Goal: Task Accomplishment & Management: Manage account settings

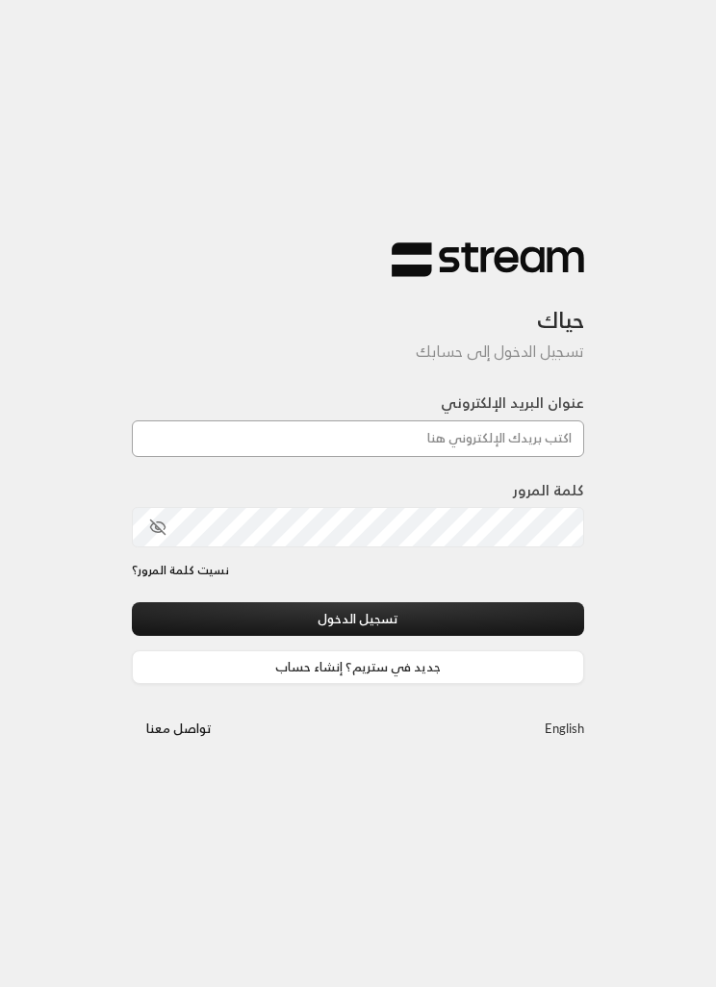
click at [527, 433] on input "عنوان البريد الإلكتروني" at bounding box center [358, 438] width 452 height 37
type input "[EMAIL_ADDRESS][DOMAIN_NAME]"
click at [358, 620] on button "تسجيل الدخول" at bounding box center [358, 619] width 452 height 34
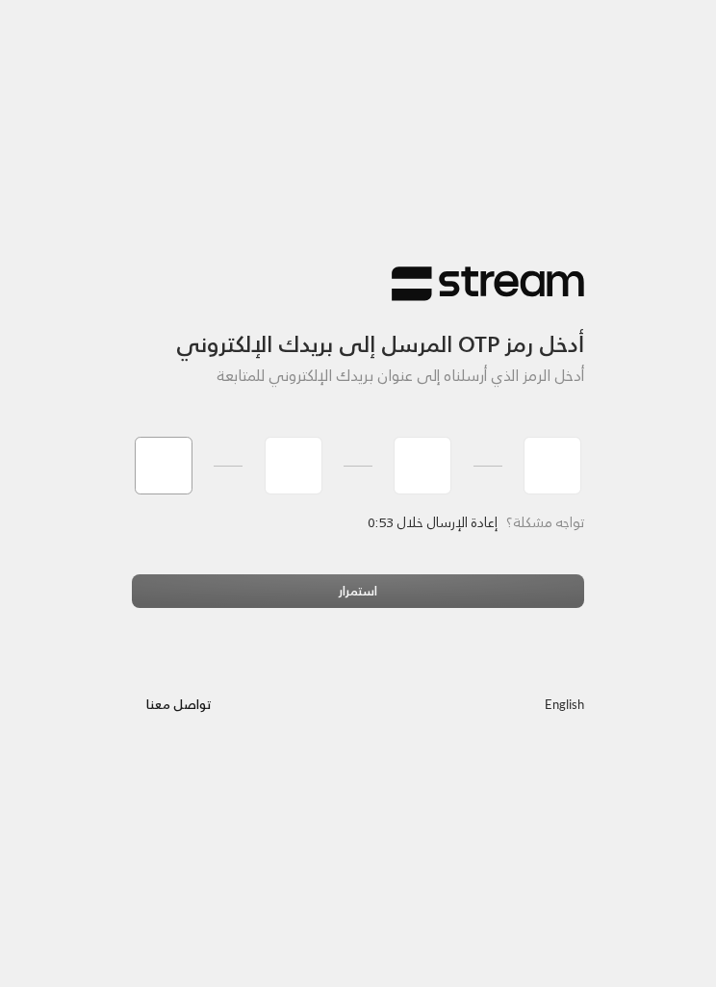
type input "8"
type input "7"
type input "6"
click at [476, 577] on div "استمرار" at bounding box center [358, 598] width 452 height 48
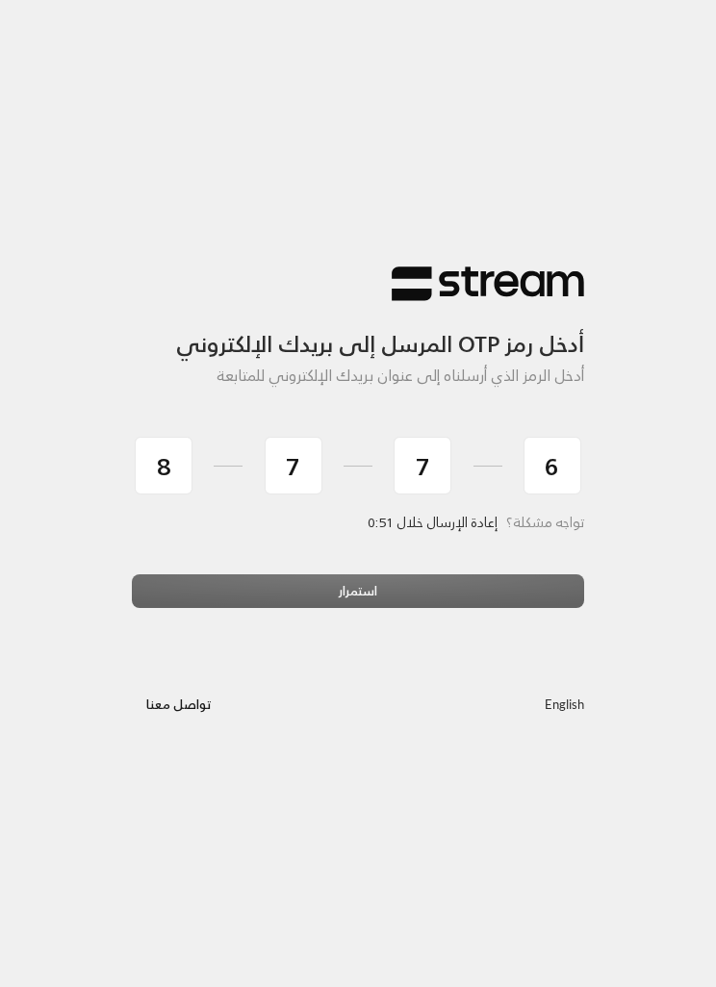
click at [487, 588] on div "استمرار" at bounding box center [358, 598] width 452 height 48
click at [471, 576] on div "استمرار" at bounding box center [358, 598] width 452 height 48
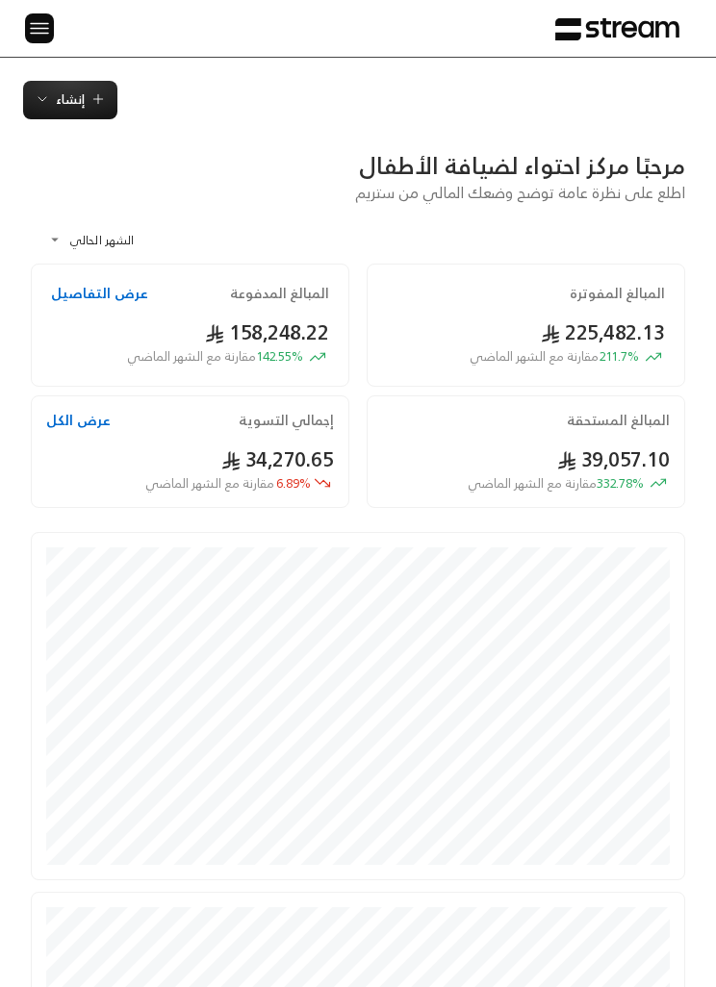
click at [54, 17] on div "الرئيسية لوحة المعلومات الفواتير الاشتراكات روابط الدفع العملاء التسويات كتالوج…" at bounding box center [358, 28] width 716 height 57
click at [43, 27] on img at bounding box center [39, 28] width 23 height 24
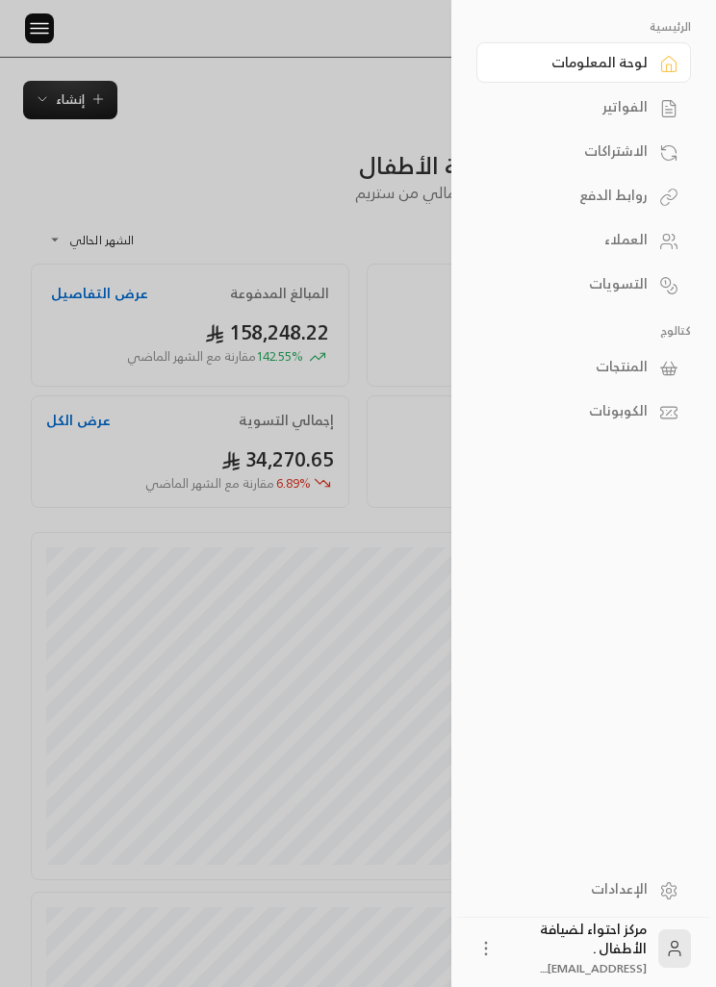
click at [619, 103] on div "الفواتير" at bounding box center [573, 106] width 147 height 19
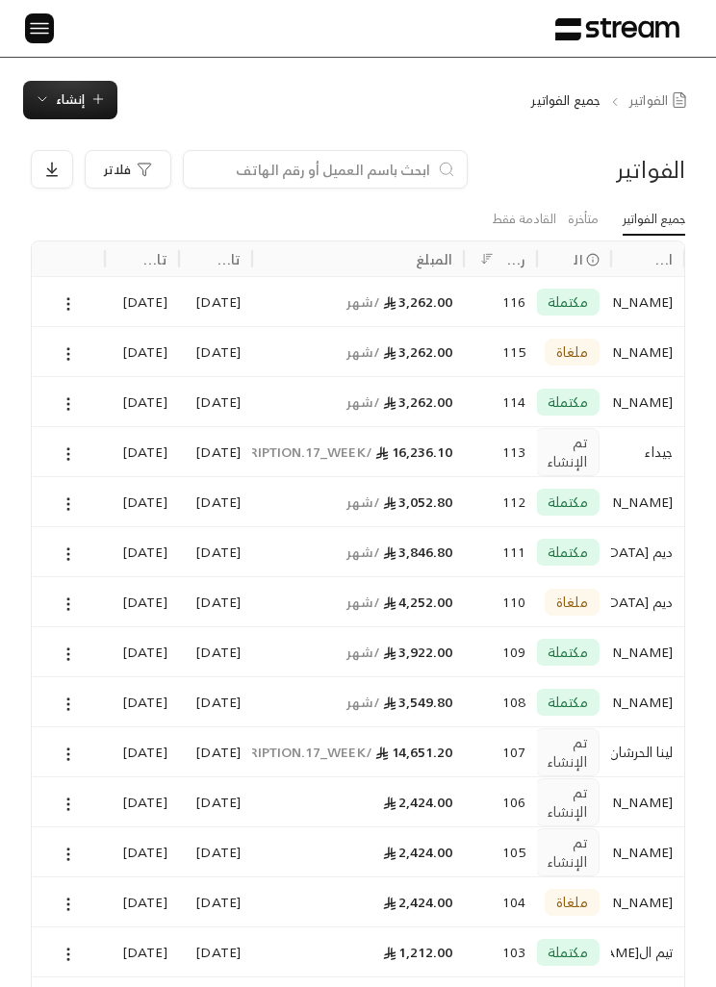
click at [87, 110] on span "إنشاء" at bounding box center [70, 99] width 71 height 22
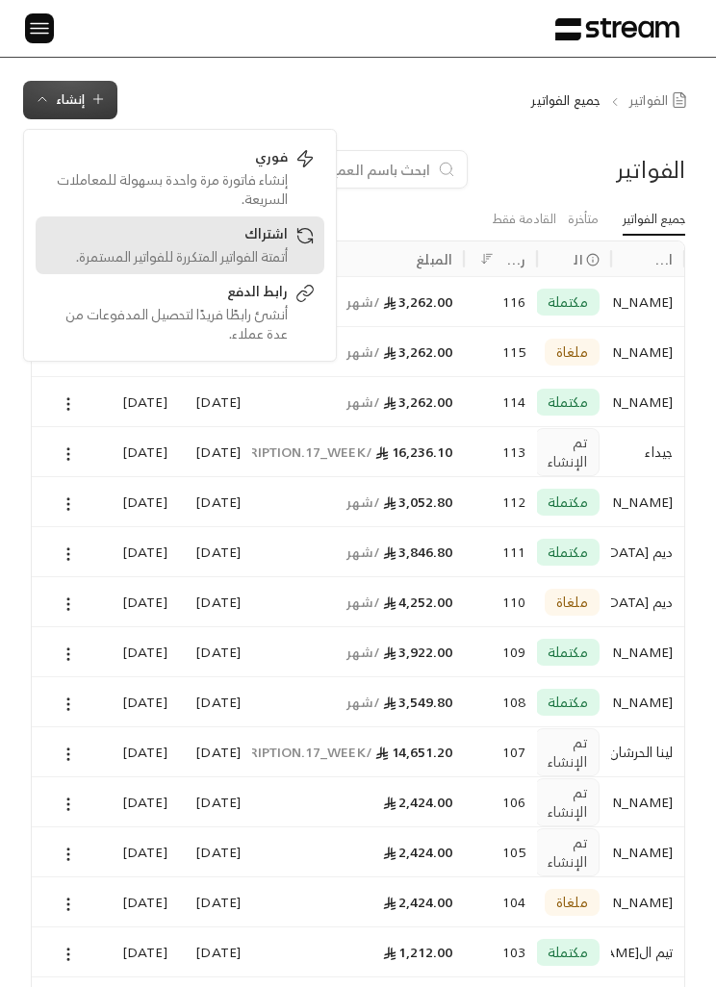
click at [268, 259] on div "أتمتة الفواتير المتكررة للفواتير المستمرة." at bounding box center [166, 256] width 242 height 19
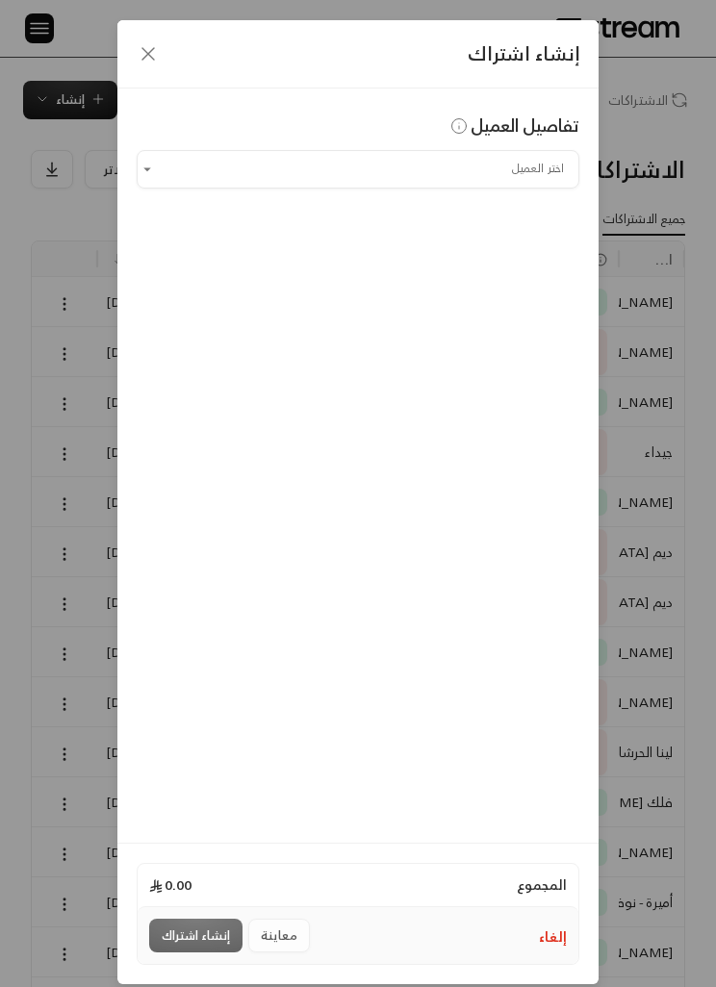
click at [401, 174] on input "اختر العميل" at bounding box center [358, 169] width 442 height 32
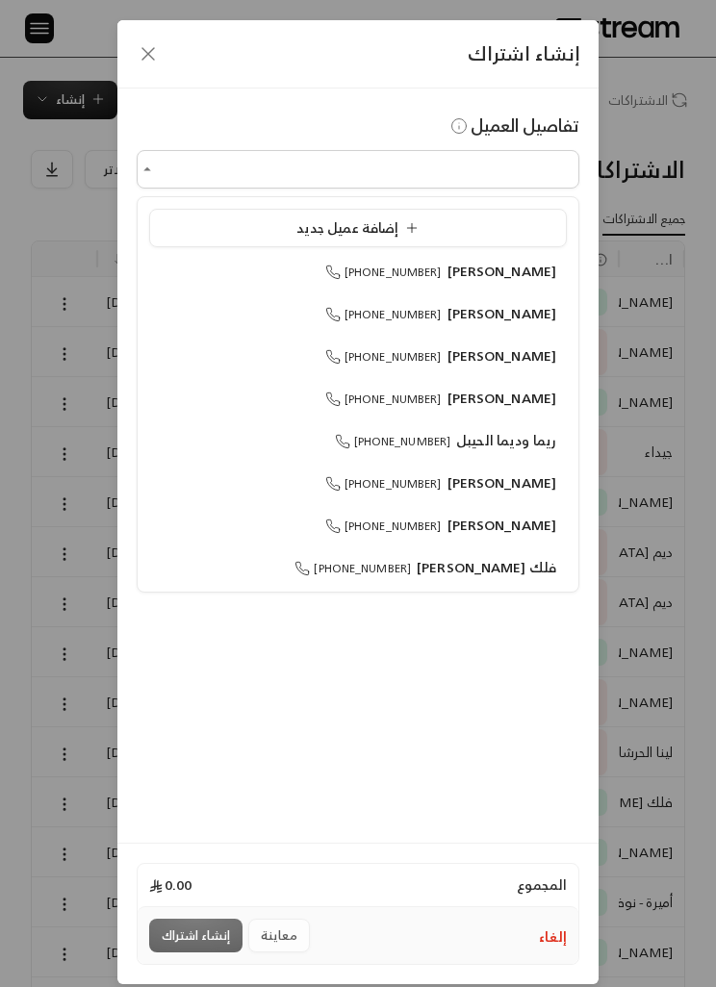
click at [443, 227] on div "إضافة عميل جديد" at bounding box center [358, 227] width 396 height 19
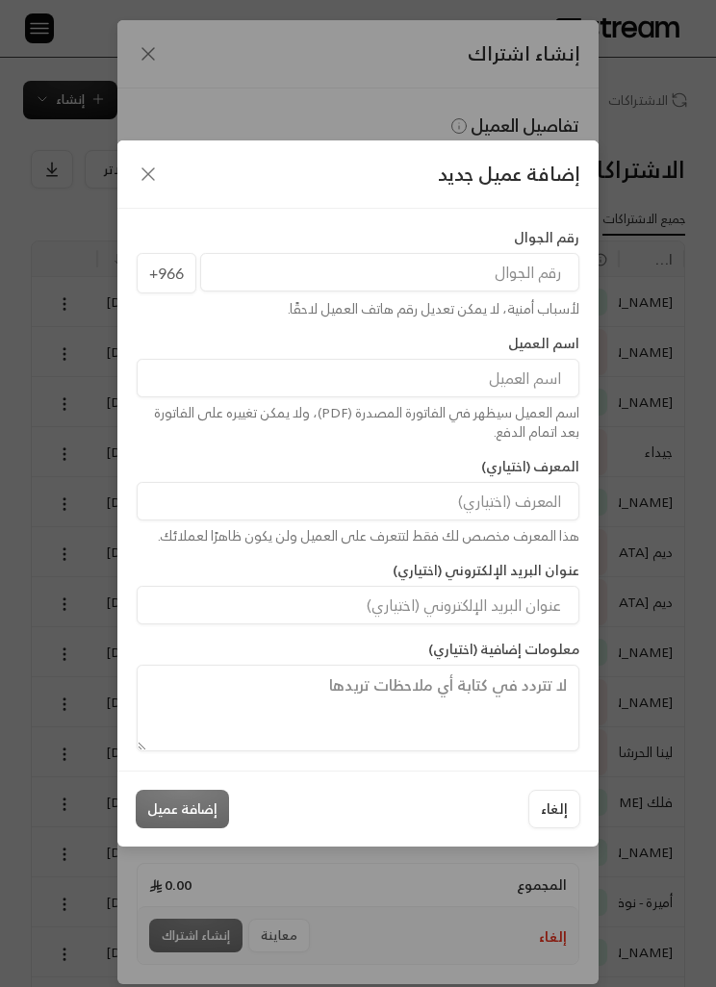
click at [528, 264] on input "tel" at bounding box center [389, 272] width 379 height 38
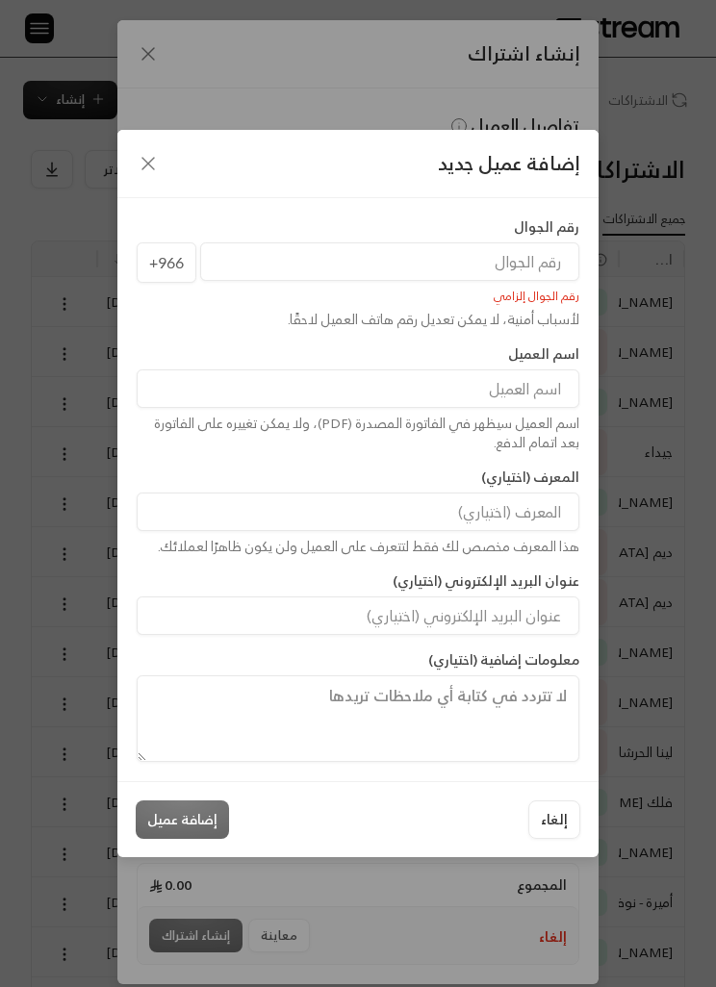
click at [536, 405] on input at bounding box center [358, 388] width 442 height 38
type input "[PERSON_NAME]"
click at [543, 272] on input "tel" at bounding box center [389, 261] width 379 height 38
type input "555772199"
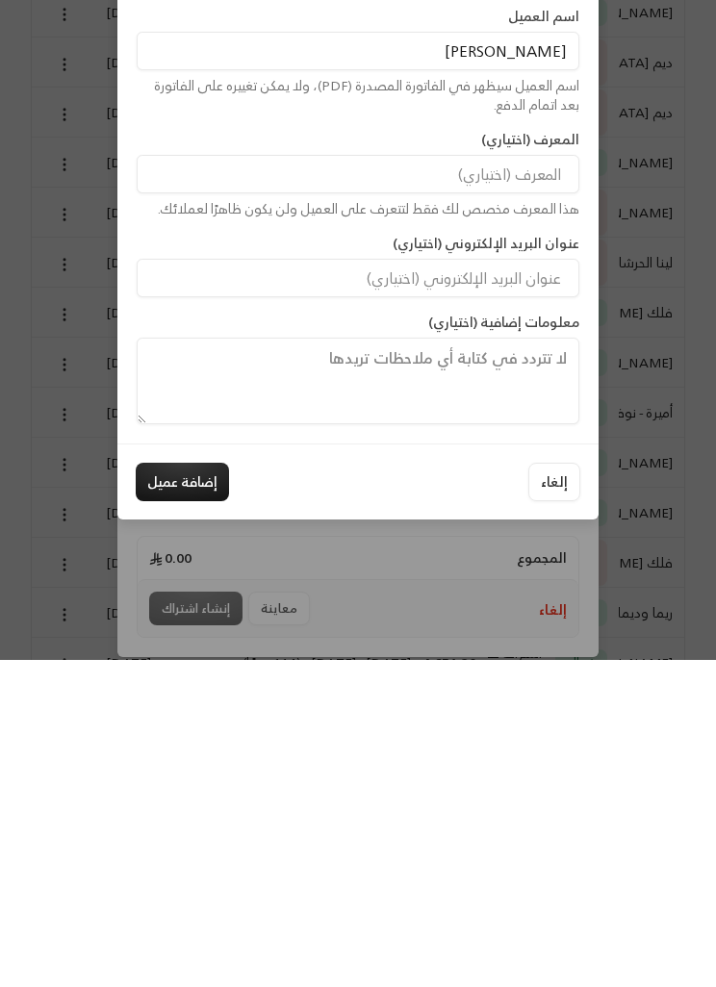
scroll to position [166, 0]
click at [202, 790] on button "إضافة عميل" at bounding box center [182, 809] width 93 height 38
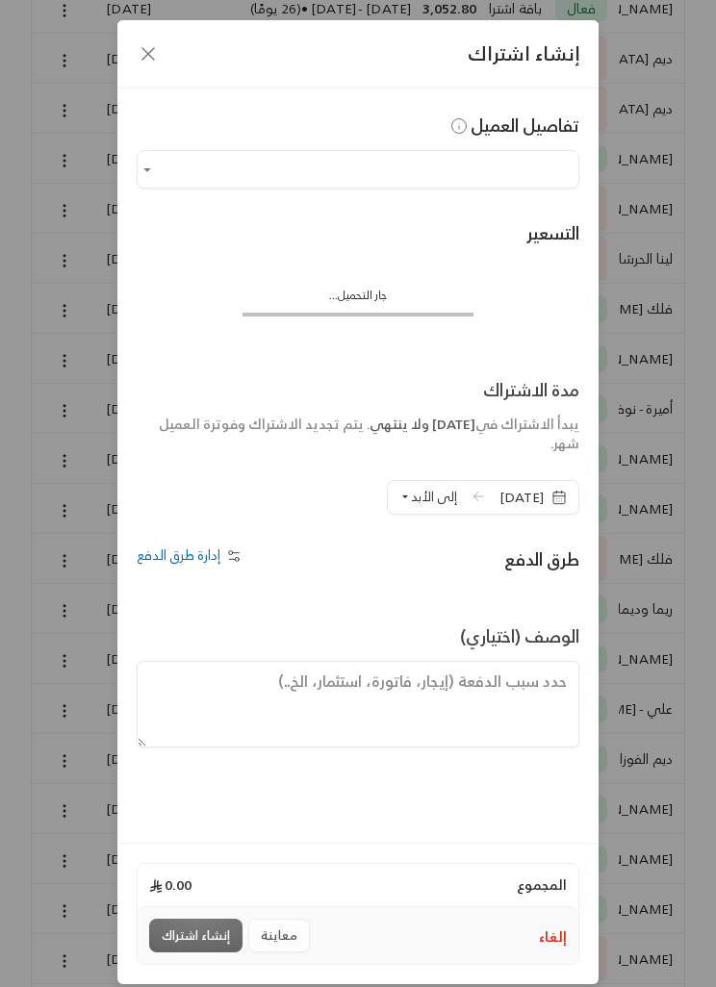
type input "**********"
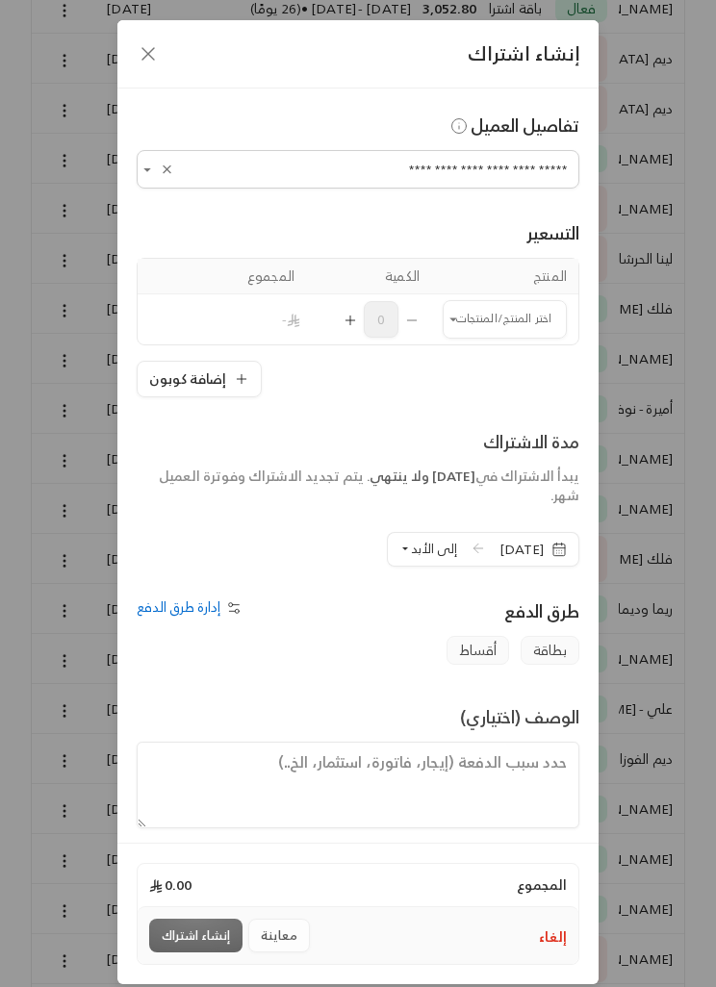
click at [502, 324] on input "اختر العميل" at bounding box center [504, 319] width 124 height 32
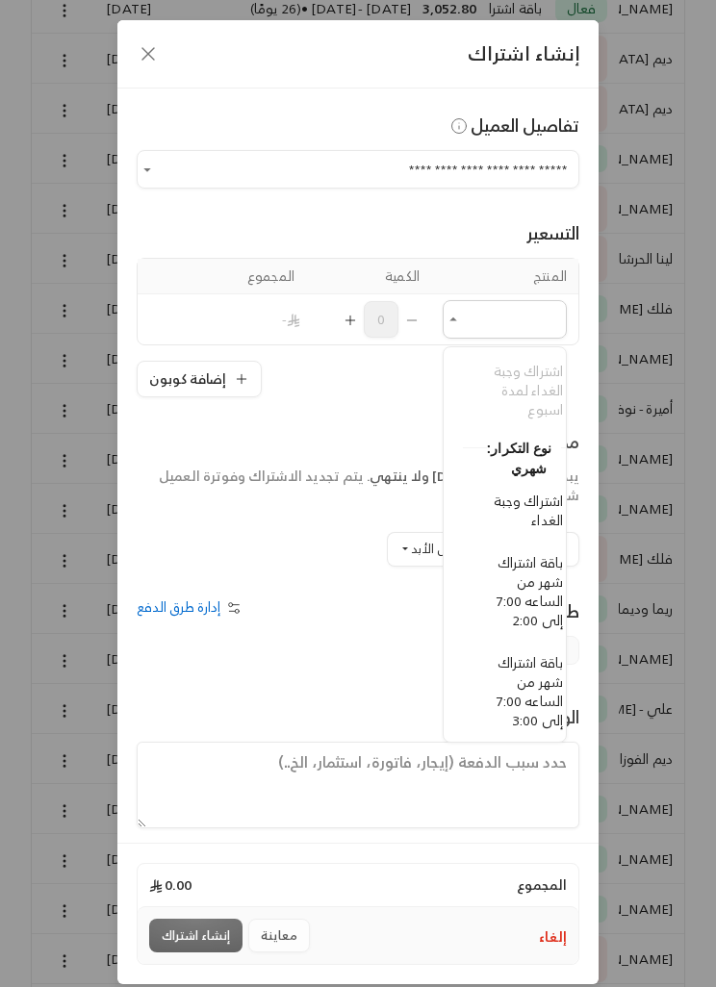
scroll to position [282, -13]
click at [538, 590] on span "باقة اشتراك شهر من الساعه 7:00 إلى 2:00" at bounding box center [523, 588] width 66 height 82
type input "**********"
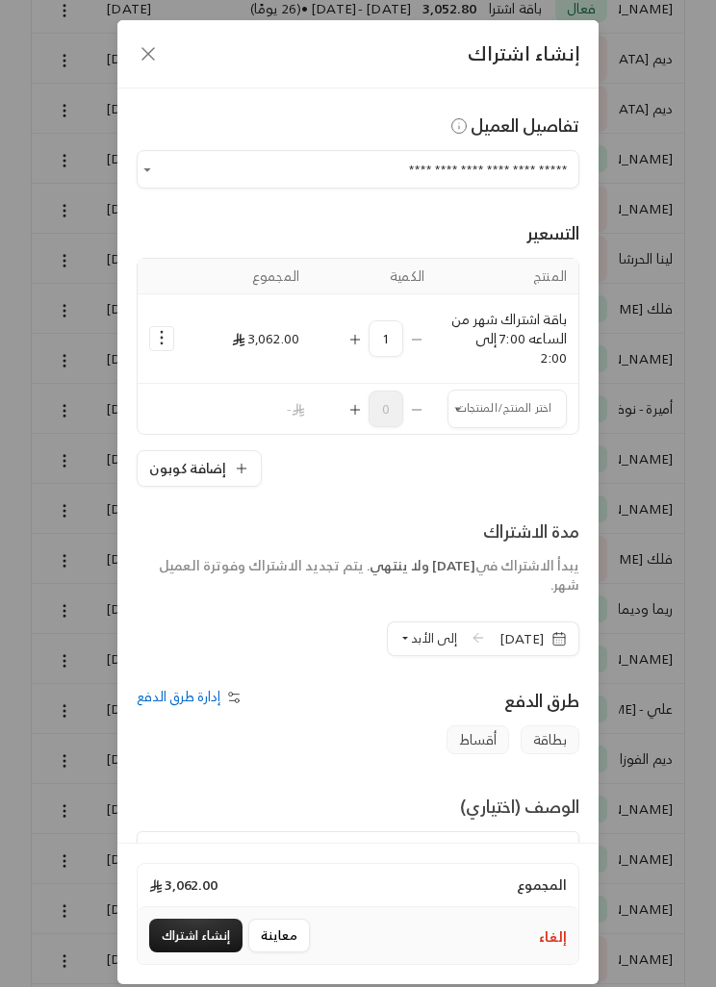
click at [471, 404] on input "اختر العميل" at bounding box center [506, 408] width 119 height 32
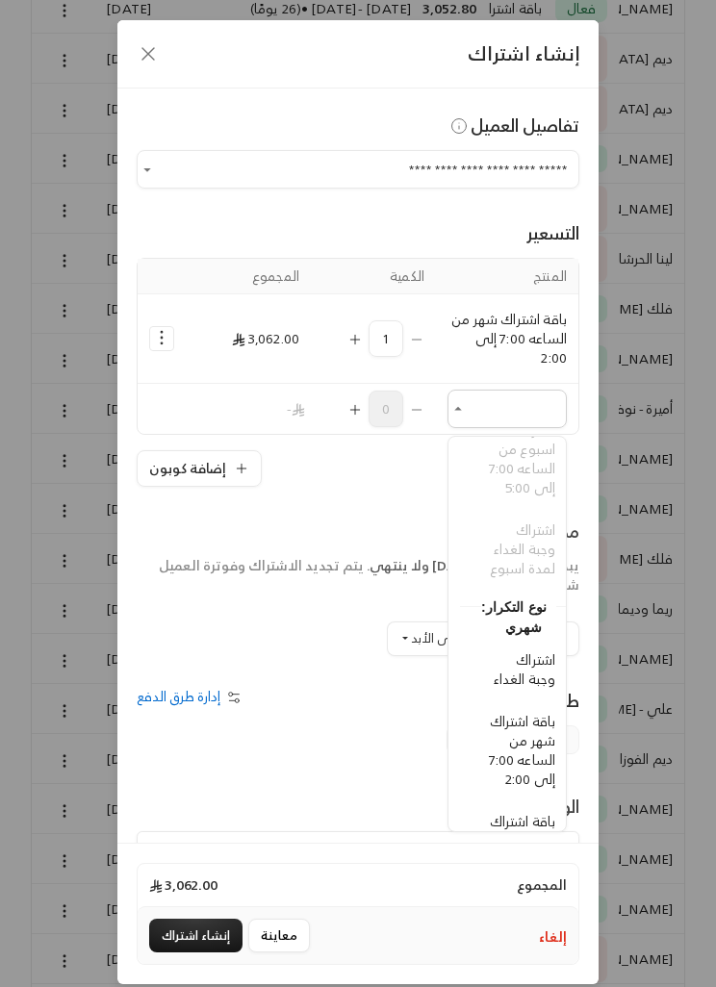
scroll to position [218, -12]
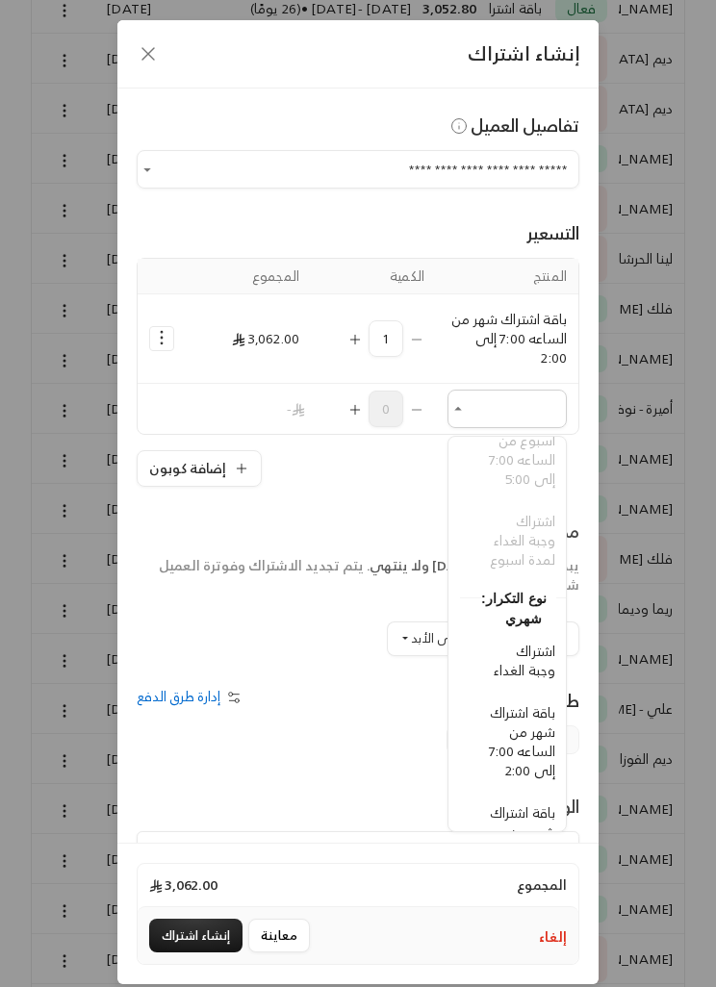
click at [529, 682] on span "اشتراك وجبة الغداء" at bounding box center [524, 660] width 62 height 43
type input "**********"
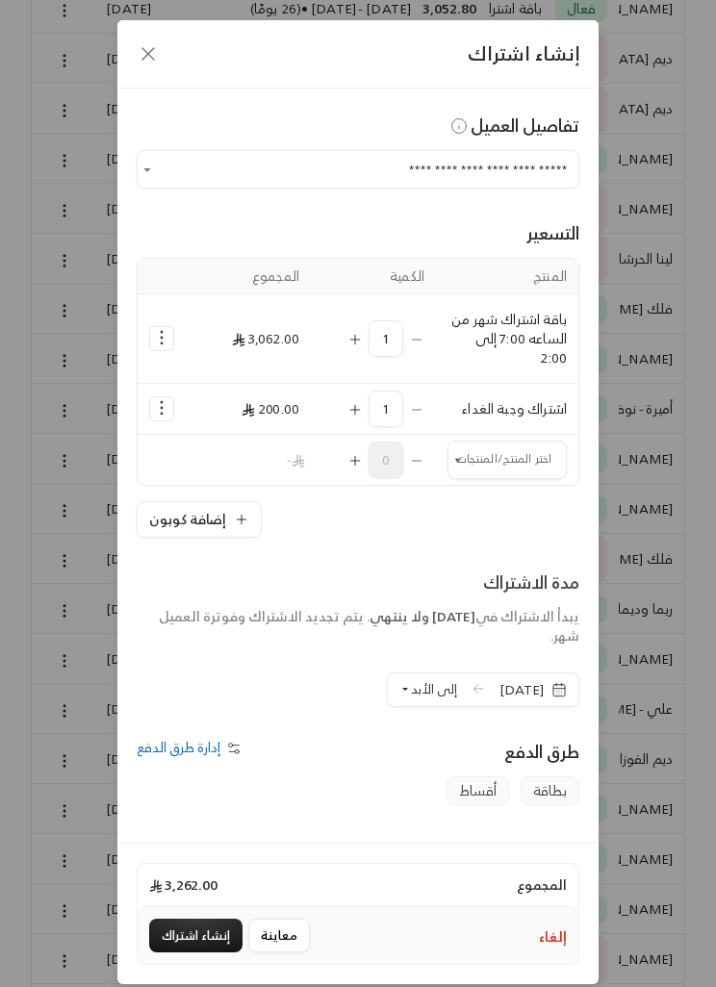
click at [151, 343] on button "Selected Products" at bounding box center [161, 338] width 23 height 23
click at [264, 383] on span "إضافة كوبون" at bounding box center [240, 386] width 63 height 20
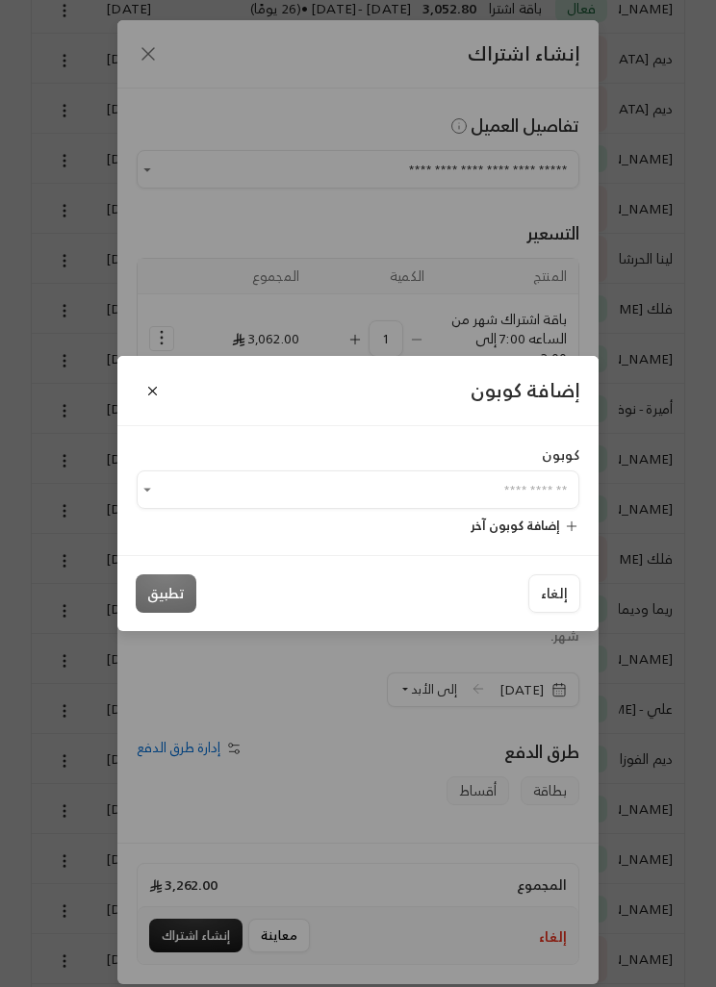
click at [465, 505] on input "اختر العميل" at bounding box center [358, 490] width 442 height 32
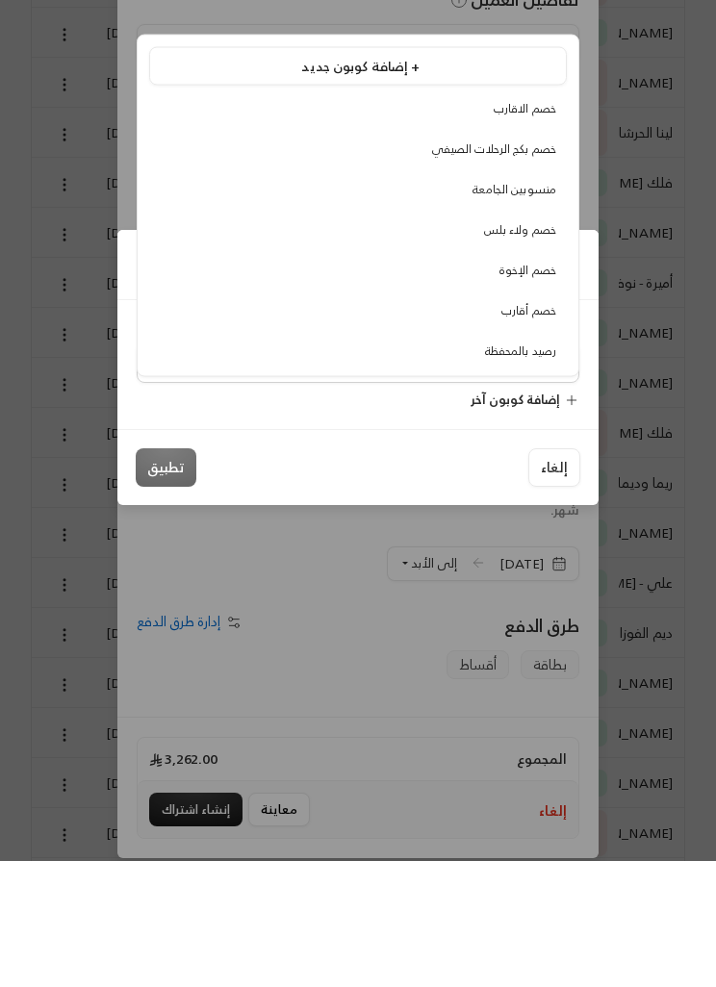
click at [539, 345] on span "خصم ولاء بلس" at bounding box center [520, 355] width 72 height 20
type input "**********"
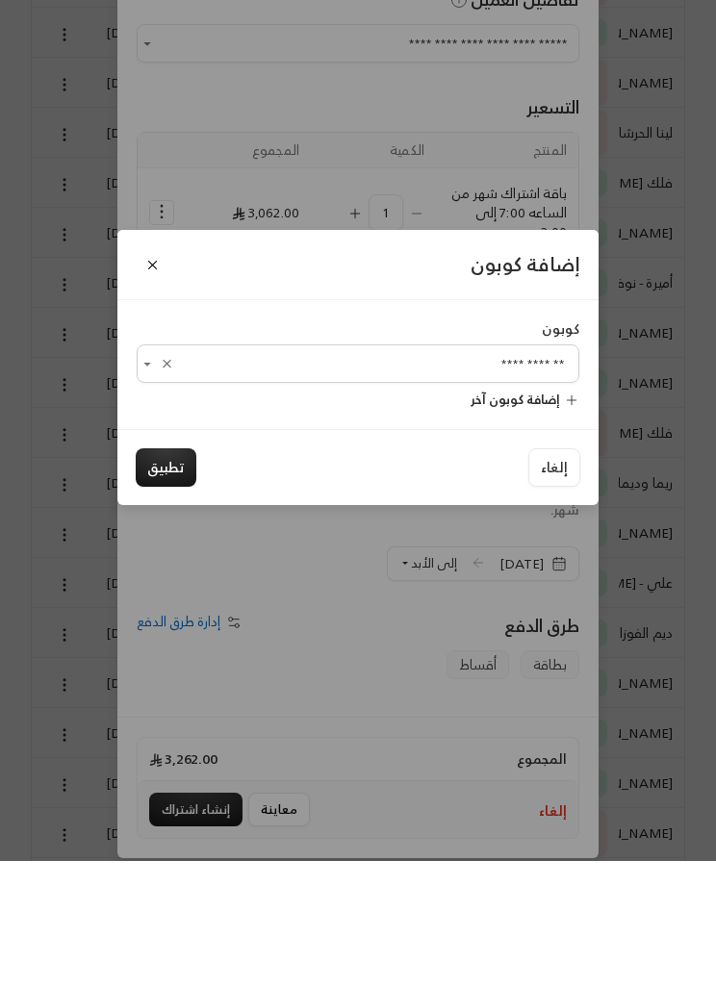
click at [156, 574] on button "تطبيق" at bounding box center [166, 593] width 61 height 38
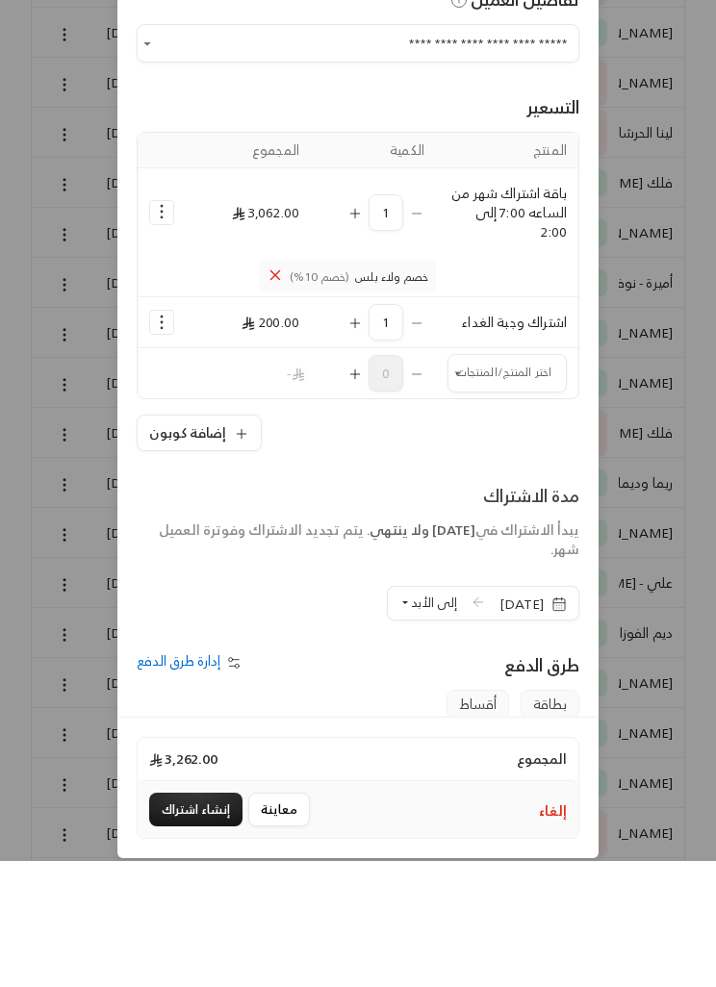
scroll to position [619, 0]
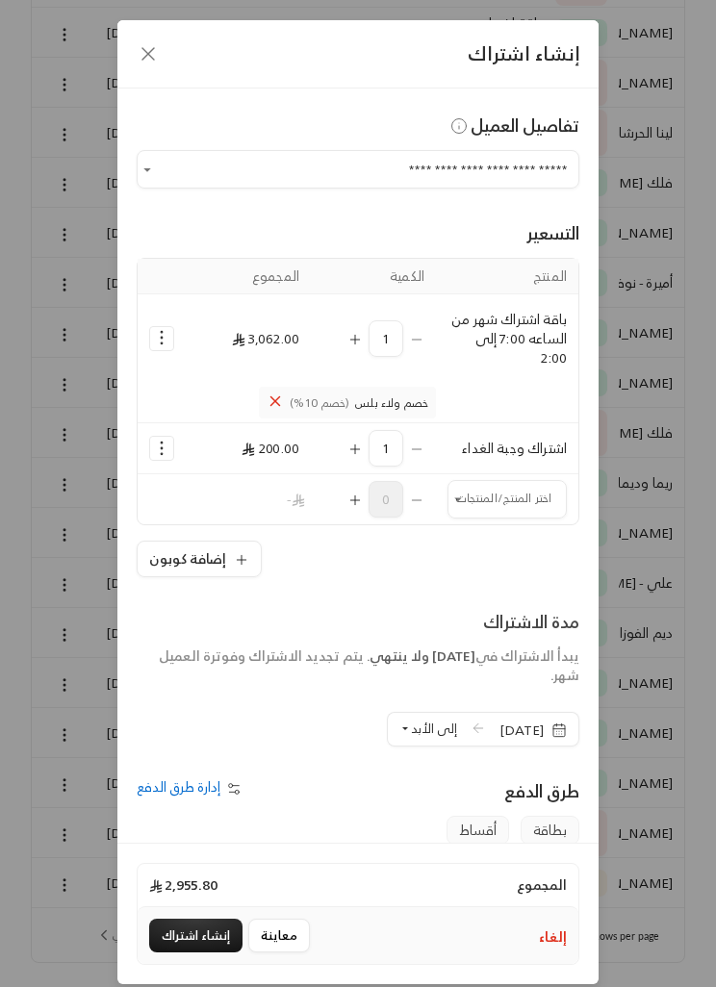
click at [560, 735] on icon "button" at bounding box center [558, 729] width 15 height 15
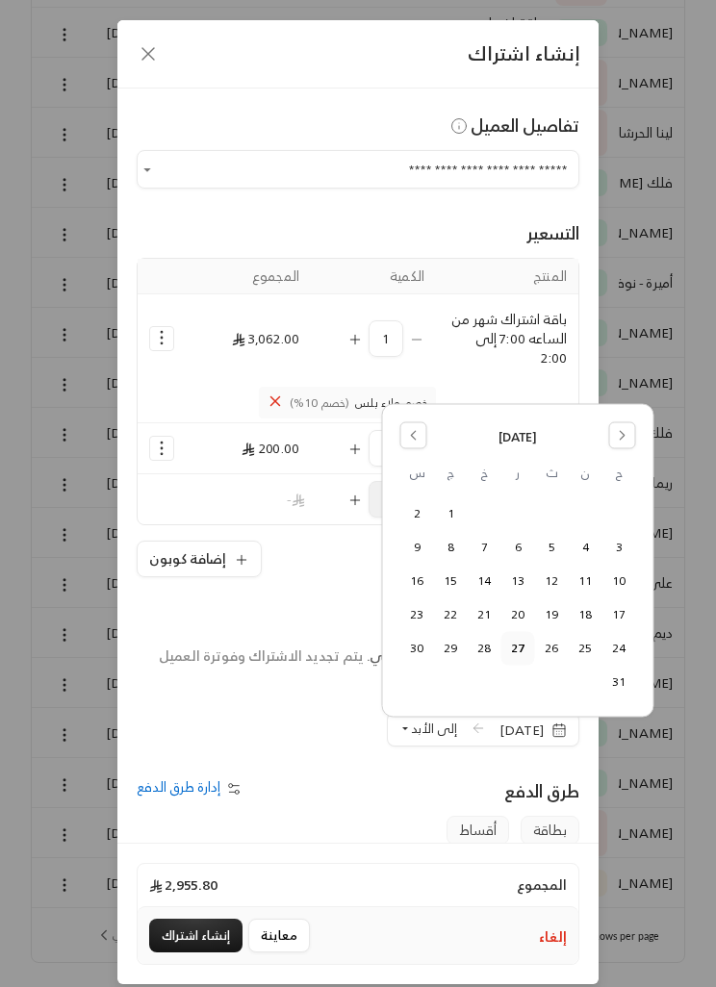
click at [628, 676] on button "31" at bounding box center [619, 682] width 32 height 32
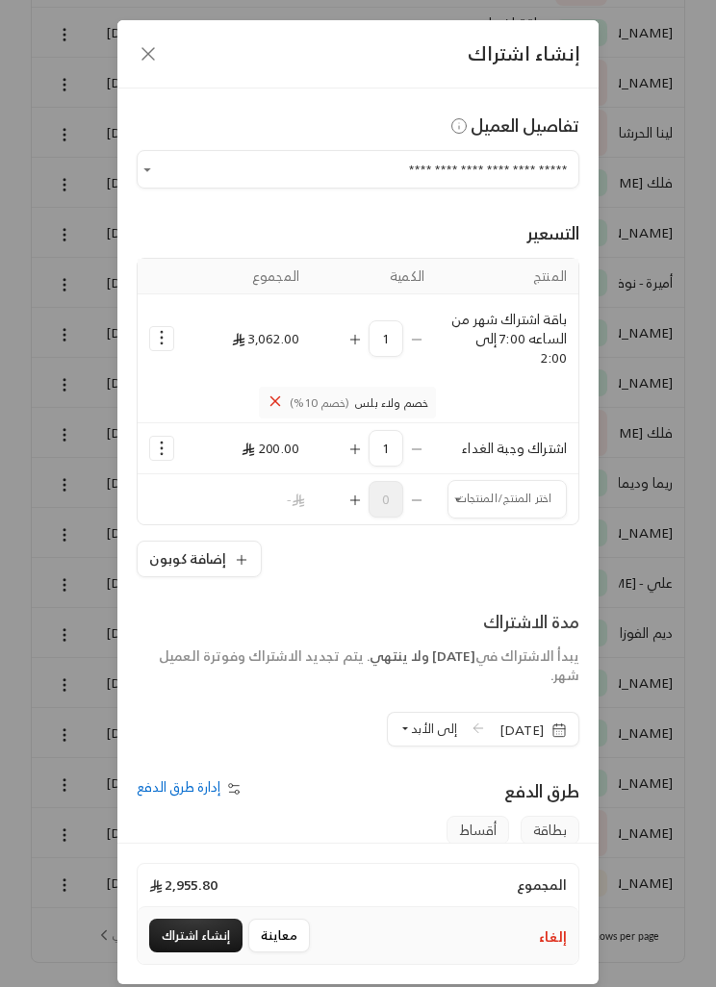
click at [411, 731] on span "إلى الأبد" at bounding box center [434, 728] width 46 height 22
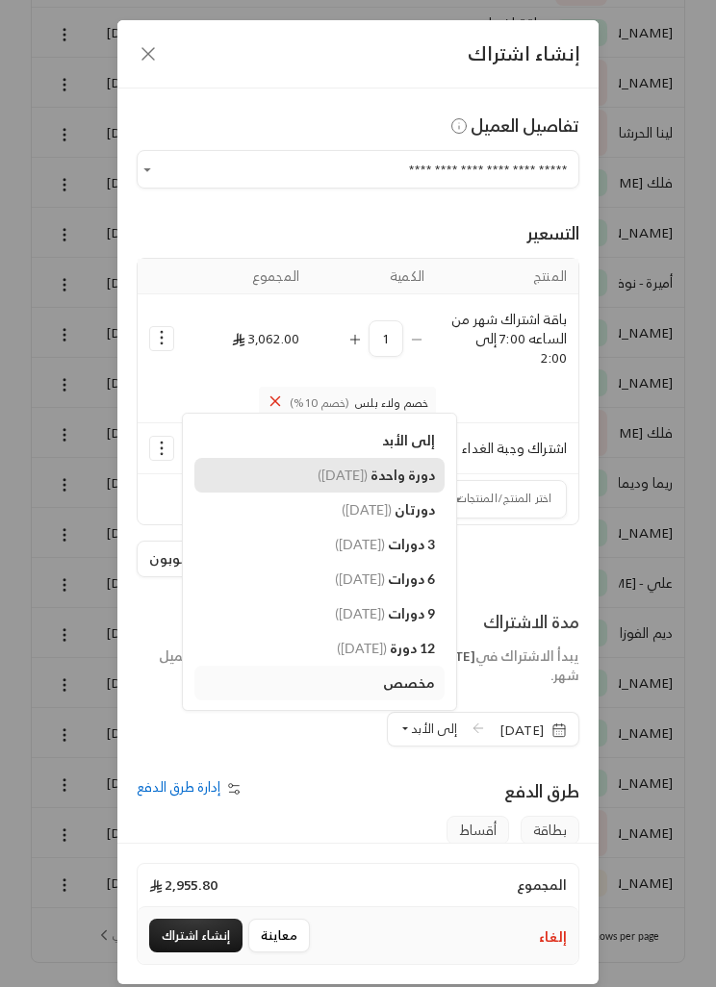
click at [378, 479] on span "دورة واحدة" at bounding box center [402, 474] width 64 height 16
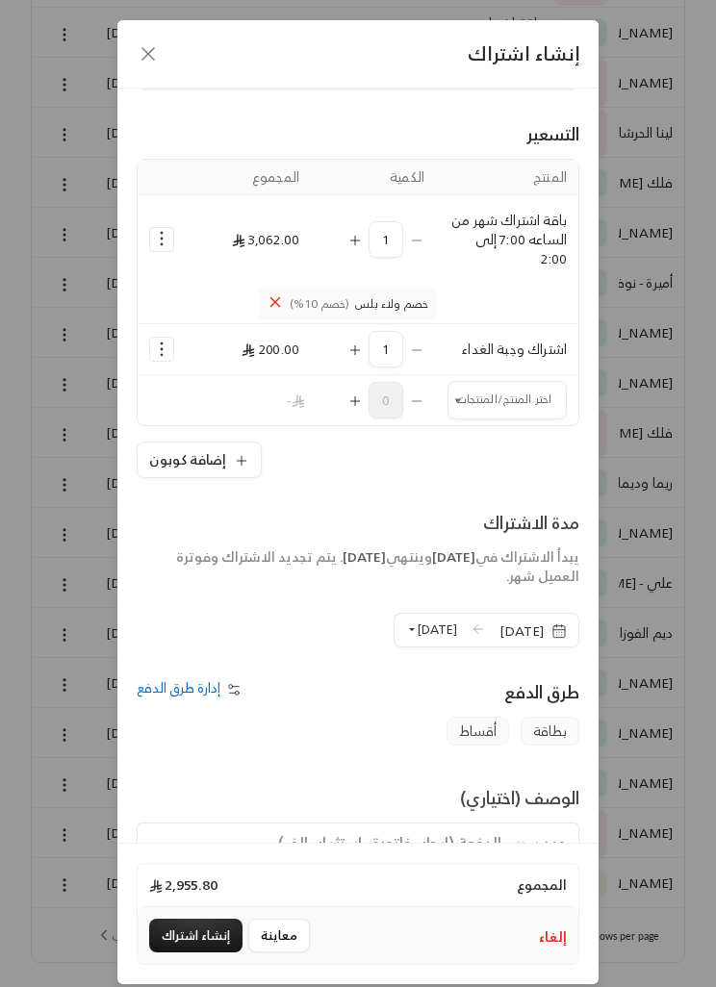
scroll to position [101, 0]
click at [198, 952] on button "إنشاء اشتراك" at bounding box center [195, 935] width 93 height 34
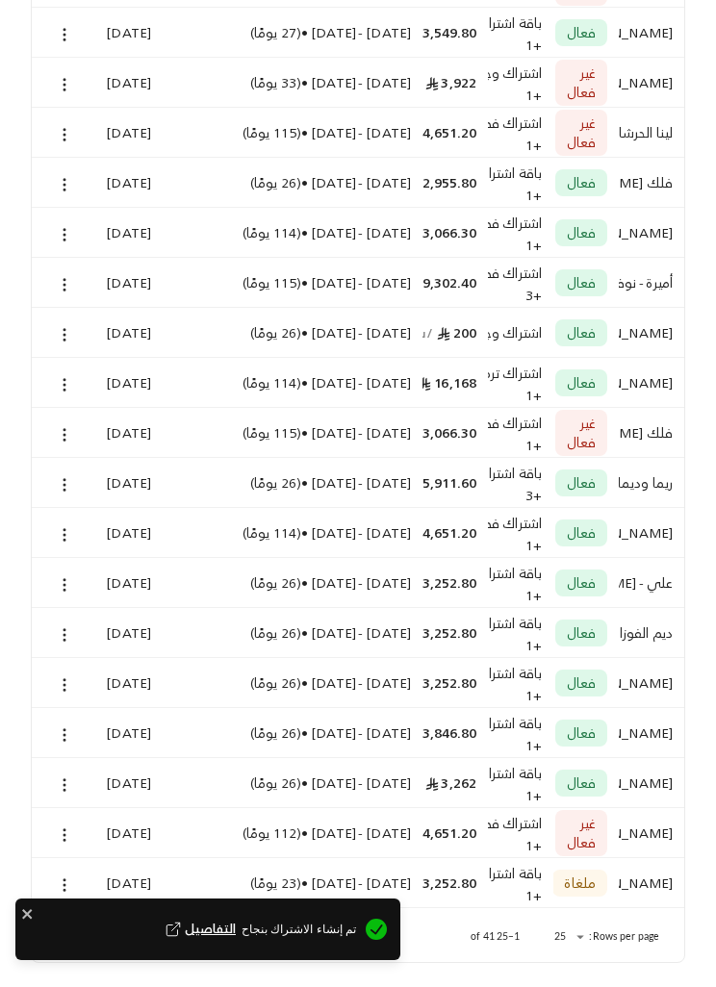
scroll to position [4, 0]
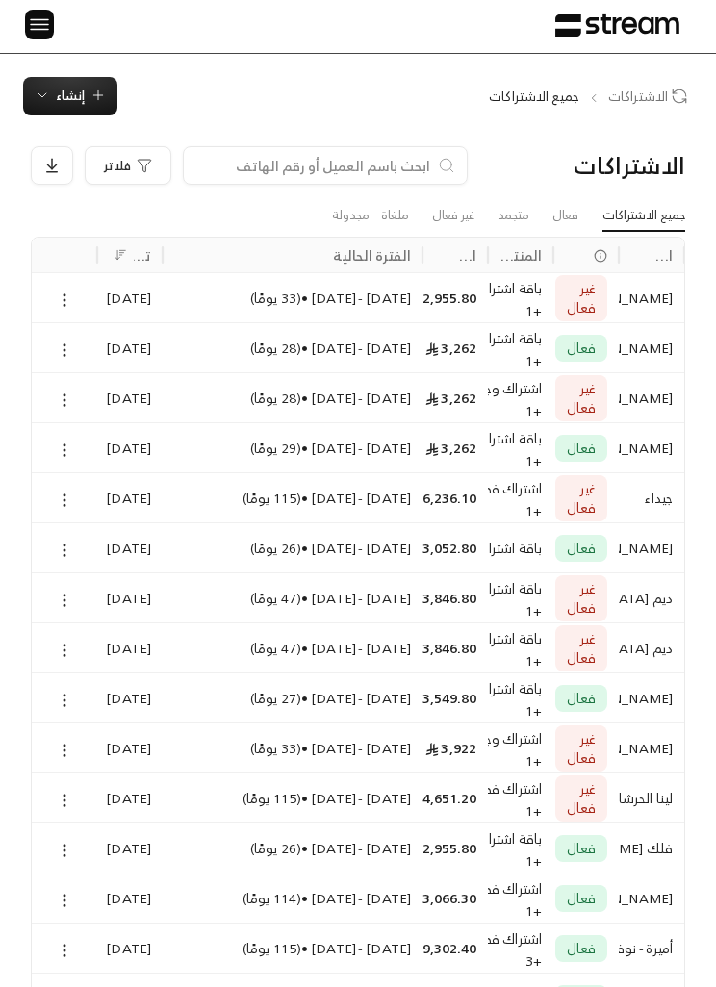
click at [48, 312] on div at bounding box center [64, 297] width 42 height 49
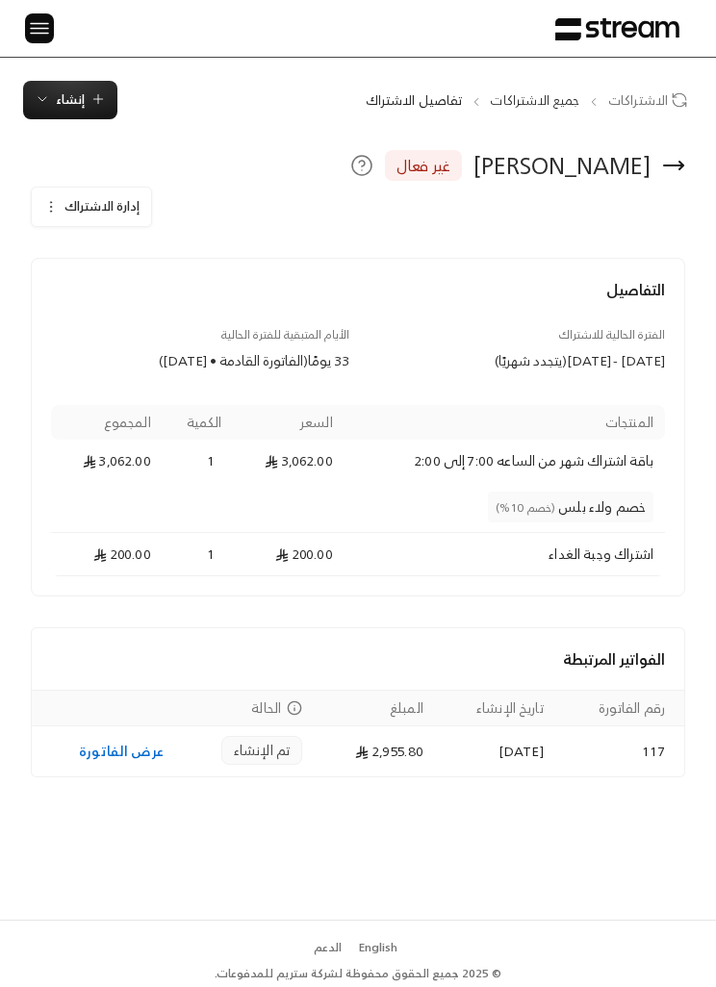
click at [585, 161] on div "[PERSON_NAME]" at bounding box center [561, 165] width 177 height 31
click at [58, 206] on icon "button" at bounding box center [50, 206] width 15 height 15
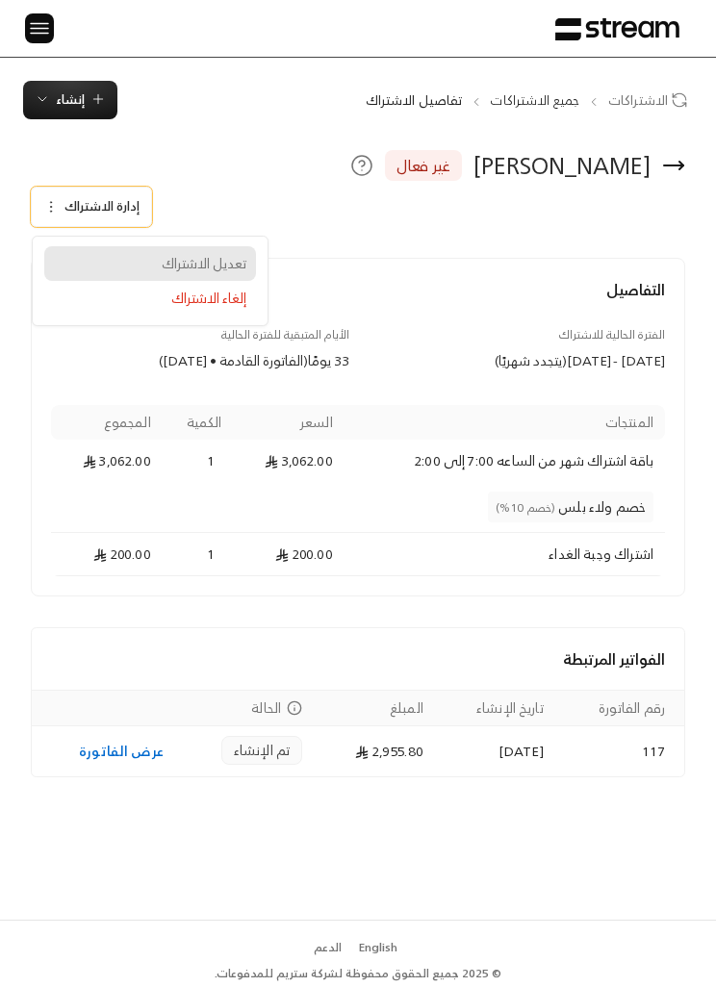
click at [236, 254] on div "تعديل الاشتراك" at bounding box center [150, 263] width 192 height 19
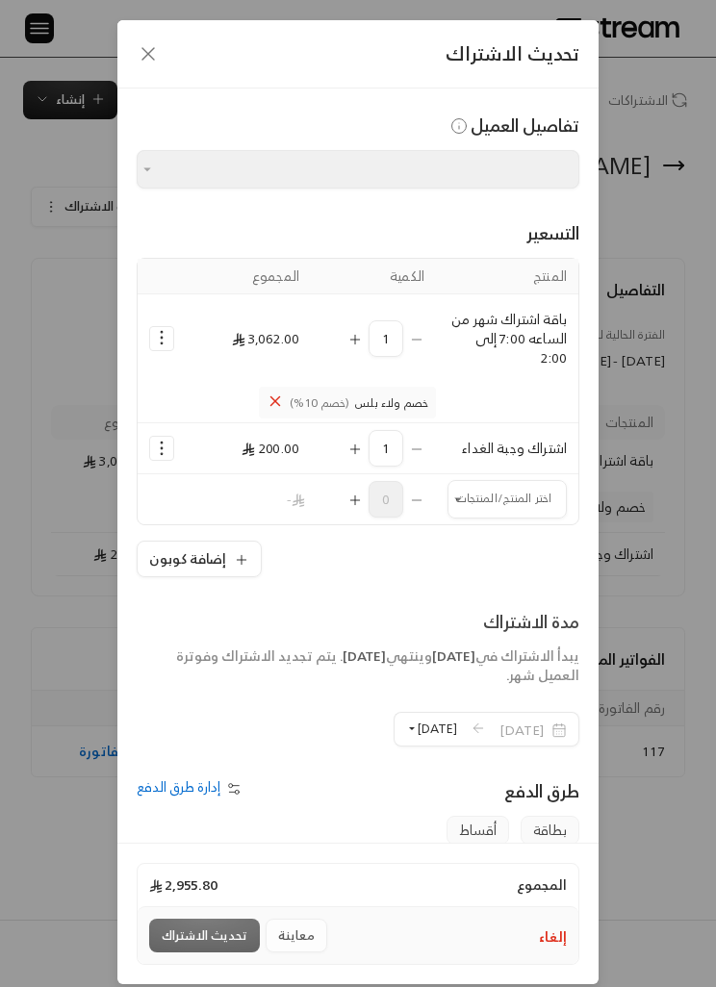
type input "**********"
click at [156, 49] on icon "button" at bounding box center [148, 53] width 23 height 23
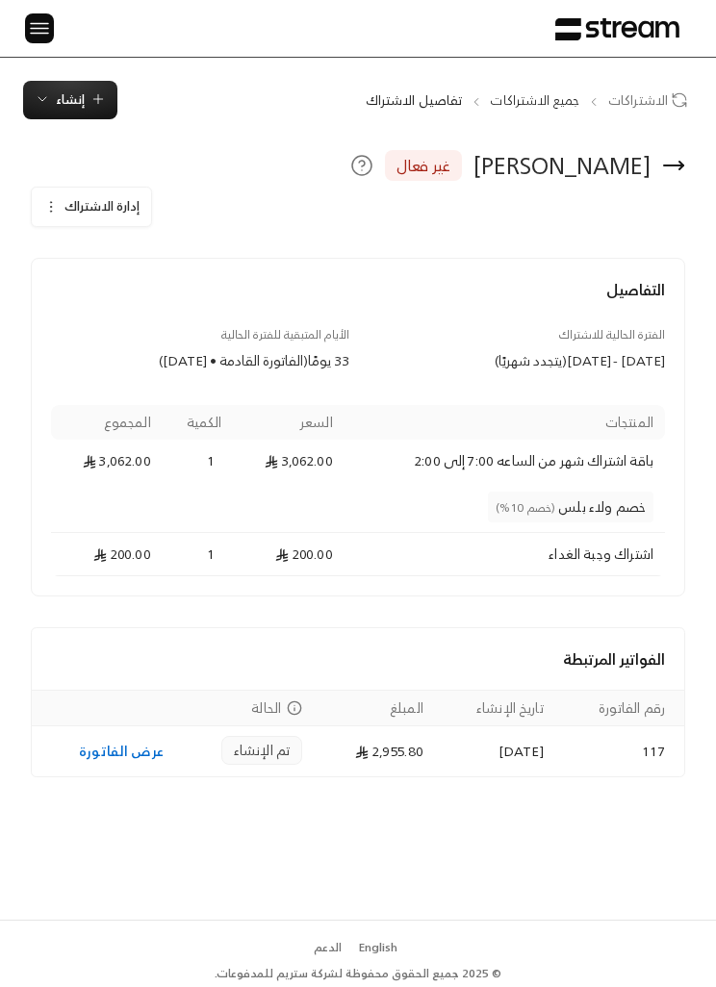
click at [55, 14] on div "الرئيسية لوحة المعلومات الفواتير الاشتراكات روابط الدفع العملاء التسويات كتالوج…" at bounding box center [358, 28] width 716 height 57
click at [36, 31] on img at bounding box center [39, 28] width 23 height 24
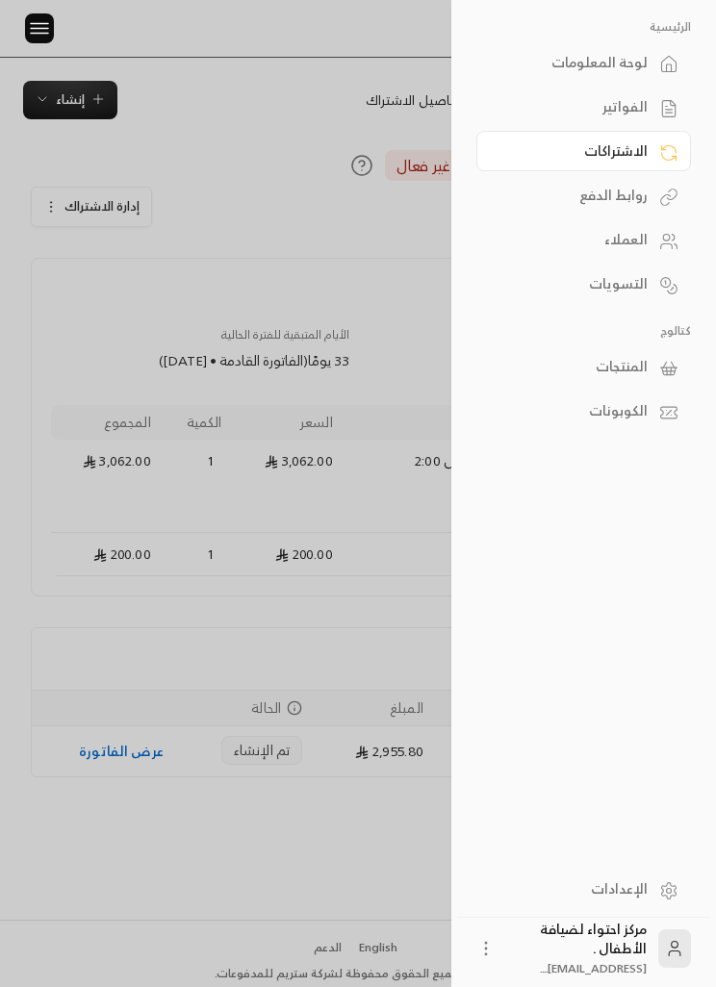
click at [34, 38] on img at bounding box center [39, 28] width 23 height 24
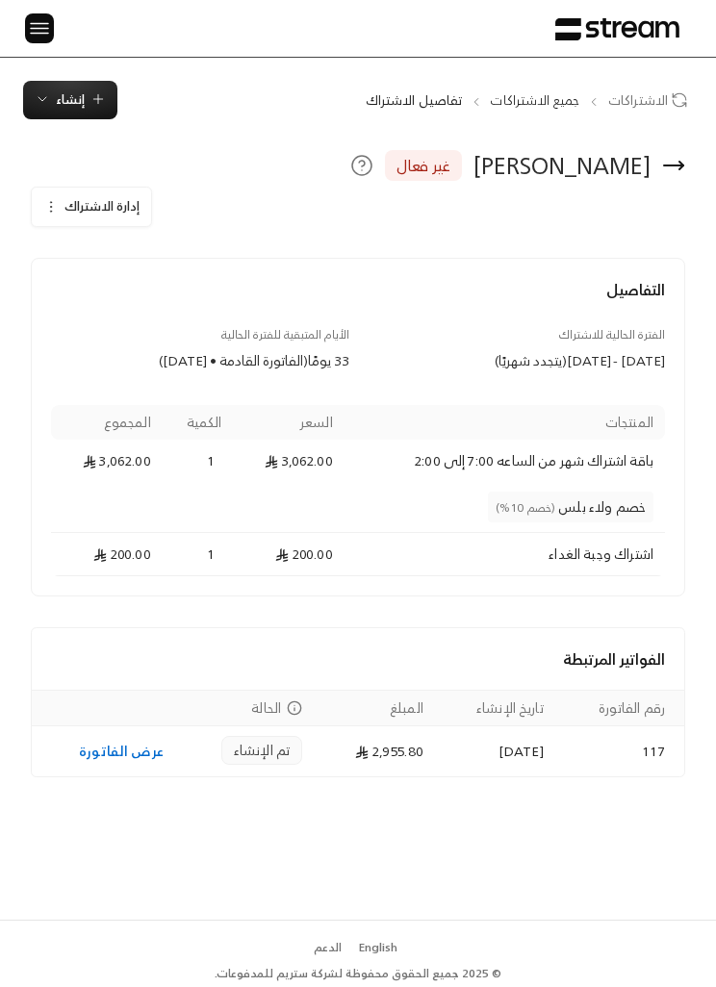
click at [38, 28] on img at bounding box center [39, 28] width 23 height 24
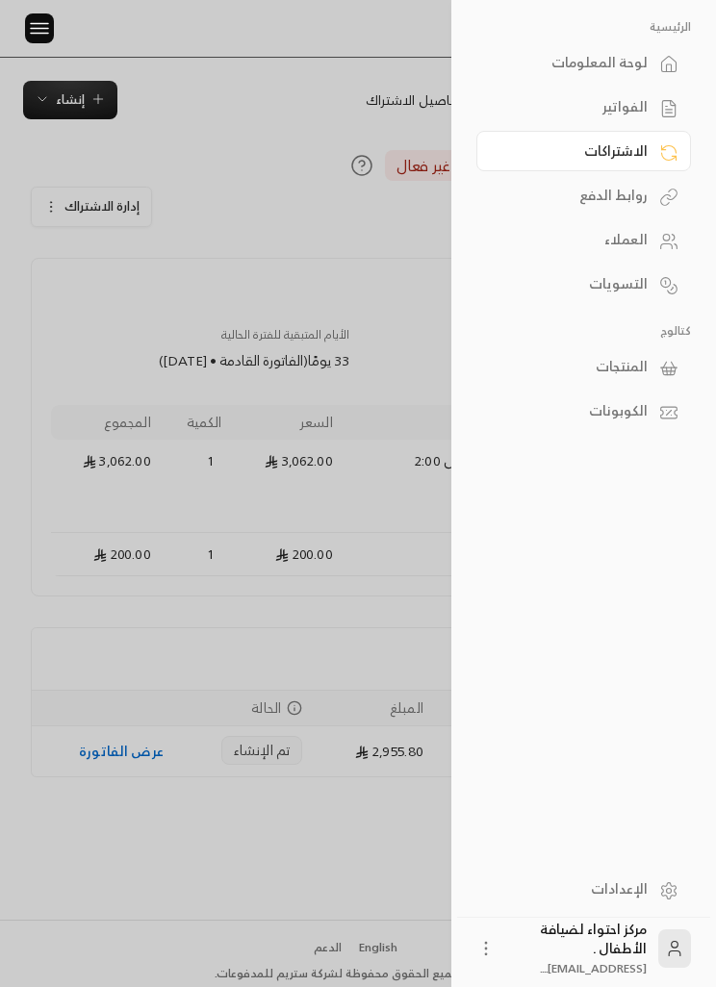
click at [655, 232] on link "العملاء" at bounding box center [583, 239] width 214 height 40
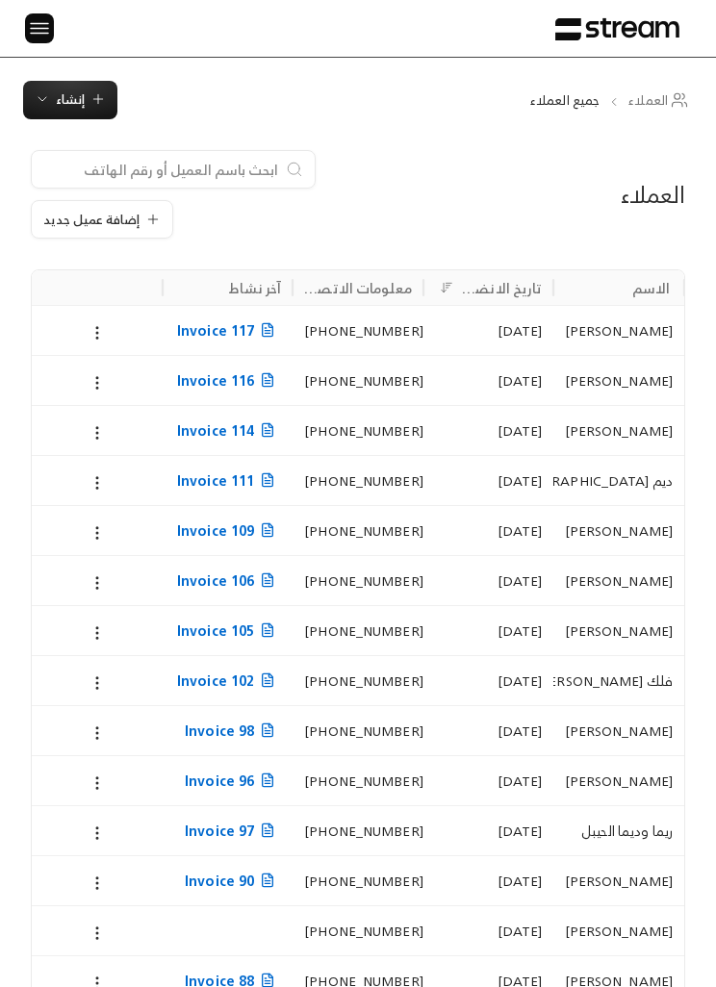
click at [89, 337] on icon at bounding box center [96, 332] width 17 height 17
click at [113, 383] on li "تعديل" at bounding box center [118, 380] width 48 height 33
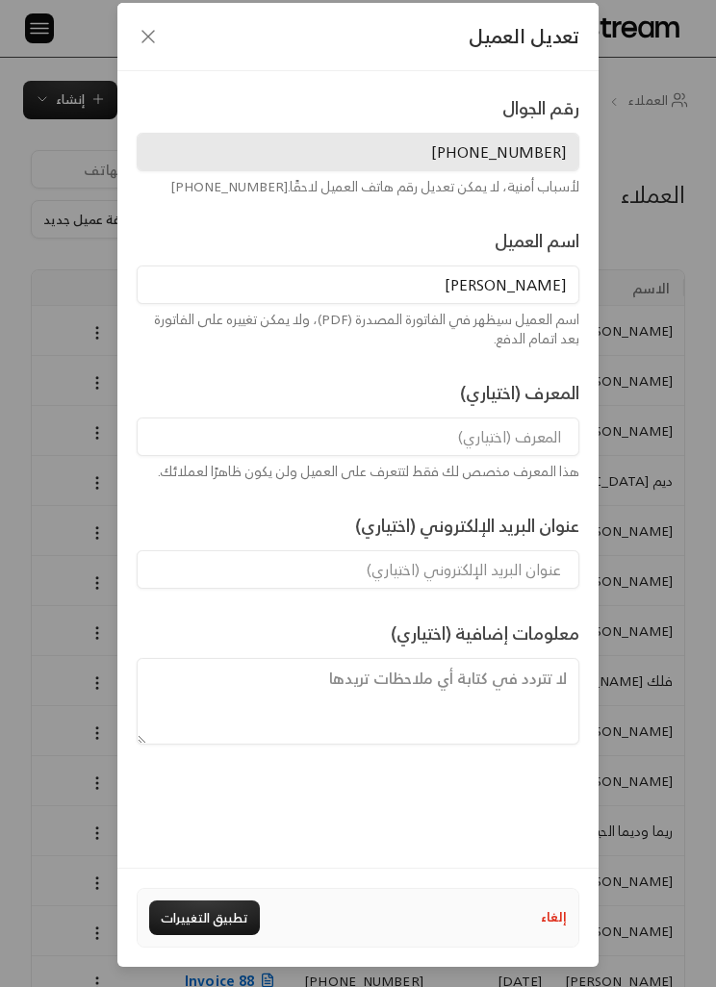
scroll to position [80, 0]
click at [217, 907] on button "تطبيق التغييرات" at bounding box center [204, 917] width 111 height 35
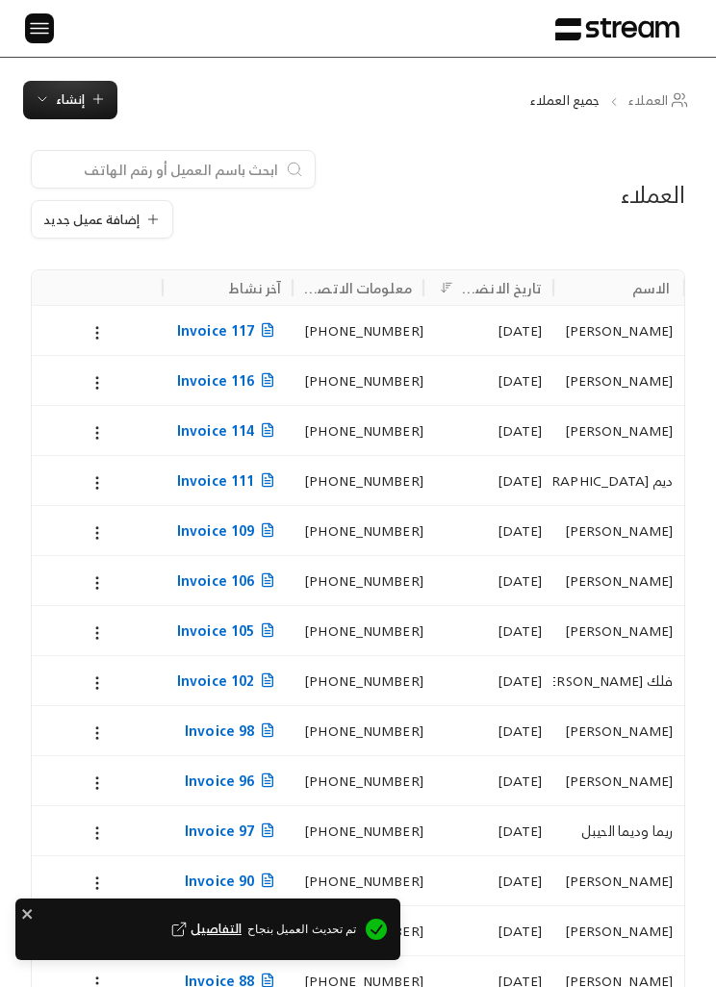
click at [52, 327] on div at bounding box center [97, 330] width 108 height 49
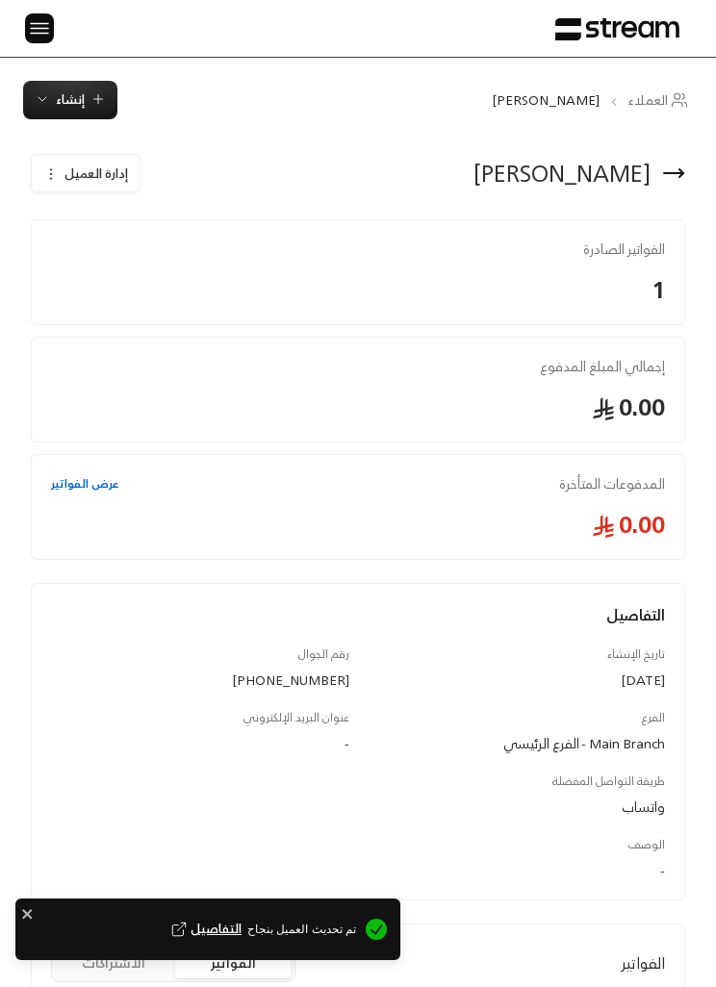
scroll to position [0, -1]
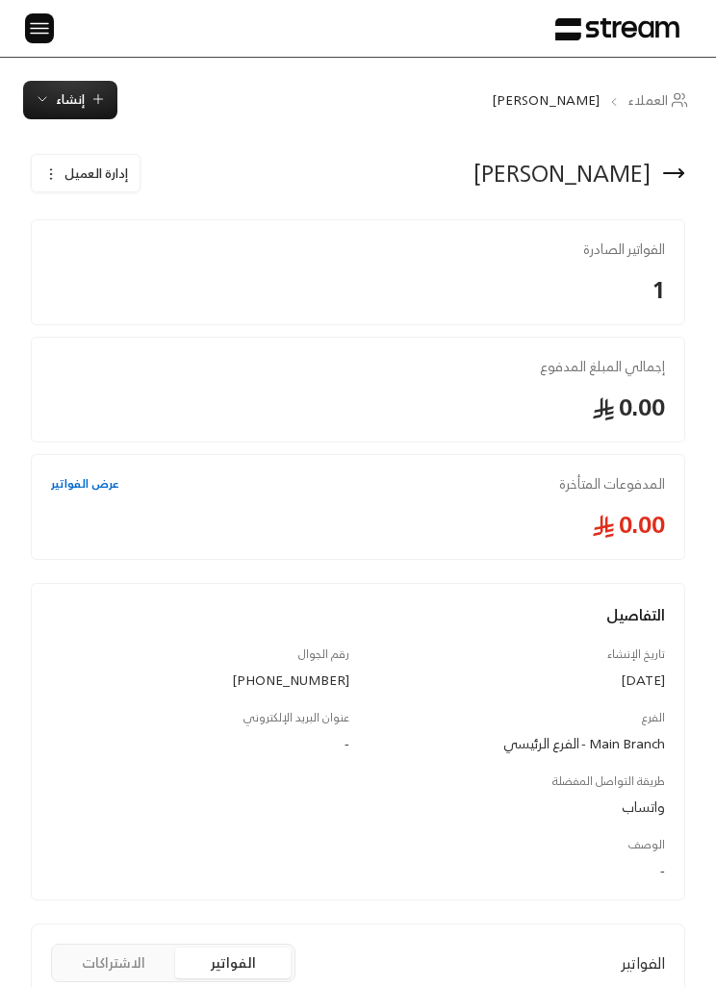
click at [38, 33] on img at bounding box center [39, 28] width 23 height 24
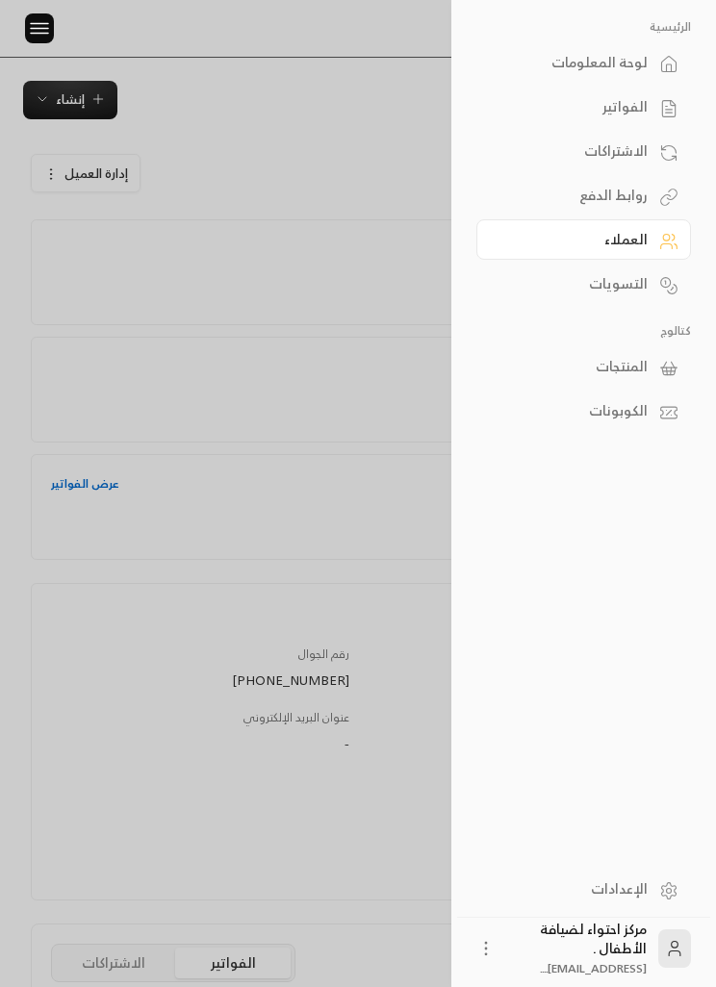
click at [623, 109] on div "الفواتير" at bounding box center [573, 106] width 147 height 19
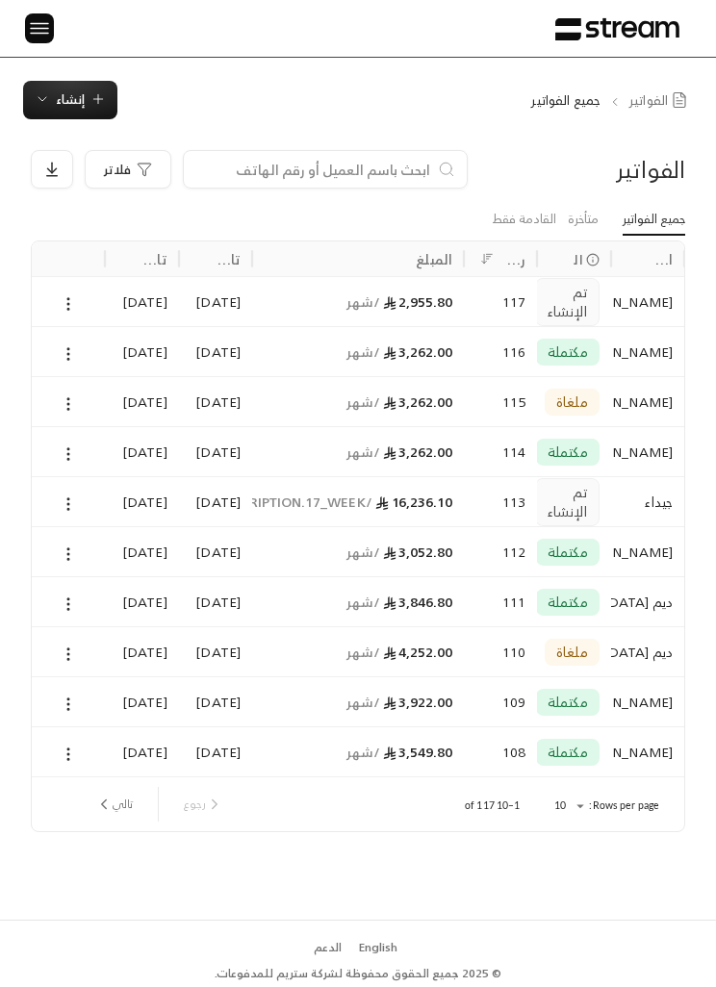
click at [69, 306] on icon at bounding box center [68, 303] width 17 height 17
click at [85, 342] on li "عرض" at bounding box center [87, 352] width 45 height 33
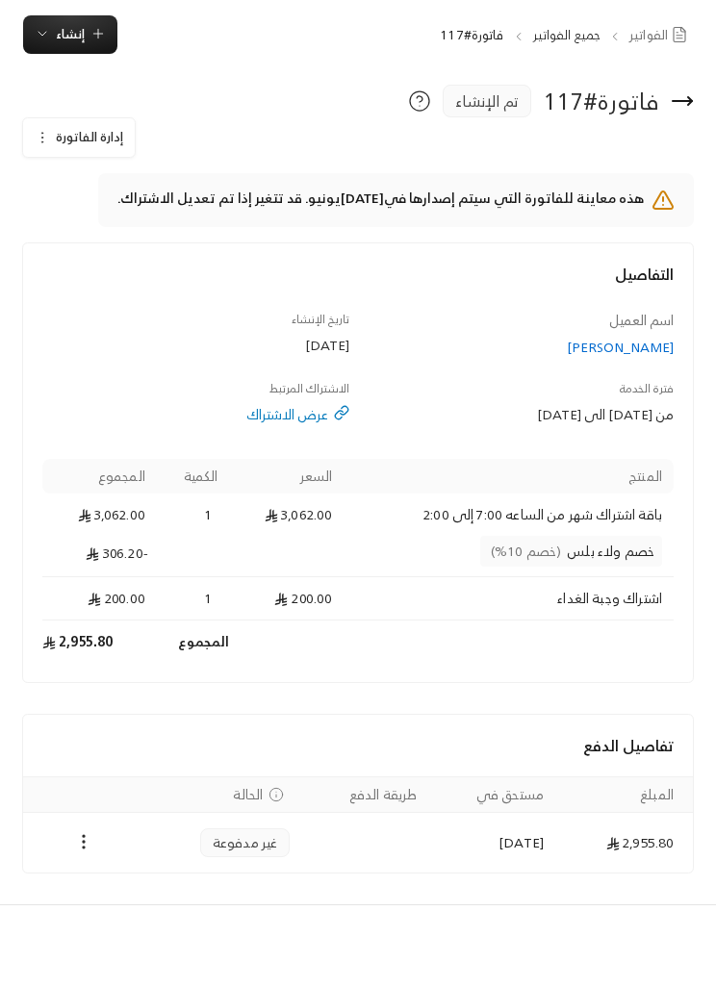
scroll to position [4, 0]
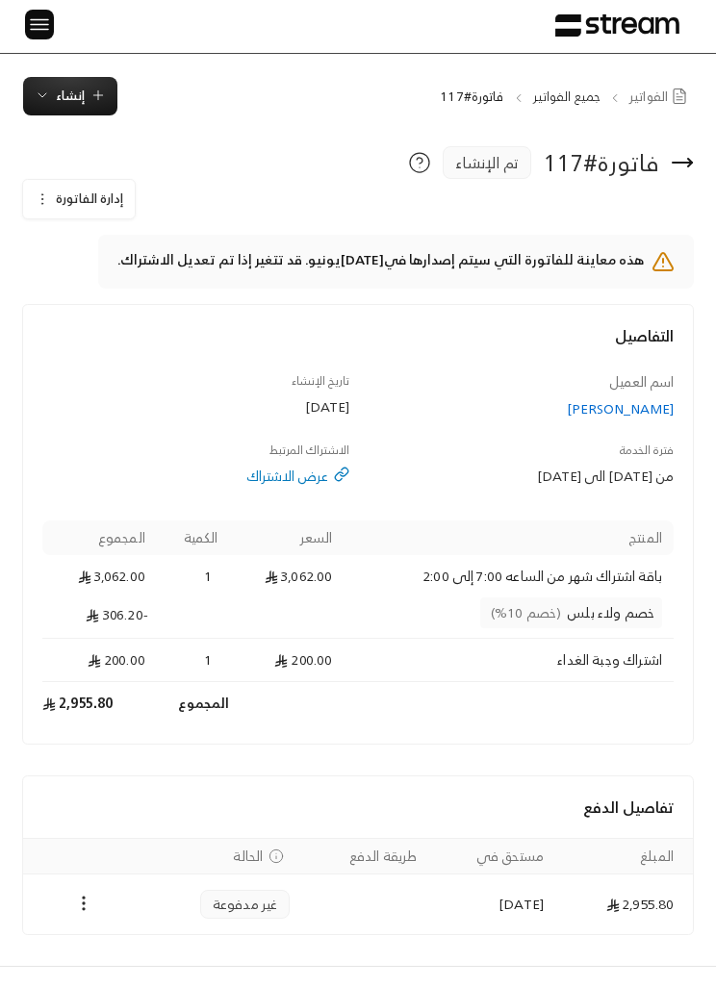
click at [37, 189] on button "إدارة الفاتورة" at bounding box center [79, 199] width 112 height 38
click at [129, 290] on span "إلغاء" at bounding box center [134, 287] width 21 height 14
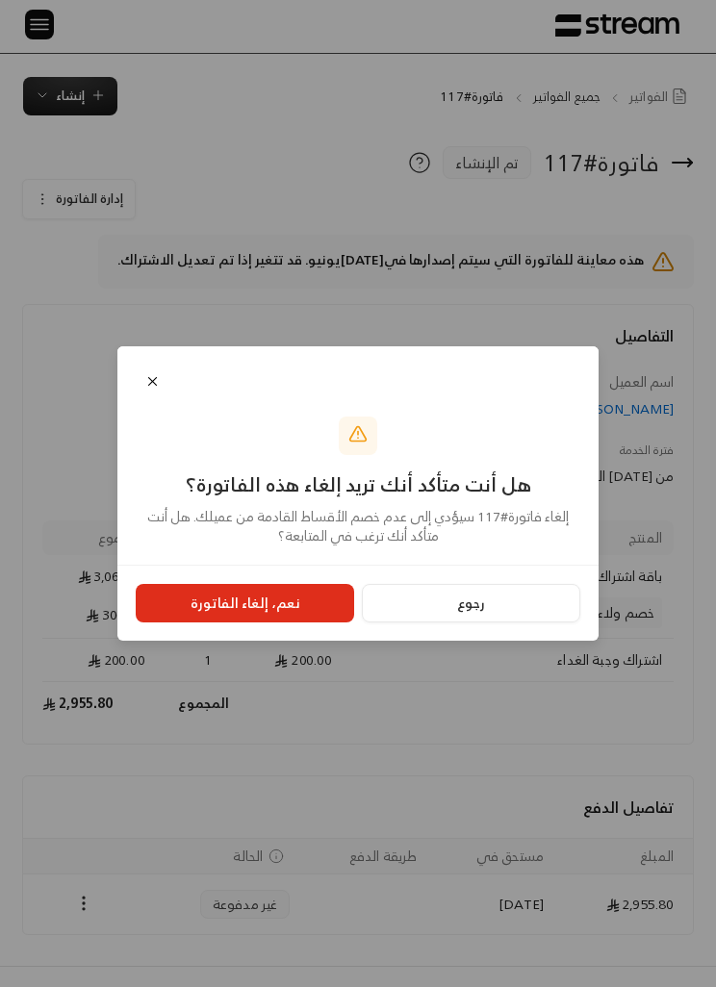
click at [304, 622] on button "نعم، إلغاء الفاتورة" at bounding box center [245, 603] width 218 height 38
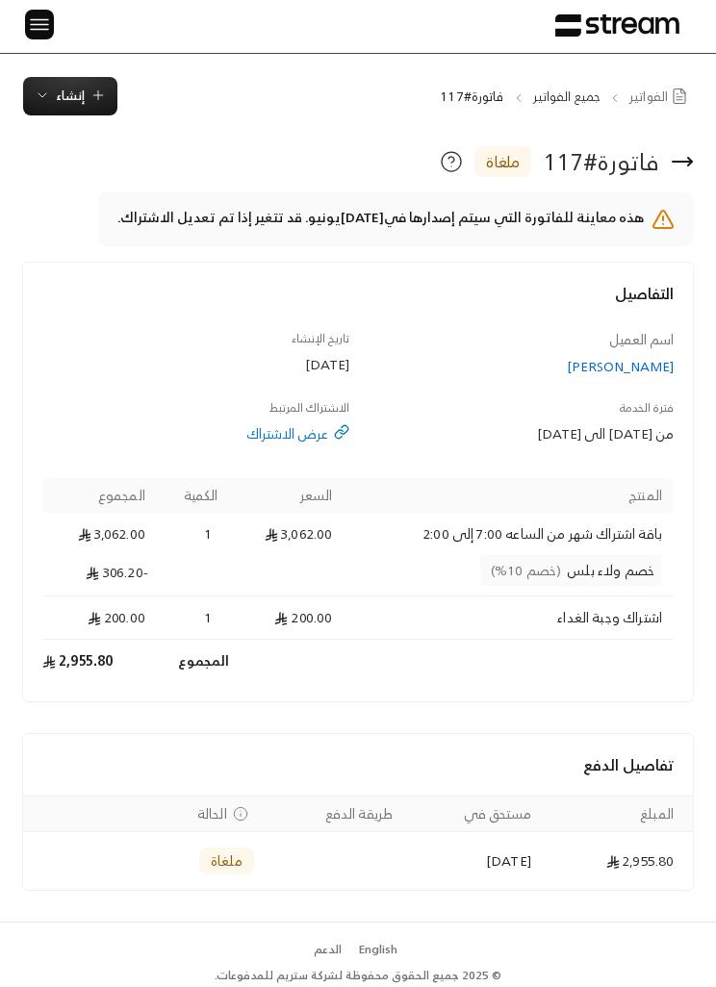
click at [19, 35] on div at bounding box center [32, 24] width 26 height 57
click at [42, 21] on img at bounding box center [39, 25] width 23 height 24
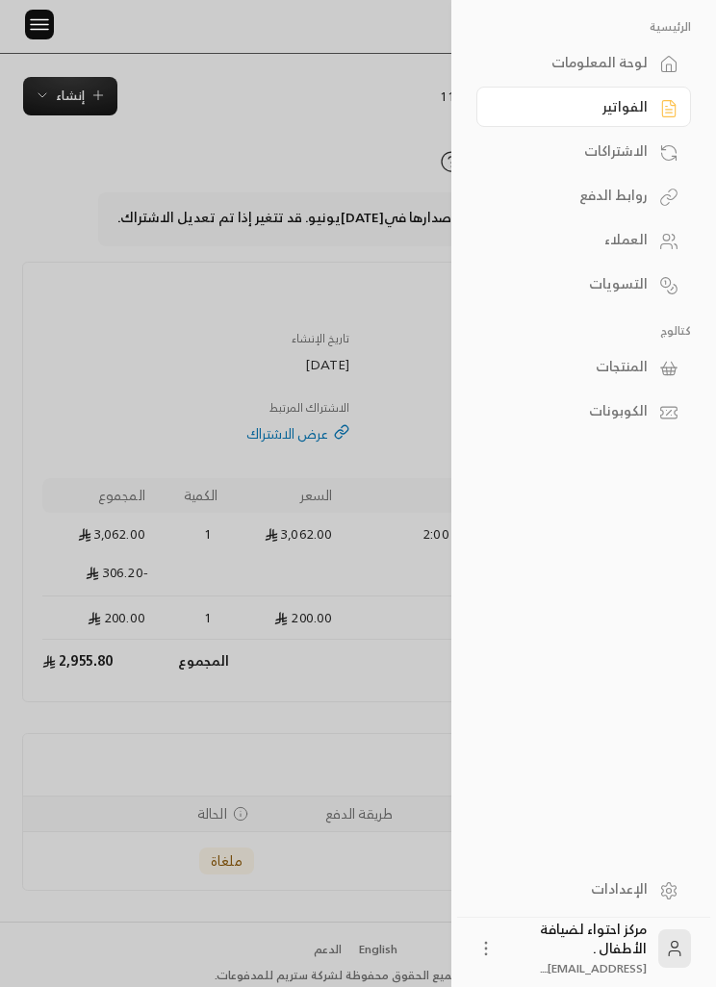
click at [641, 242] on div "العملاء" at bounding box center [573, 239] width 147 height 19
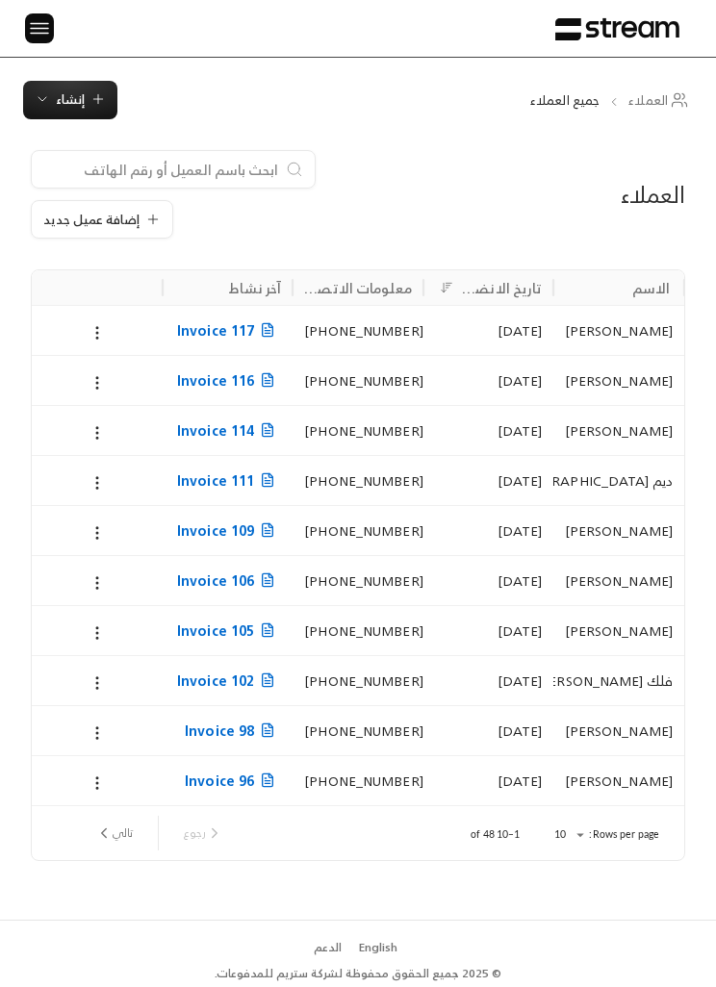
click at [88, 340] on button at bounding box center [97, 332] width 21 height 22
click at [109, 375] on li "تعديل" at bounding box center [118, 380] width 48 height 33
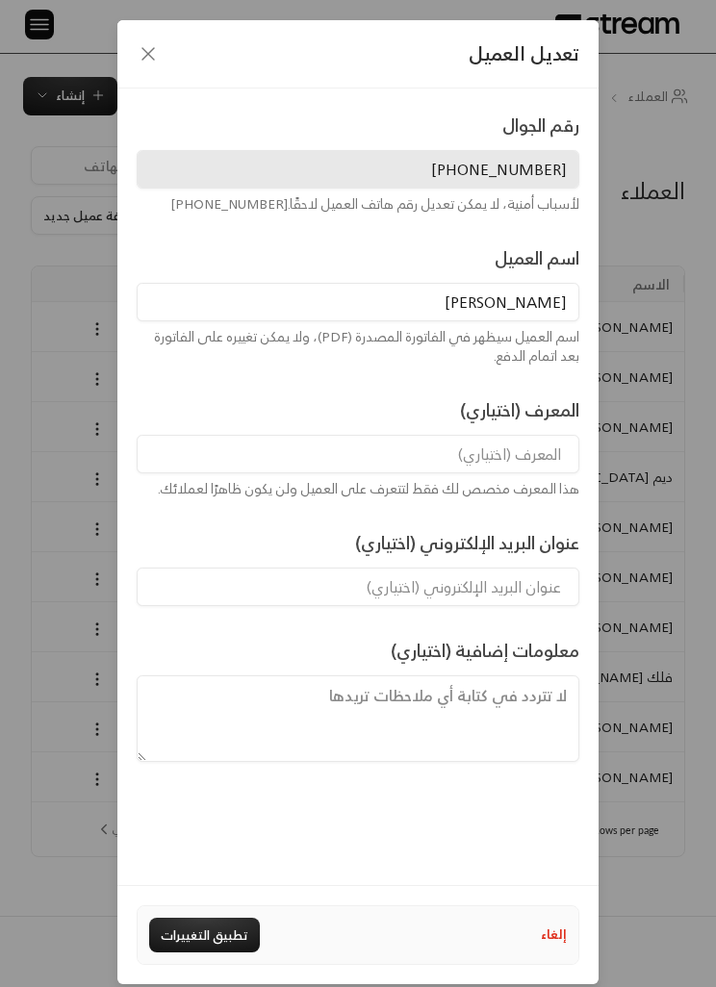
scroll to position [42, 0]
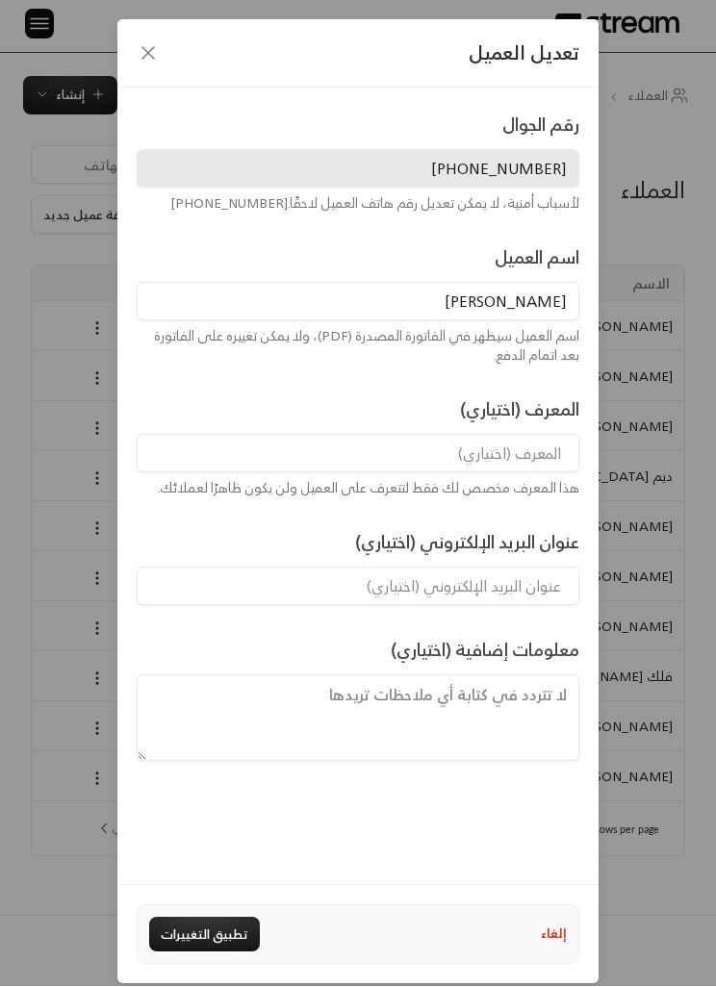
click at [158, 42] on icon "button" at bounding box center [148, 53] width 23 height 23
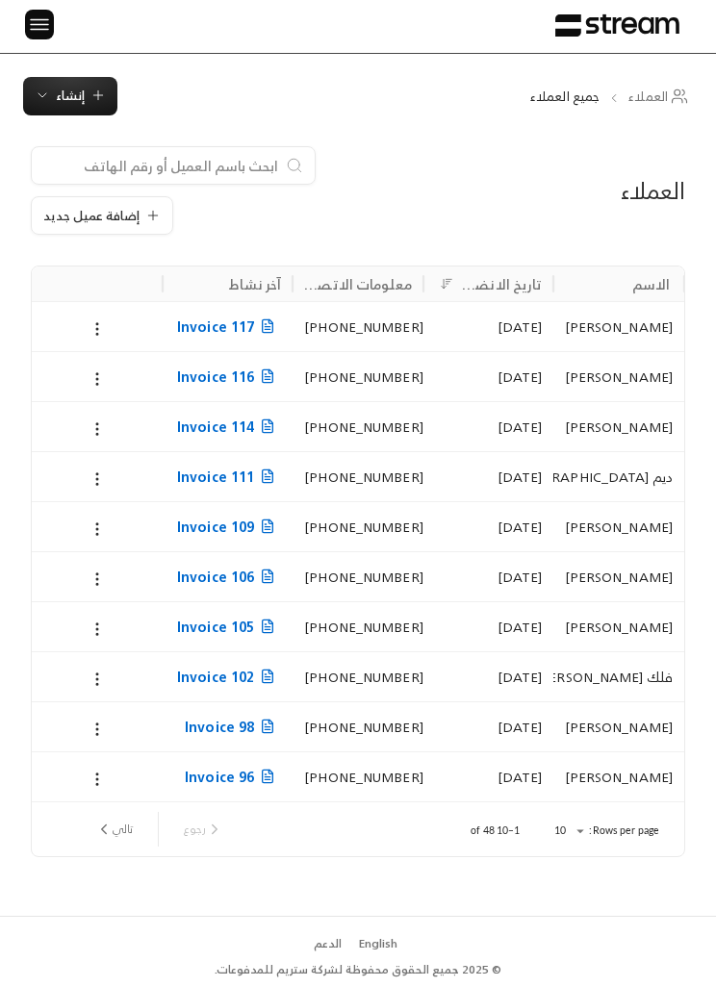
click at [79, 302] on div at bounding box center [97, 326] width 108 height 49
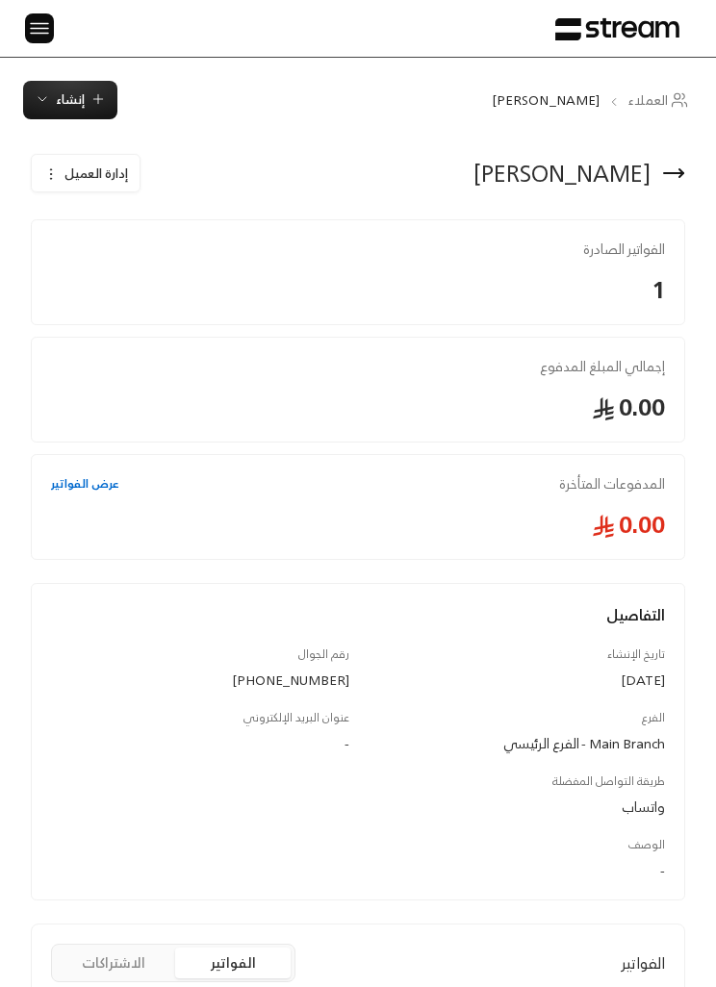
scroll to position [0, -1]
click at [50, 35] on img at bounding box center [39, 28] width 23 height 24
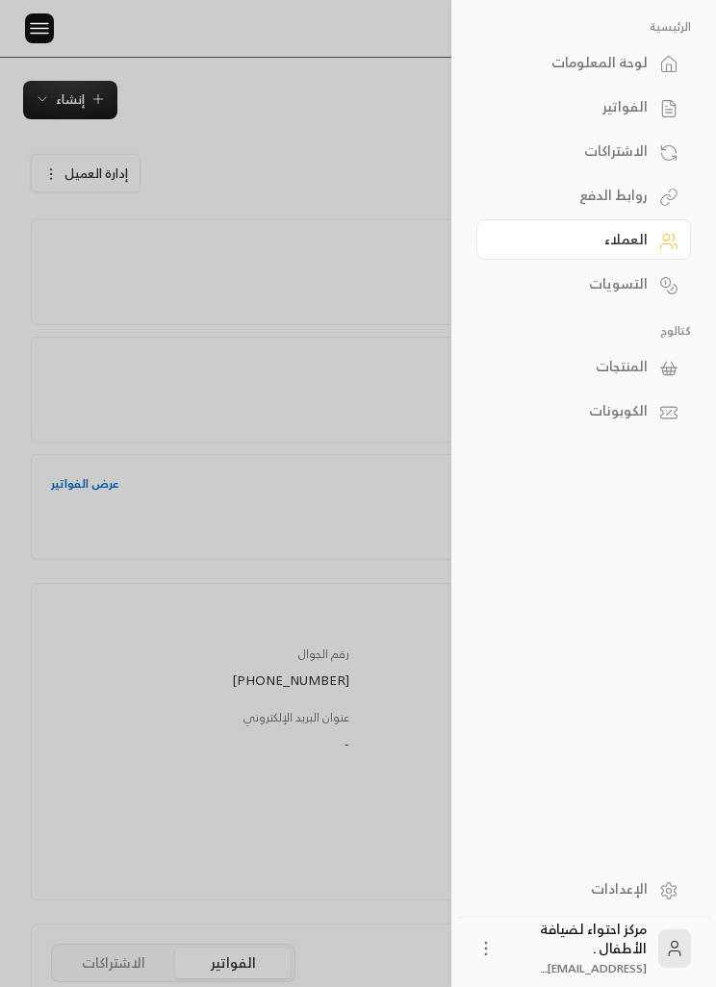
click at [69, 328] on div at bounding box center [358, 493] width 716 height 987
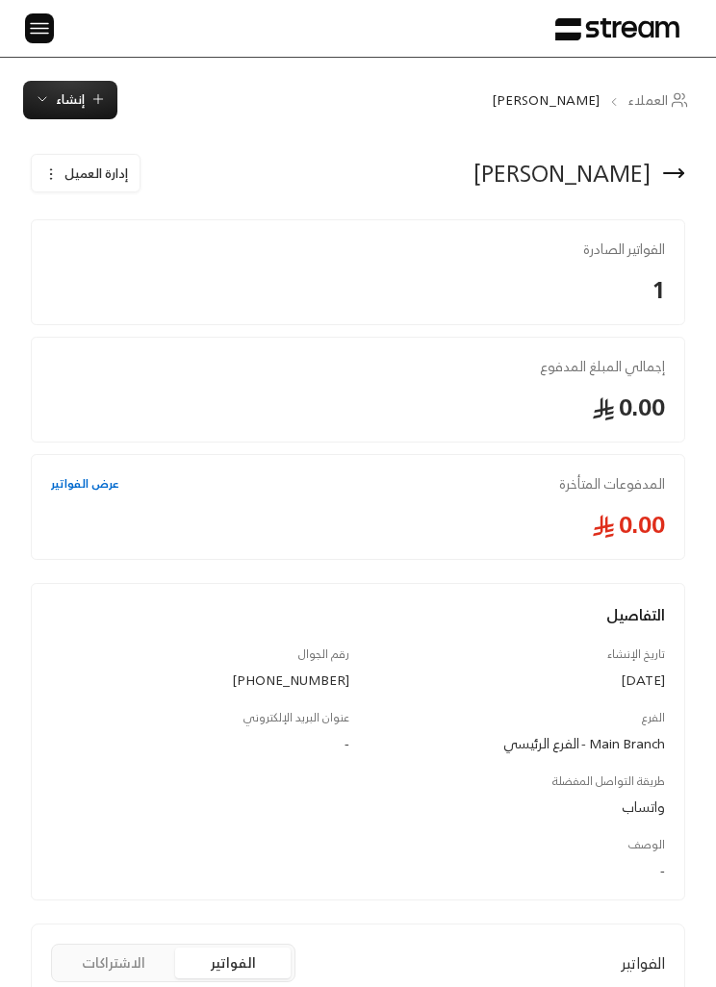
click at [48, 191] on button "إدارة العميل" at bounding box center [86, 174] width 108 height 38
click at [142, 264] on span "حذف" at bounding box center [142, 266] width 24 height 14
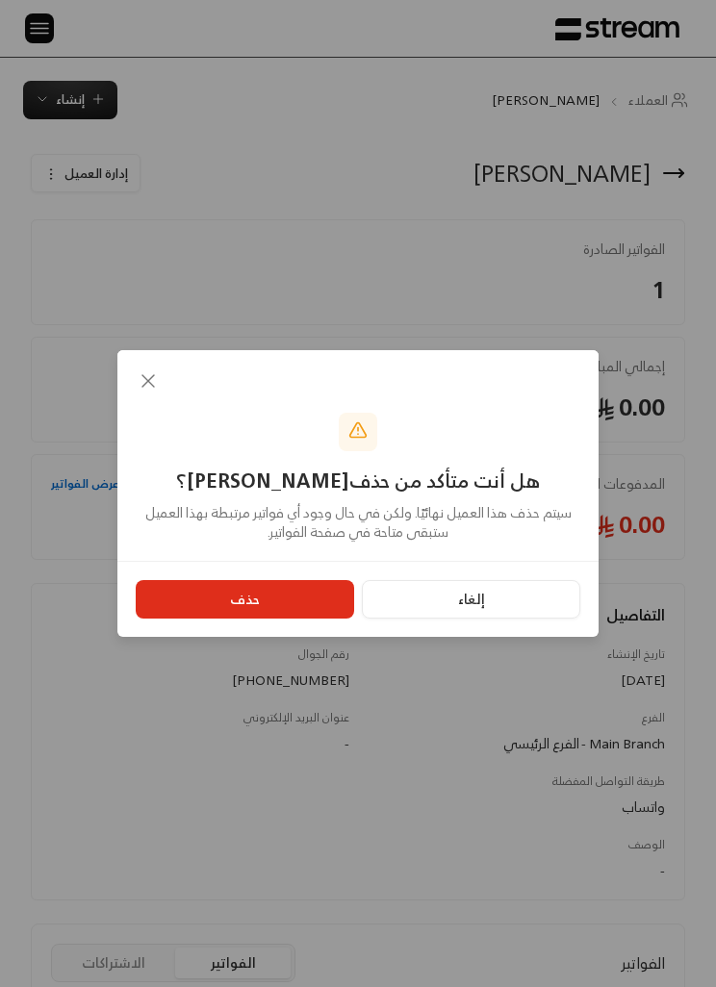
click at [287, 592] on button "حذف" at bounding box center [245, 599] width 218 height 38
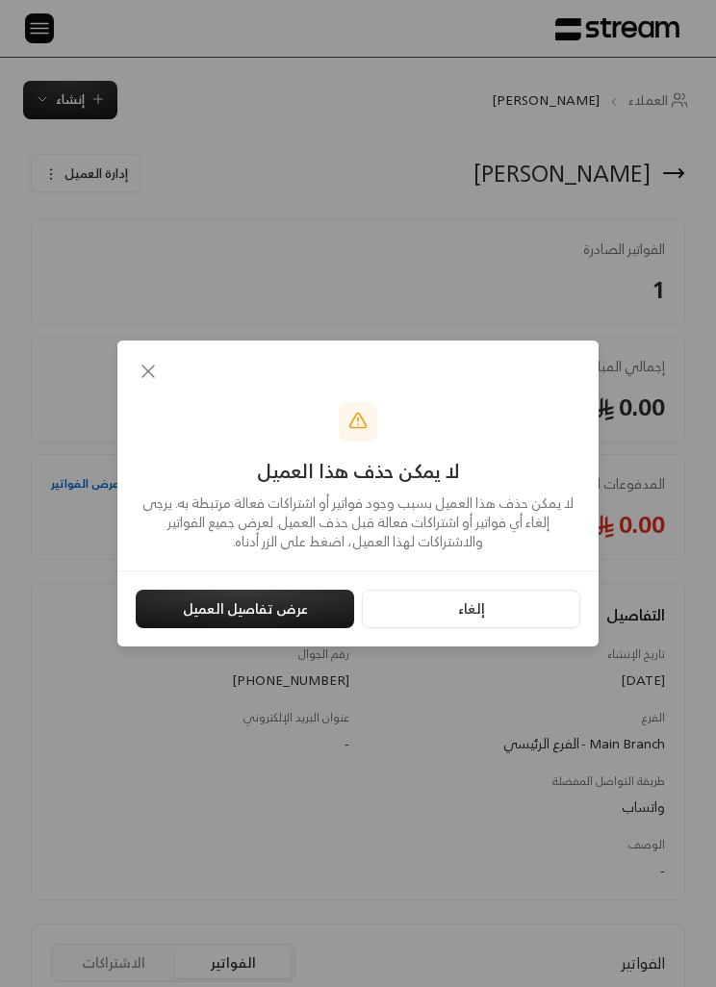
click at [287, 608] on button "عرض تفاصيل العميل" at bounding box center [245, 609] width 218 height 38
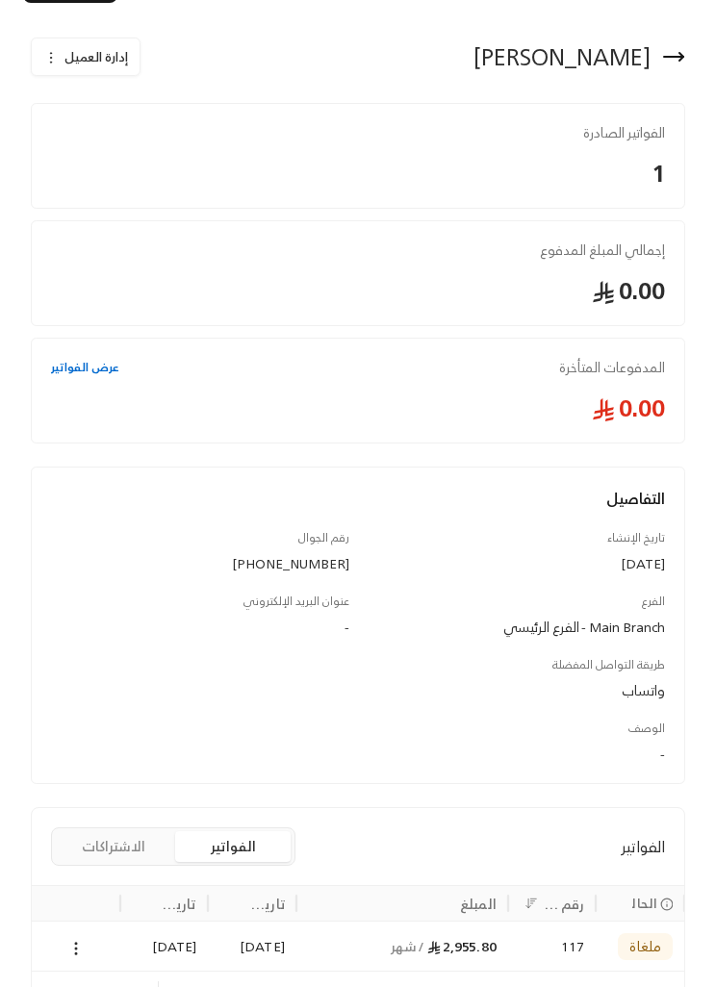
scroll to position [195, 0]
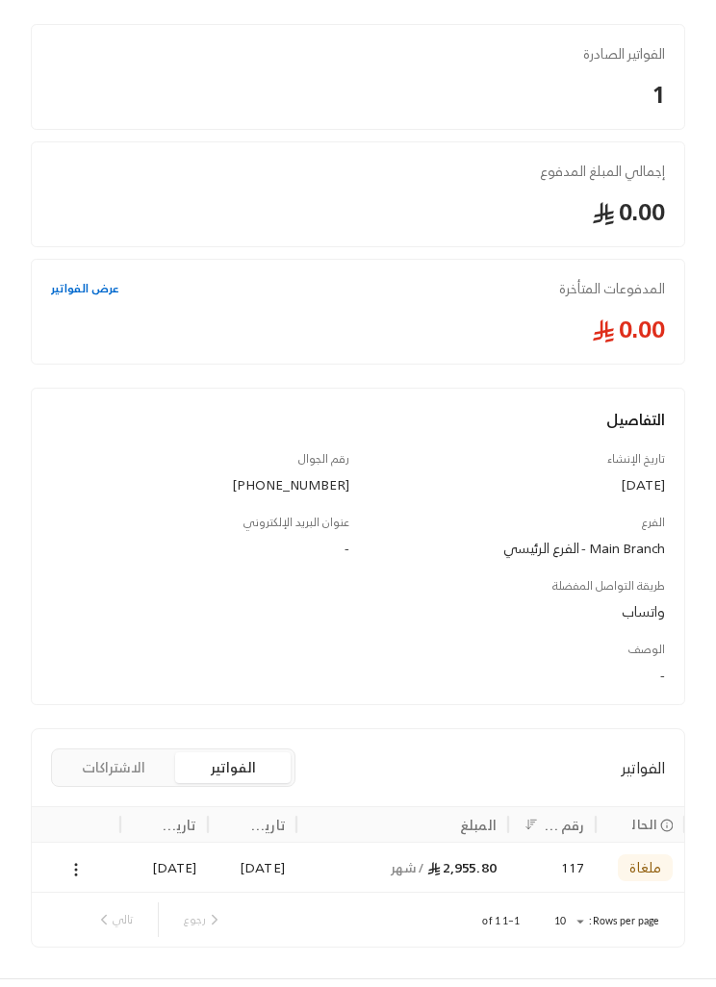
click at [71, 861] on icon at bounding box center [75, 869] width 17 height 17
click at [138, 767] on div at bounding box center [358, 493] width 716 height 987
click at [138, 774] on button "الاشتراكات" at bounding box center [113, 767] width 115 height 31
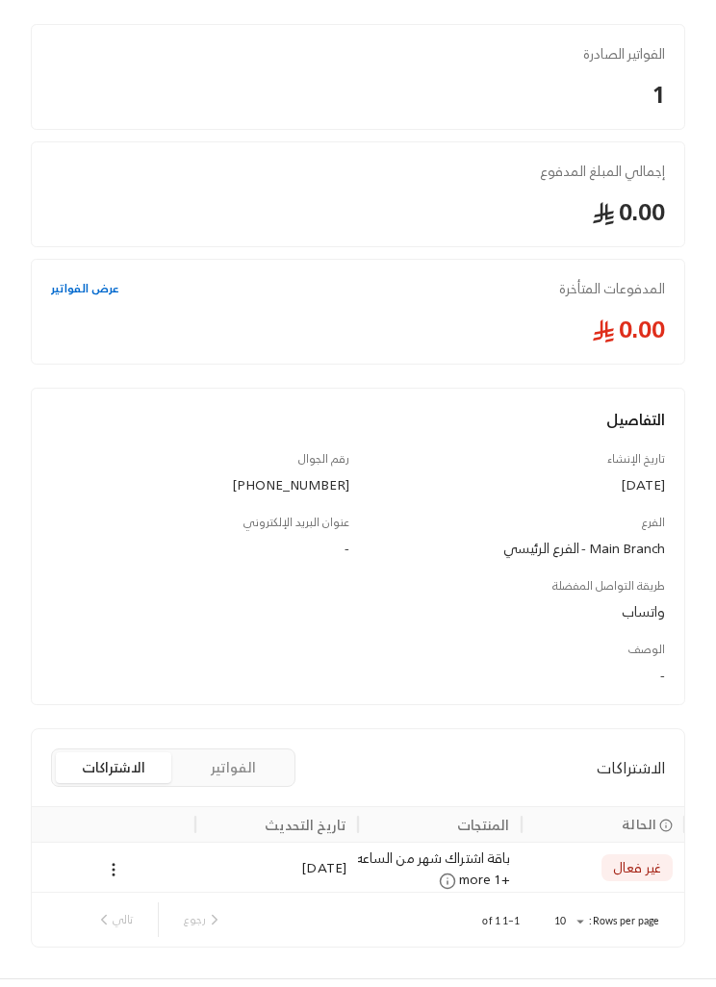
click at [116, 858] on button at bounding box center [113, 869] width 21 height 22
click at [138, 940] on li "إلغاء" at bounding box center [133, 950] width 45 height 33
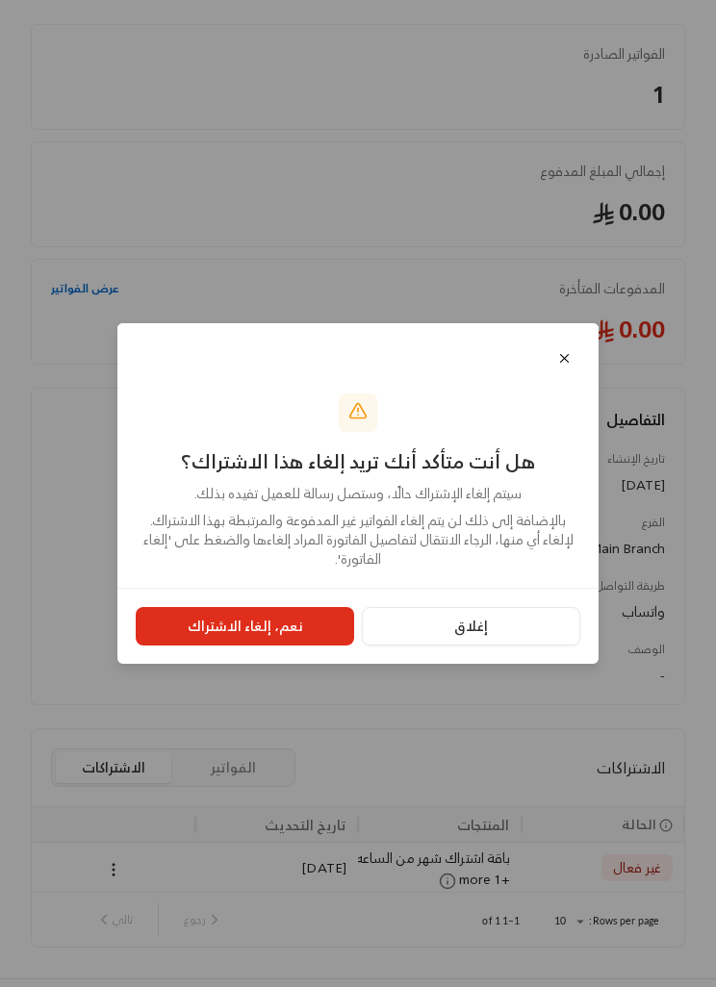
click at [295, 645] on button "نعم، إلغاء الاشتراك" at bounding box center [245, 626] width 218 height 38
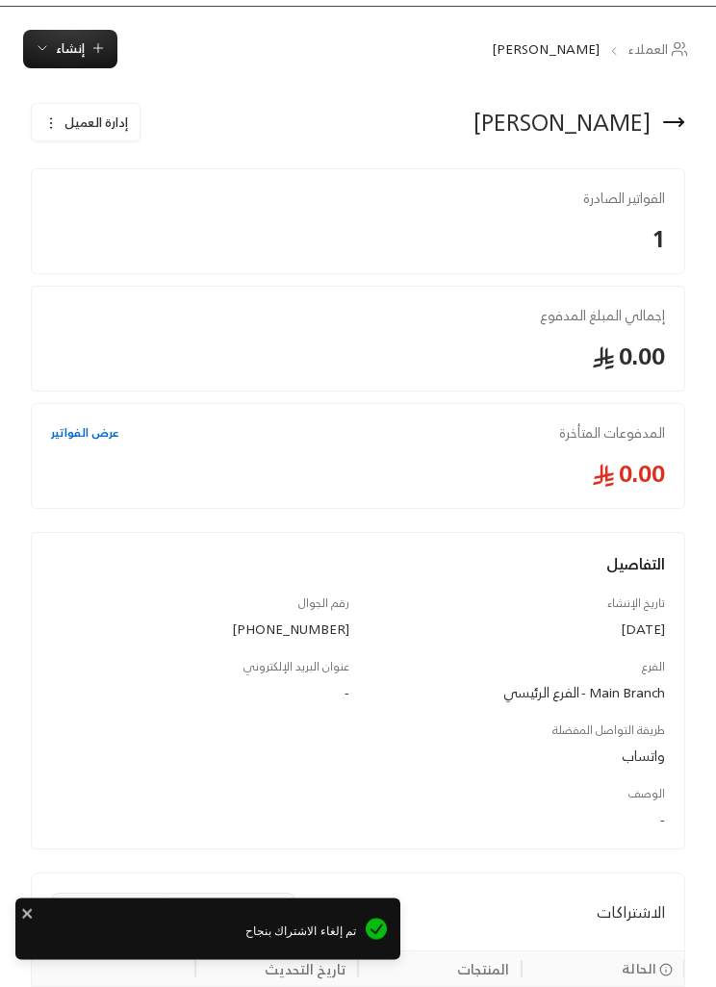
scroll to position [0, 0]
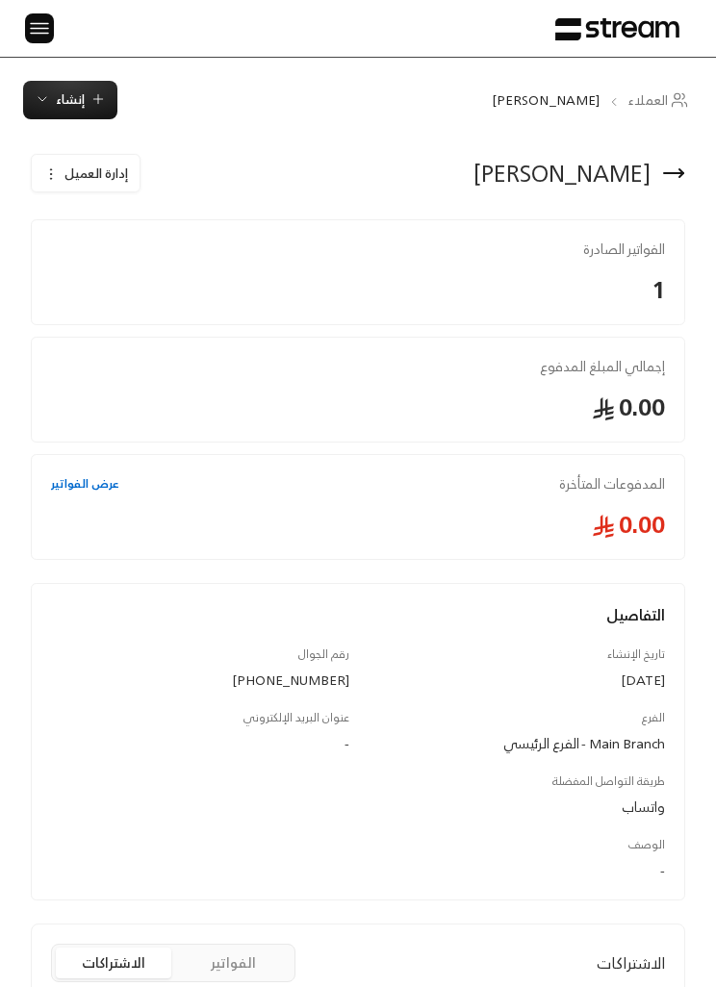
click at [34, 49] on div at bounding box center [39, 28] width 29 height 57
click at [35, 38] on img at bounding box center [39, 28] width 23 height 24
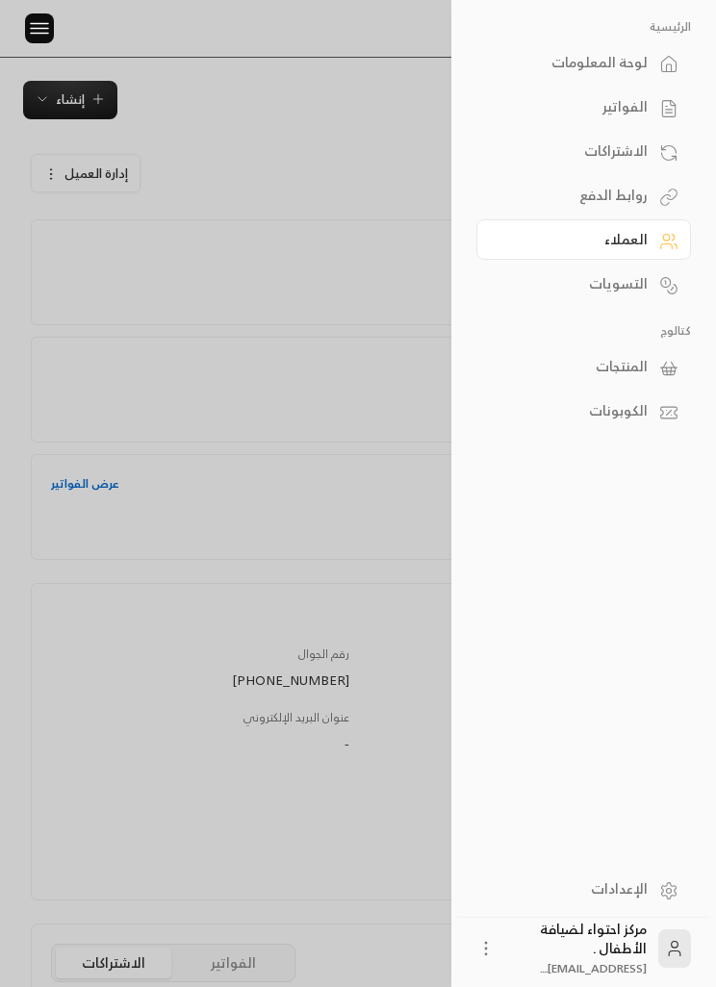
click at [38, 26] on img at bounding box center [39, 28] width 23 height 24
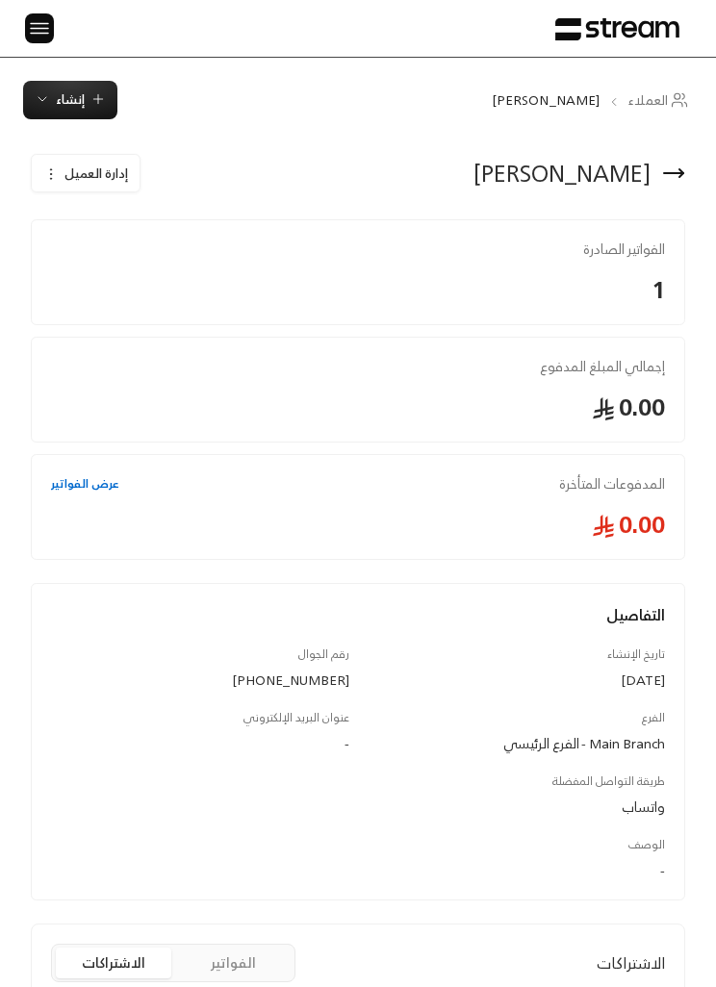
click at [42, 27] on img at bounding box center [39, 28] width 23 height 24
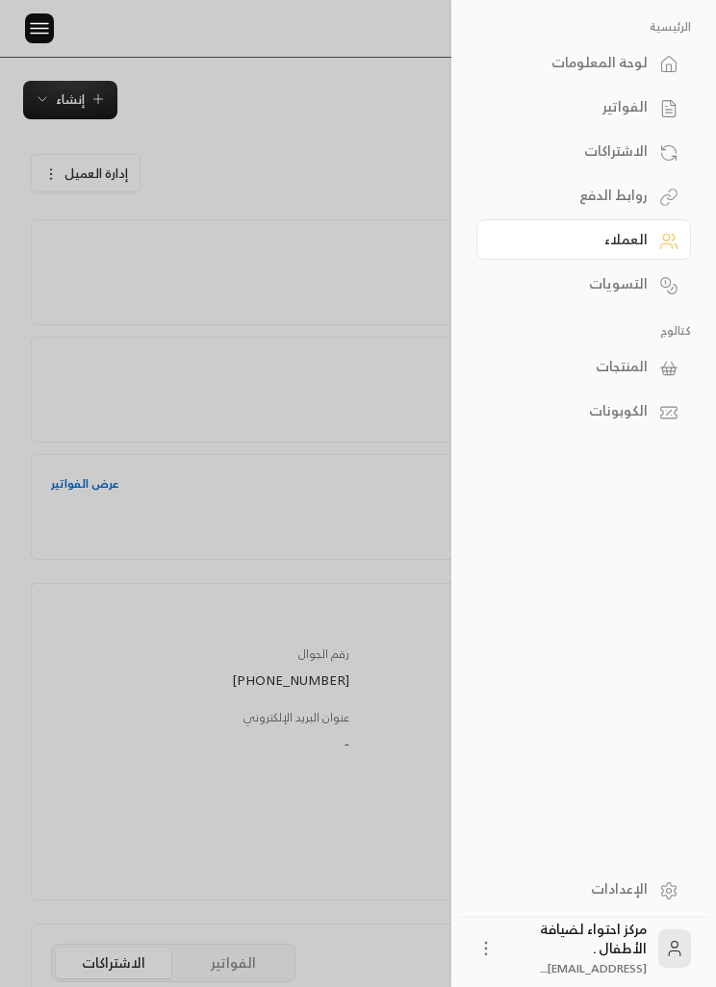
click at [641, 240] on div "العملاء" at bounding box center [573, 239] width 147 height 19
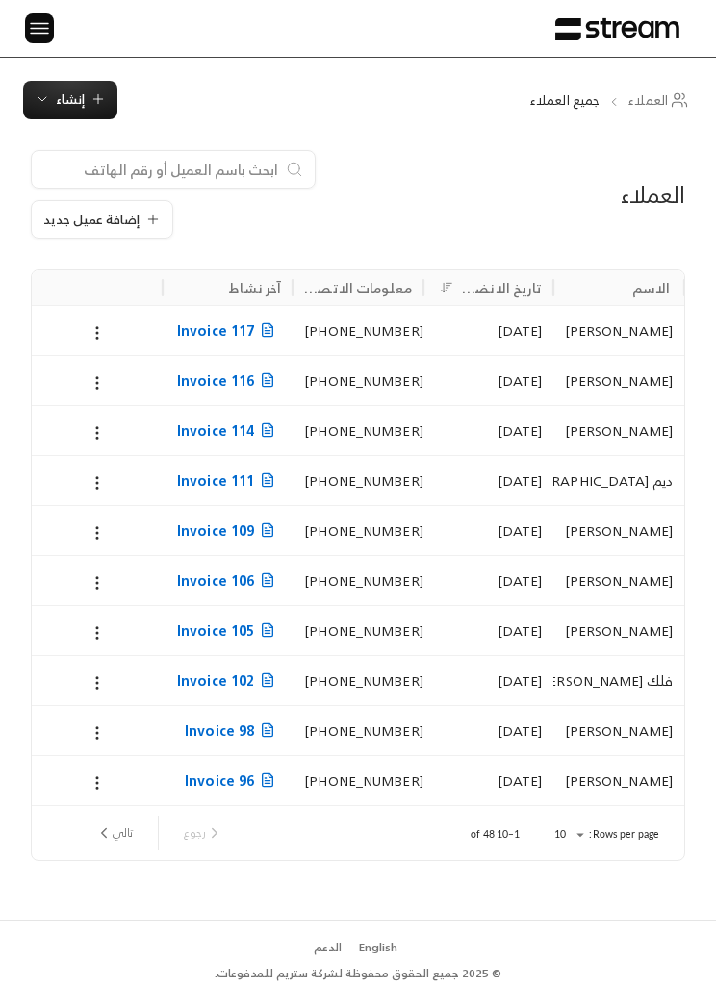
click at [92, 335] on icon at bounding box center [96, 332] width 17 height 17
click at [106, 376] on li "تعديل" at bounding box center [118, 380] width 48 height 33
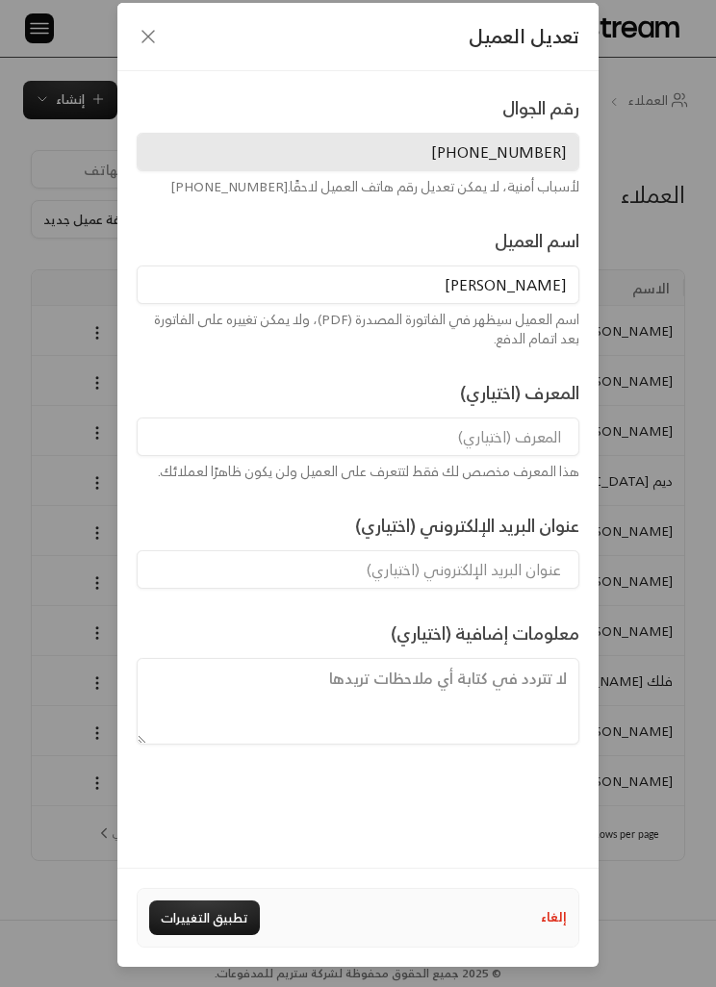
scroll to position [80, 0]
click at [143, 31] on icon "button" at bounding box center [148, 37] width 12 height 12
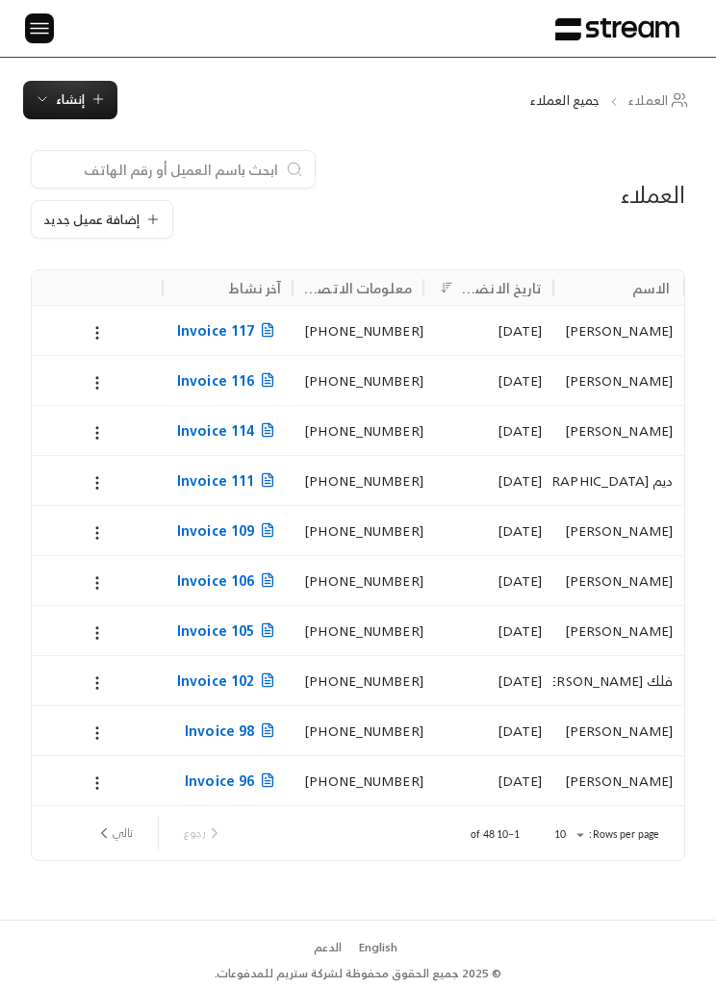
click at [98, 338] on circle at bounding box center [97, 338] width 2 height 2
click at [136, 409] on li "حذف" at bounding box center [118, 413] width 48 height 33
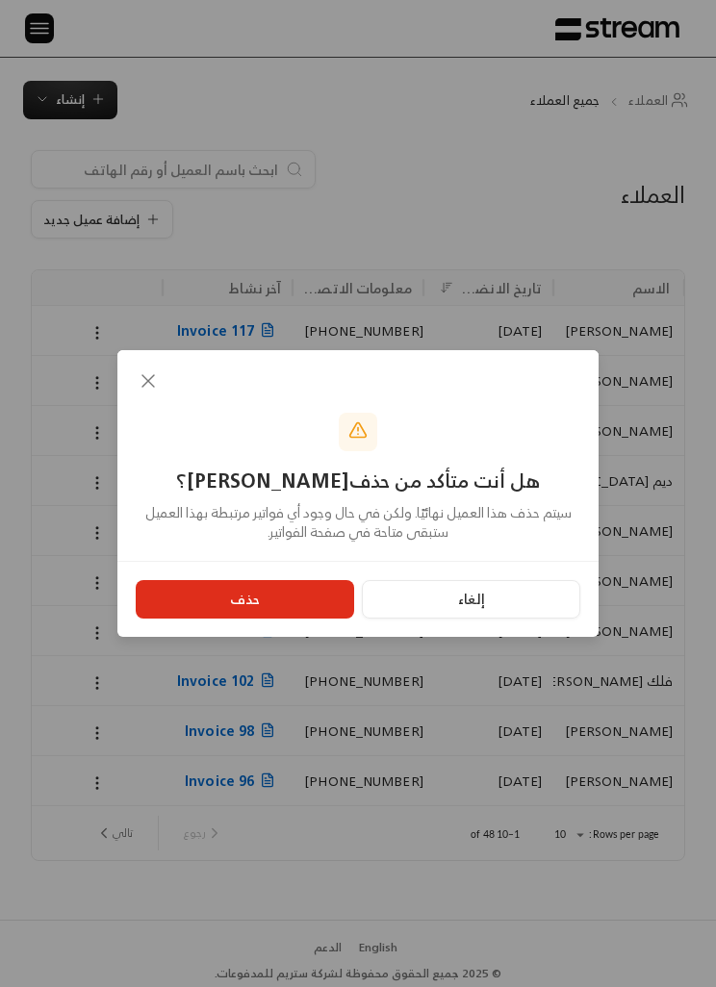
click at [299, 611] on button "حذف" at bounding box center [245, 599] width 218 height 38
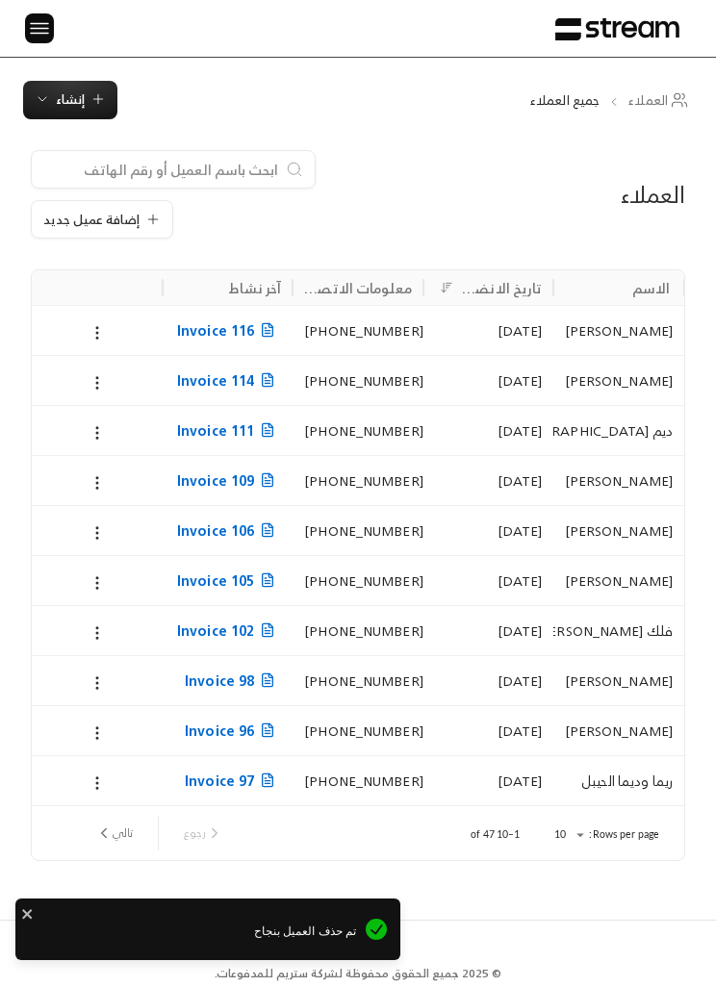
click at [73, 105] on span "إنشاء" at bounding box center [70, 99] width 29 height 22
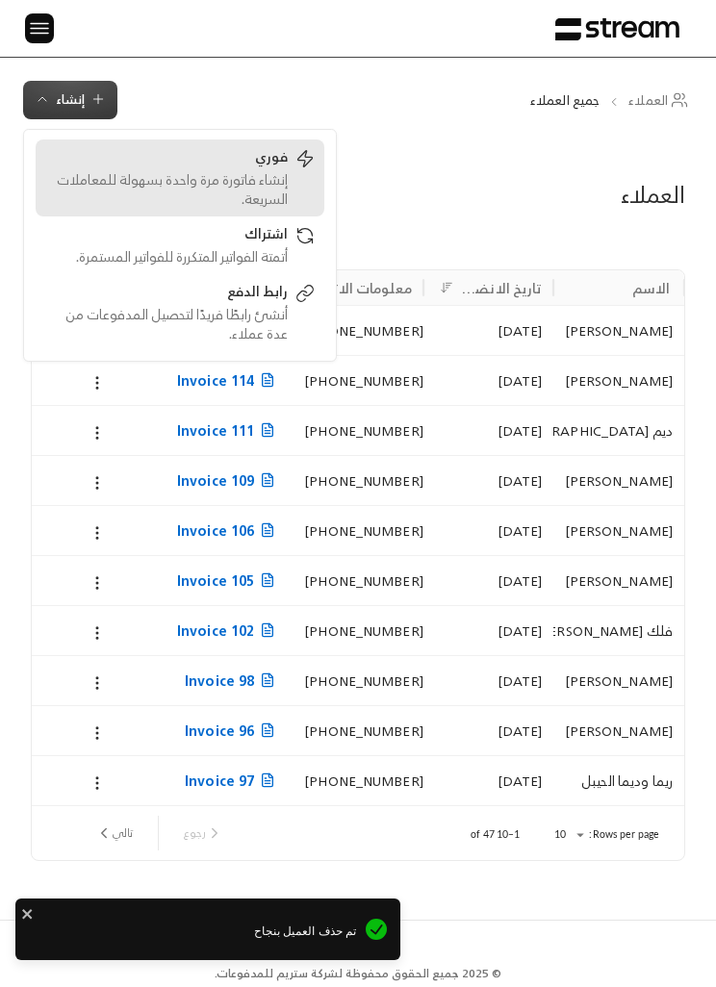
click at [152, 183] on div "إنشاء فاتورة مرة واحدة بسهولة للمعاملات السريعة." at bounding box center [166, 189] width 242 height 38
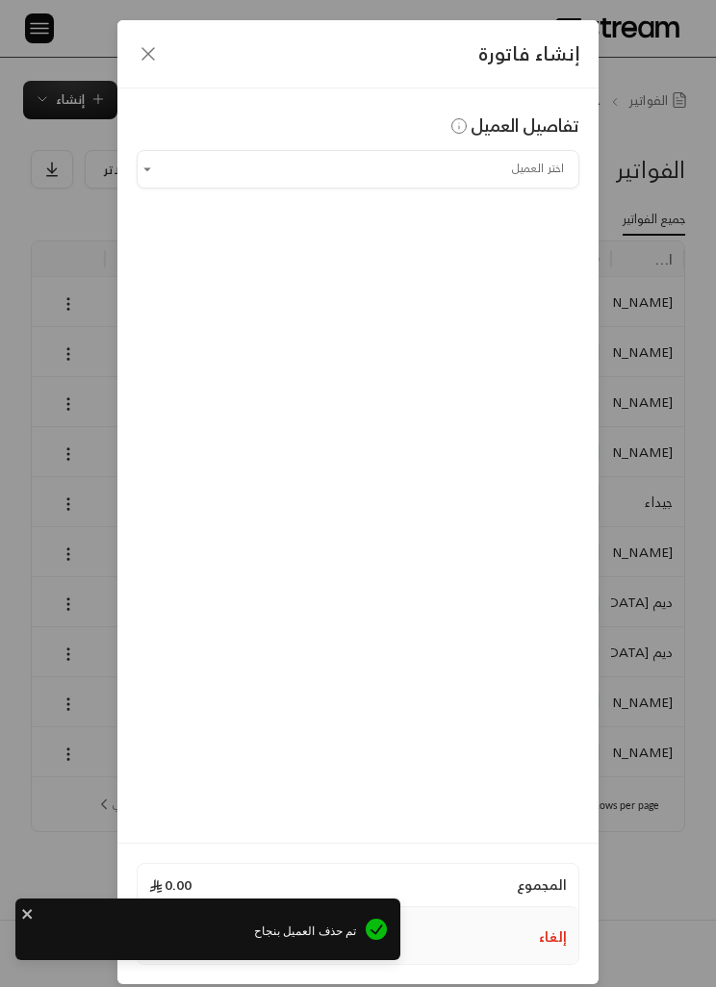
click at [490, 164] on input "اختر العميل" at bounding box center [358, 169] width 442 height 32
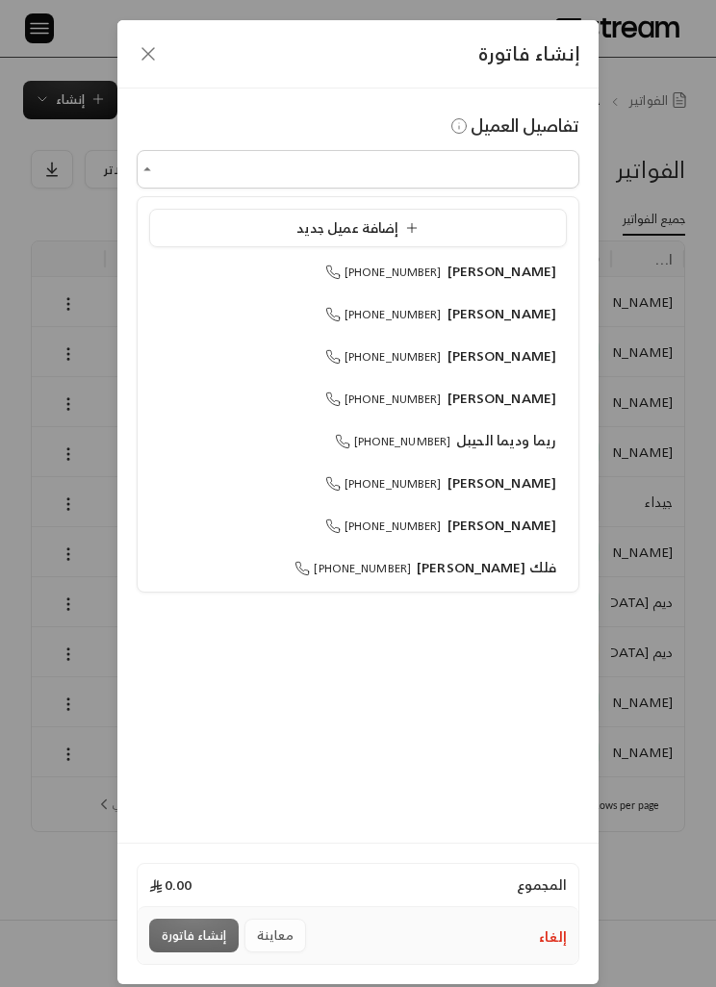
click at [511, 220] on div "إضافة عميل جديد" at bounding box center [358, 227] width 396 height 19
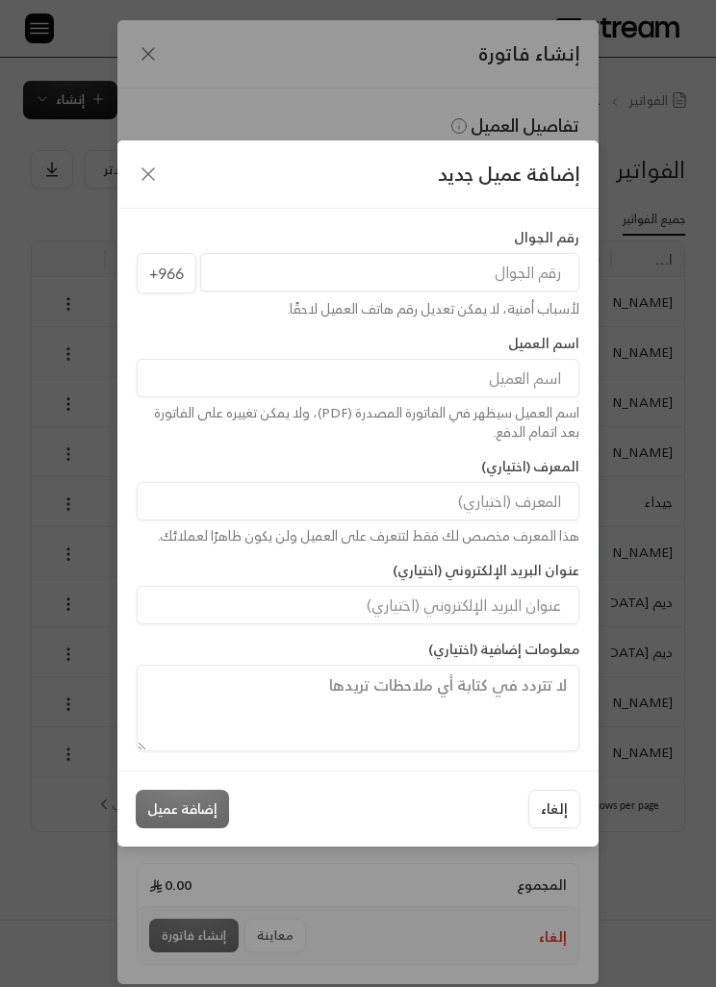
click at [527, 272] on input "tel" at bounding box center [389, 272] width 379 height 38
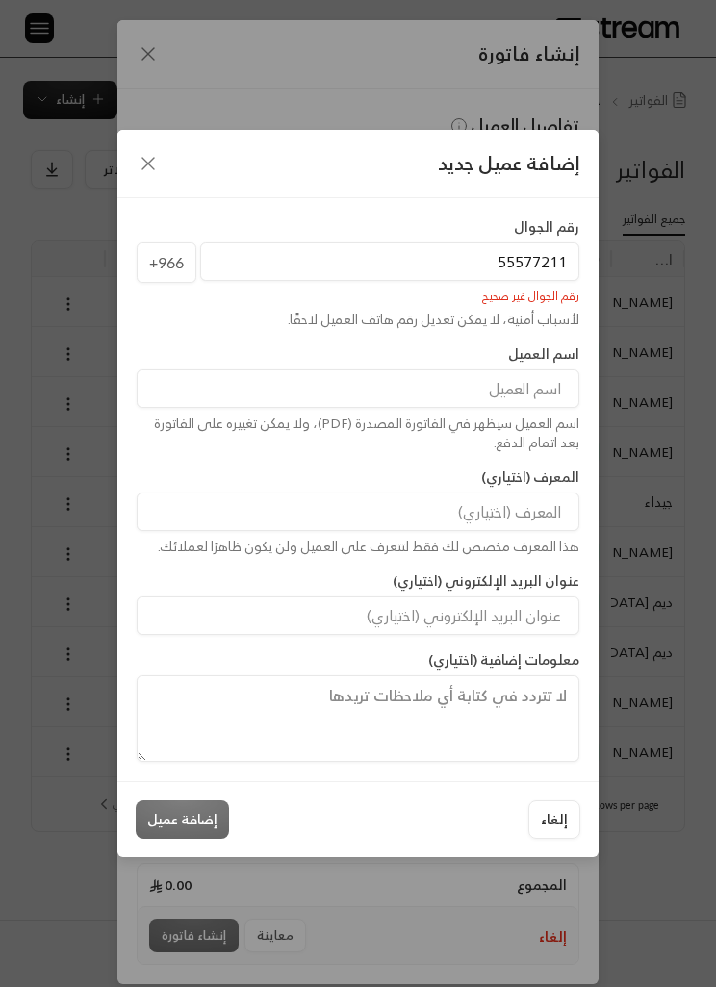
type input "555772119"
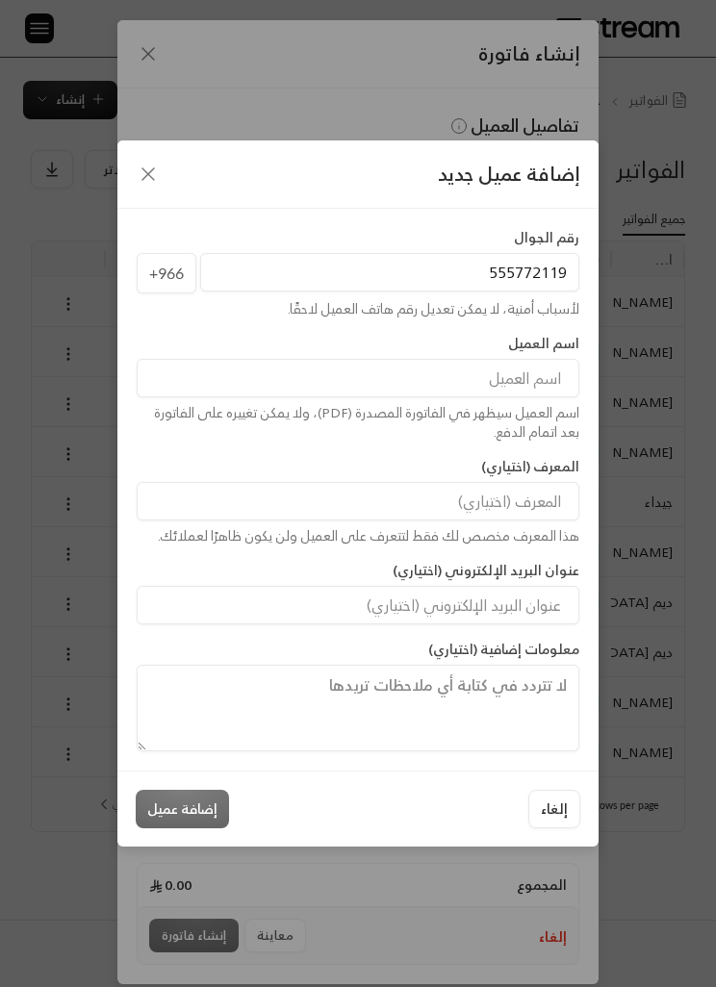
click at [540, 377] on input at bounding box center [358, 378] width 442 height 38
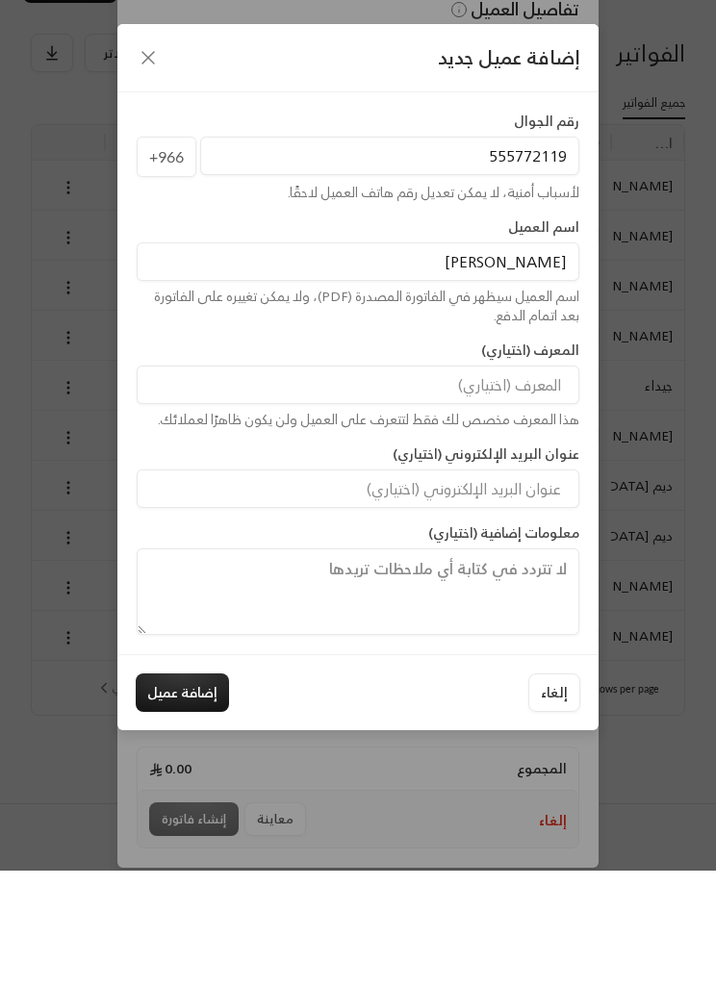
type input "[PERSON_NAME]"
click at [216, 790] on button "إضافة عميل" at bounding box center [182, 809] width 93 height 38
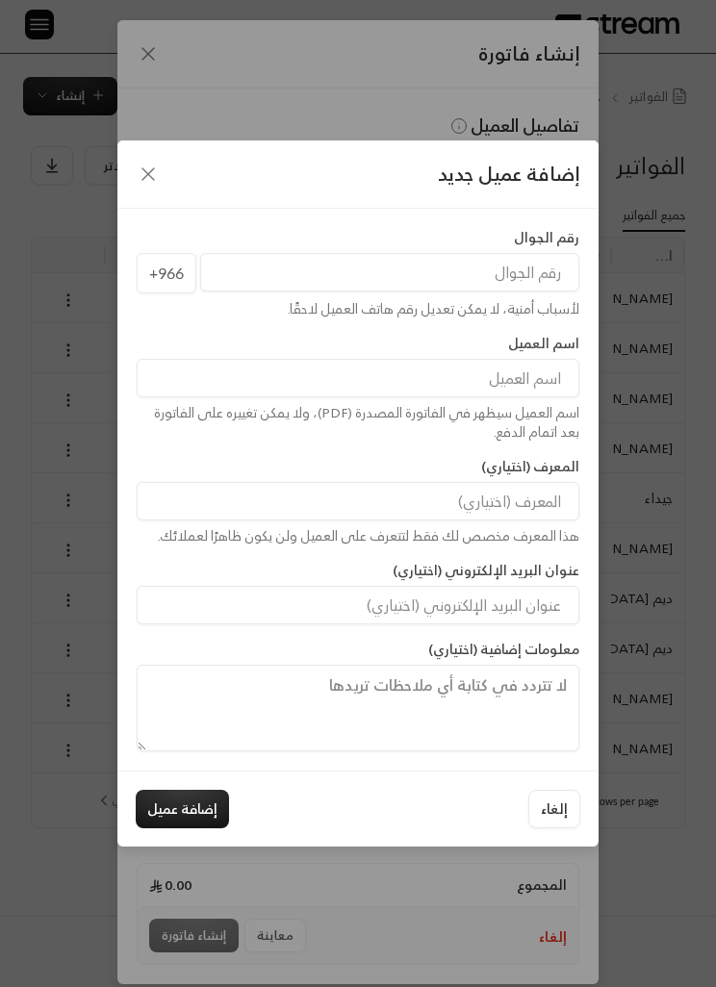
type input "**********"
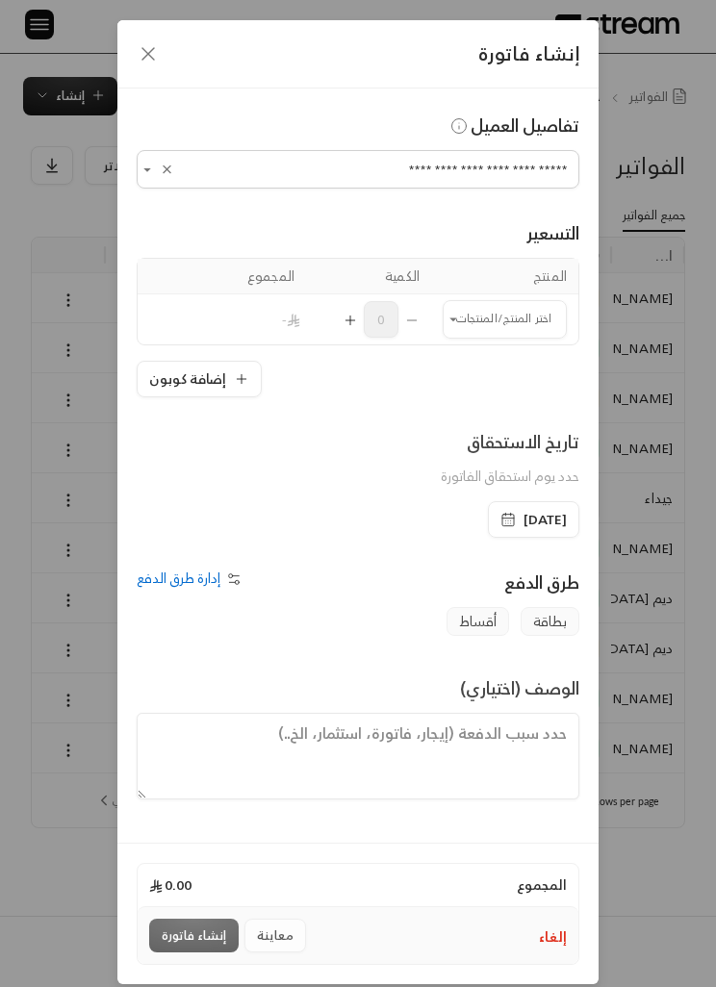
click at [520, 323] on input "اختر العميل" at bounding box center [504, 319] width 124 height 32
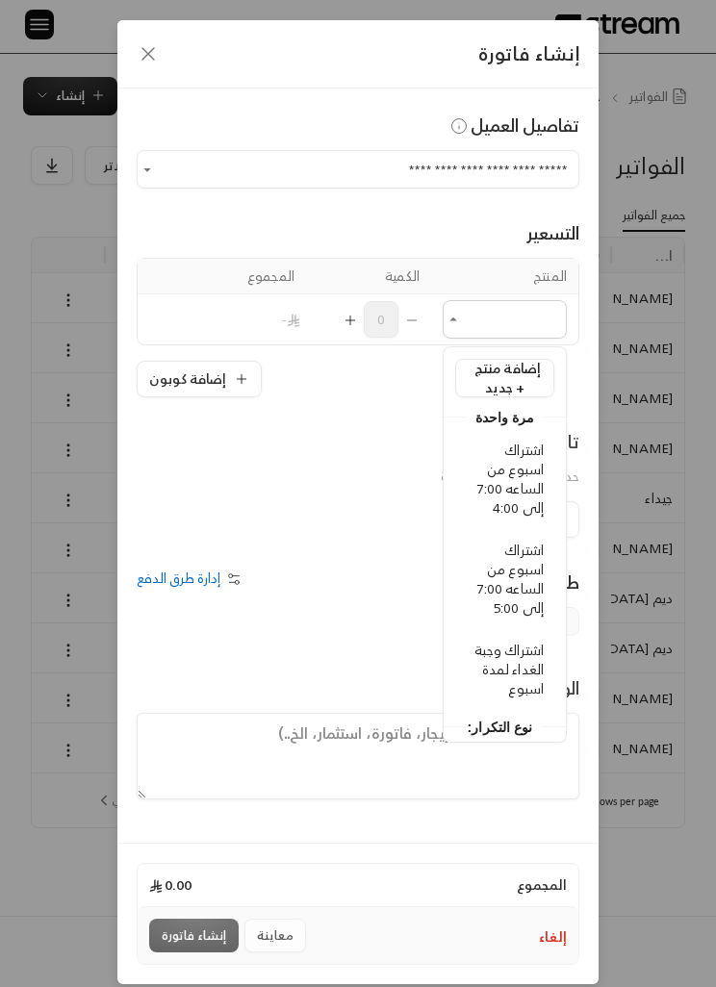
click at [138, 55] on icon "button" at bounding box center [148, 53] width 23 height 23
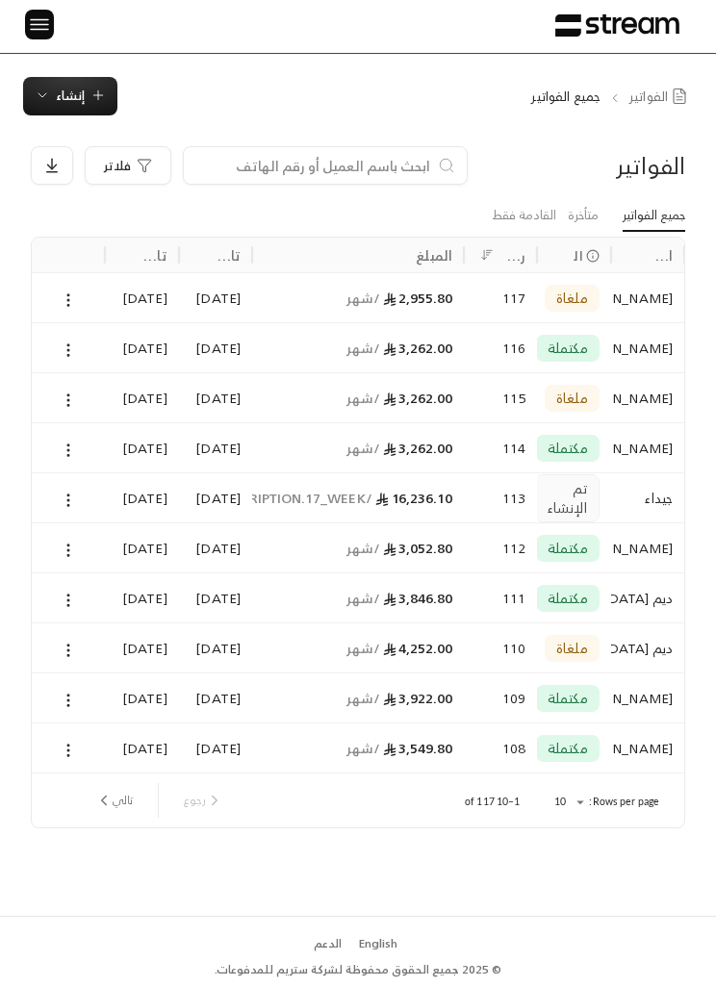
click at [93, 93] on icon "button" at bounding box center [97, 95] width 15 height 15
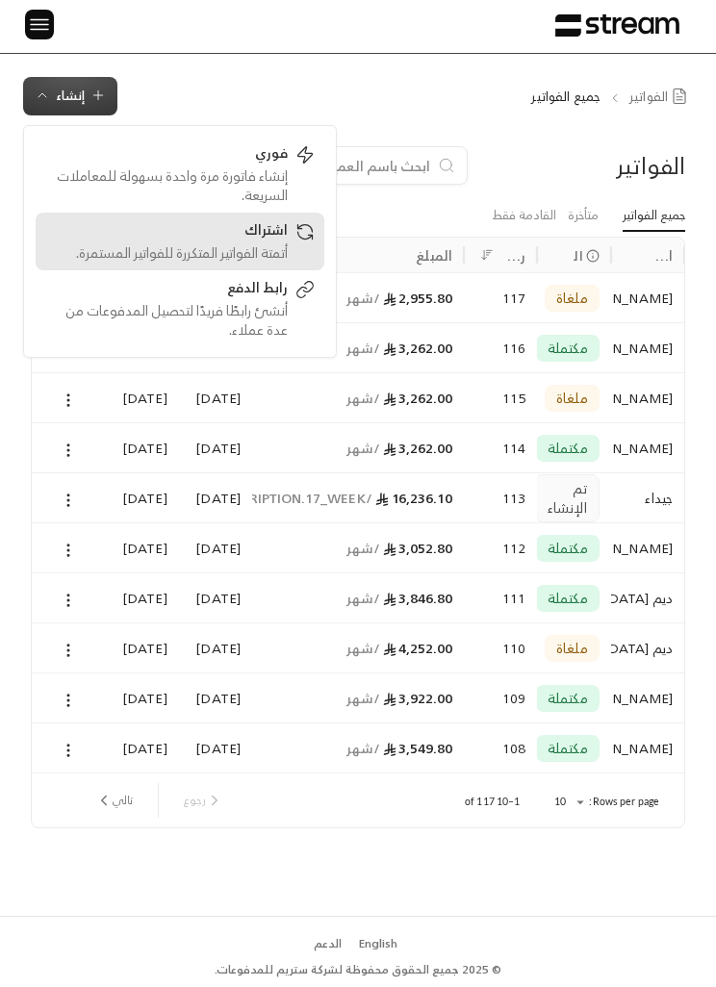
click at [266, 253] on div "أتمتة الفواتير المتكررة للفواتير المستمرة." at bounding box center [166, 252] width 242 height 19
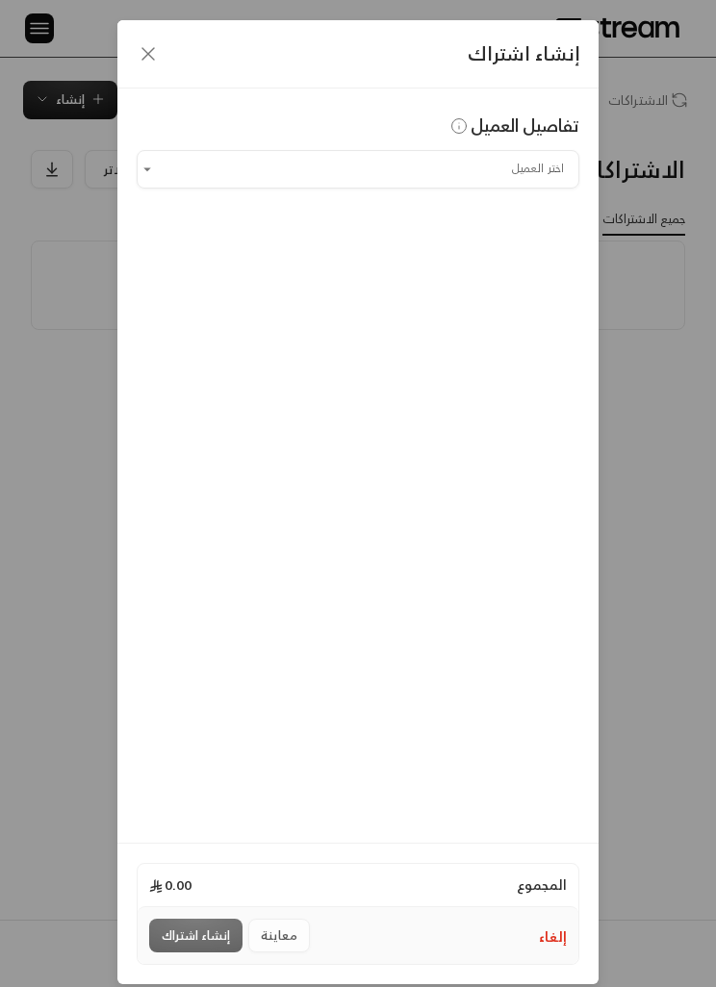
click at [445, 184] on input "اختر العميل" at bounding box center [358, 169] width 442 height 32
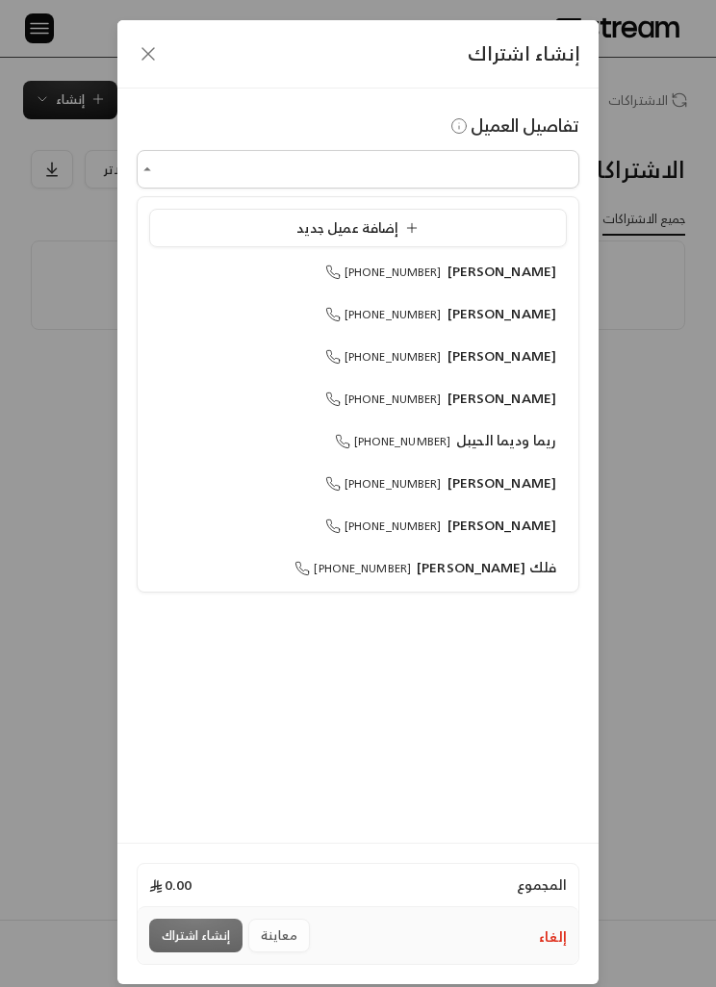
scroll to position [1, 0]
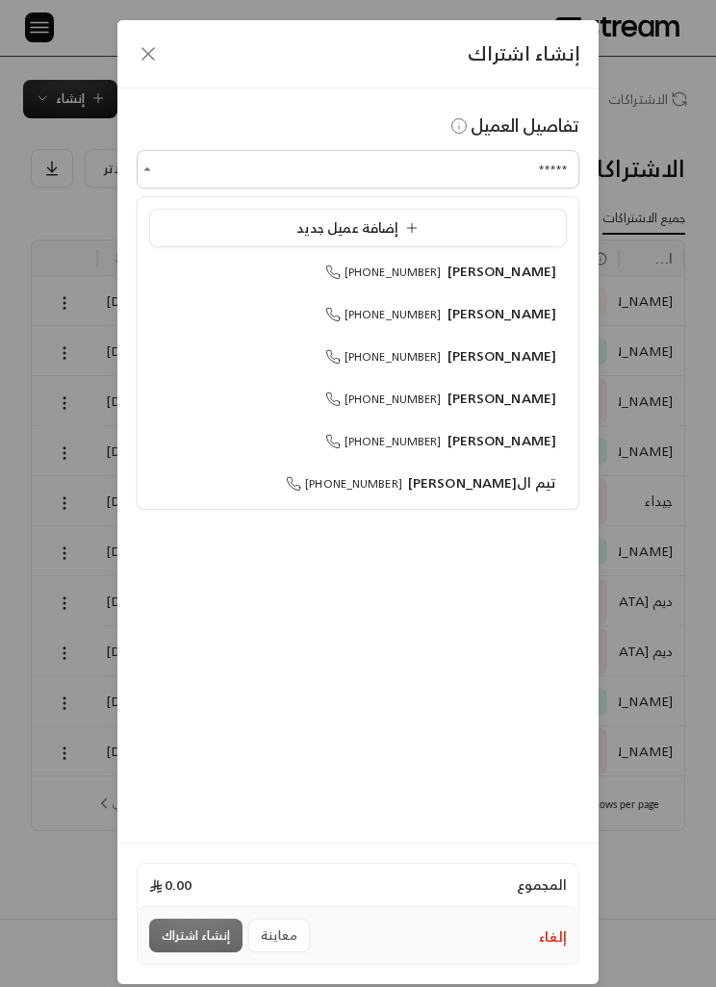
click at [531, 317] on span "[PERSON_NAME]" at bounding box center [502, 313] width 110 height 24
type input "**********"
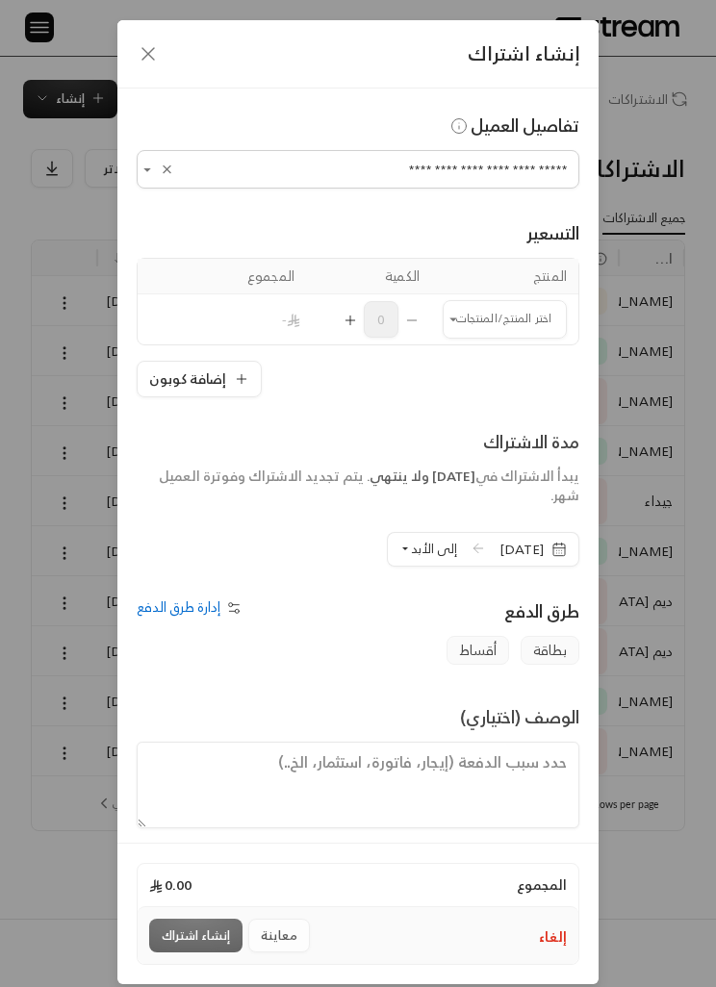
click at [516, 304] on input "اختر العميل" at bounding box center [504, 319] width 124 height 32
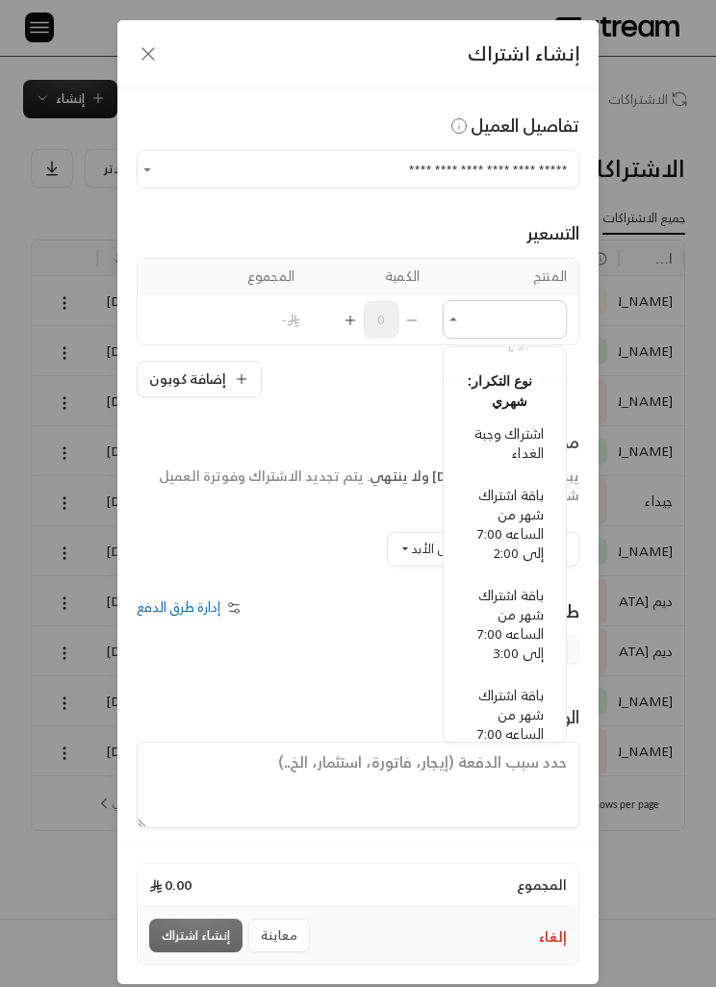
scroll to position [347, 0]
click at [534, 535] on span "باقة اشتراك شهر من الساعه 7:00 إلى 2:00" at bounding box center [510, 523] width 66 height 82
type input "**********"
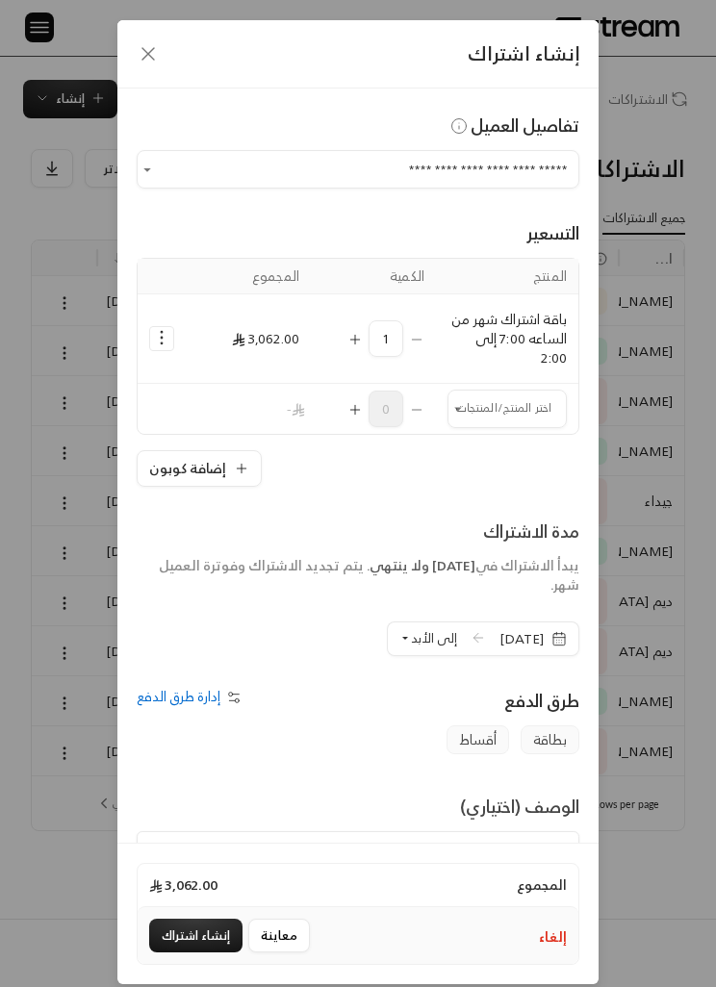
click at [526, 411] on input "اختر العميل" at bounding box center [506, 408] width 119 height 32
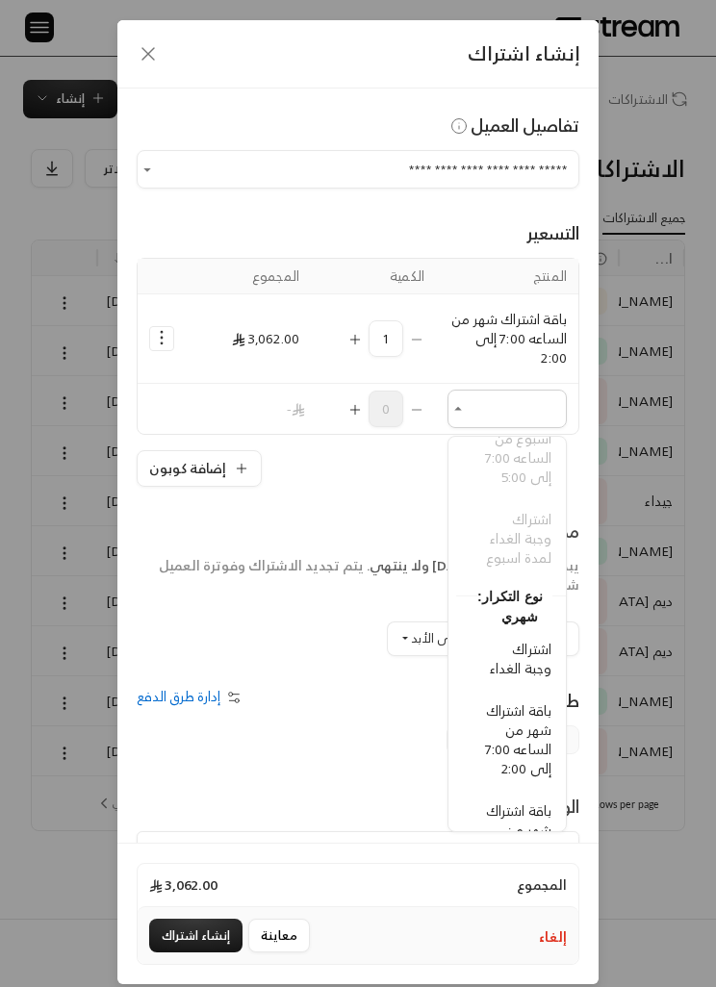
scroll to position [248, -8]
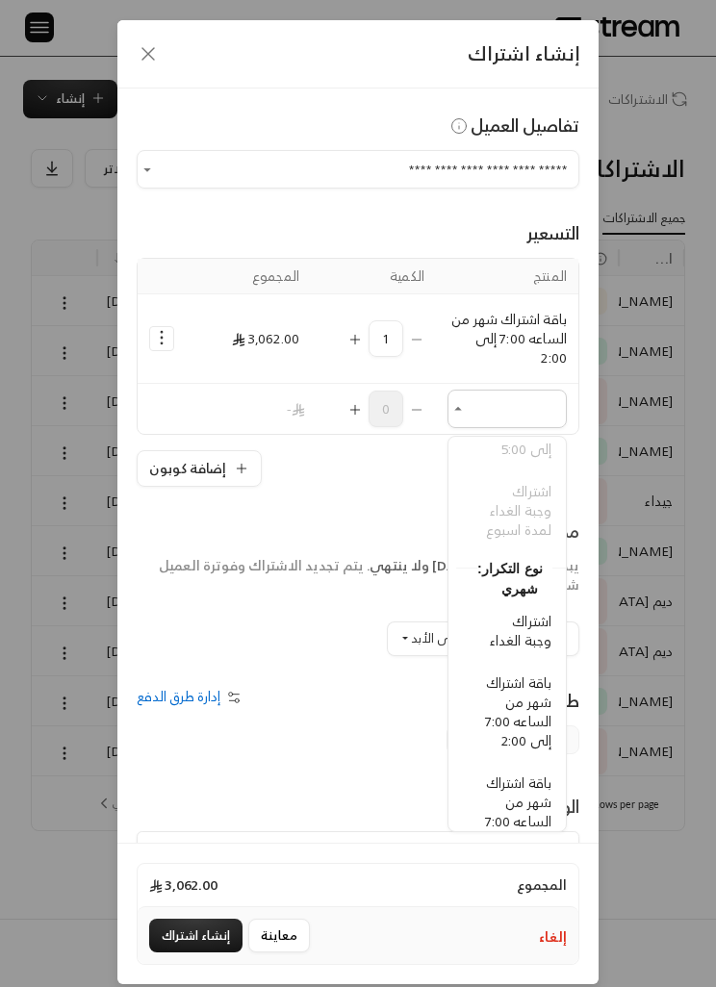
click at [537, 630] on span "اشتراك وجبة الغداء" at bounding box center [521, 630] width 62 height 43
type input "**********"
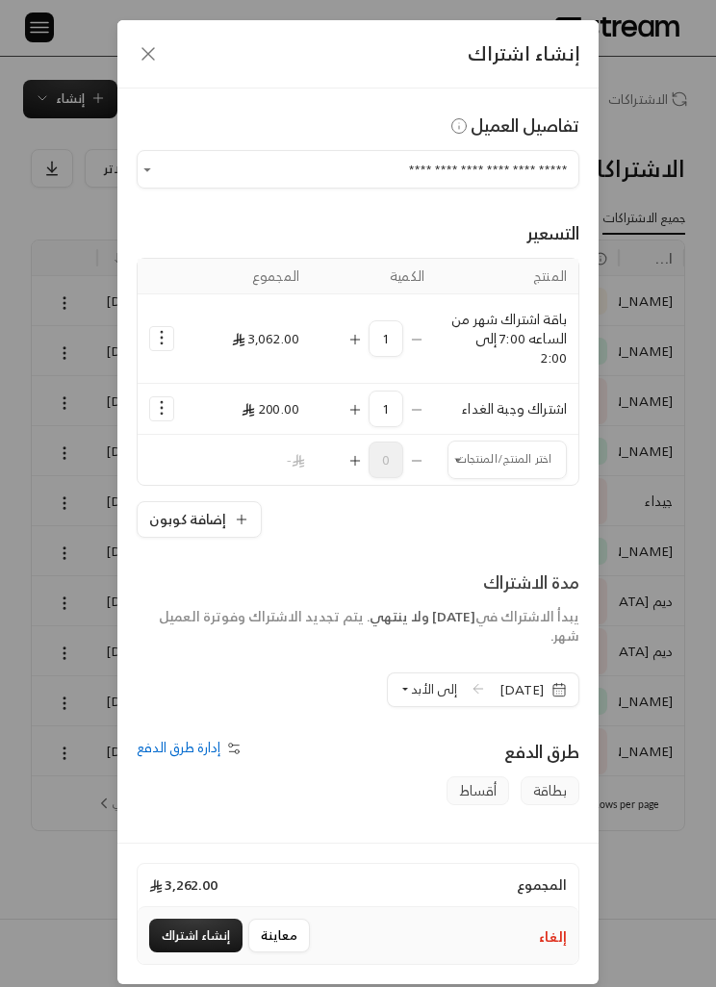
click at [138, 343] on td "Selected Products" at bounding box center [162, 338] width 48 height 89
click at [168, 327] on button "Selected Products" at bounding box center [161, 338] width 23 height 23
click at [267, 385] on span "إضافة كوبون" at bounding box center [240, 386] width 63 height 20
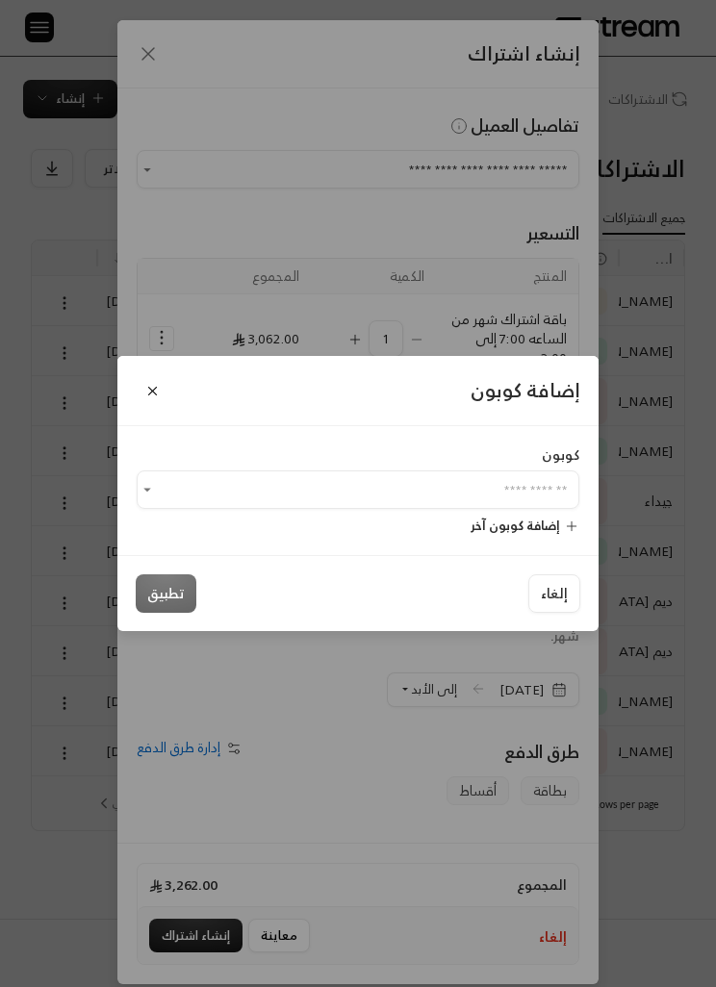
click at [539, 506] on input "اختر العميل" at bounding box center [358, 490] width 442 height 32
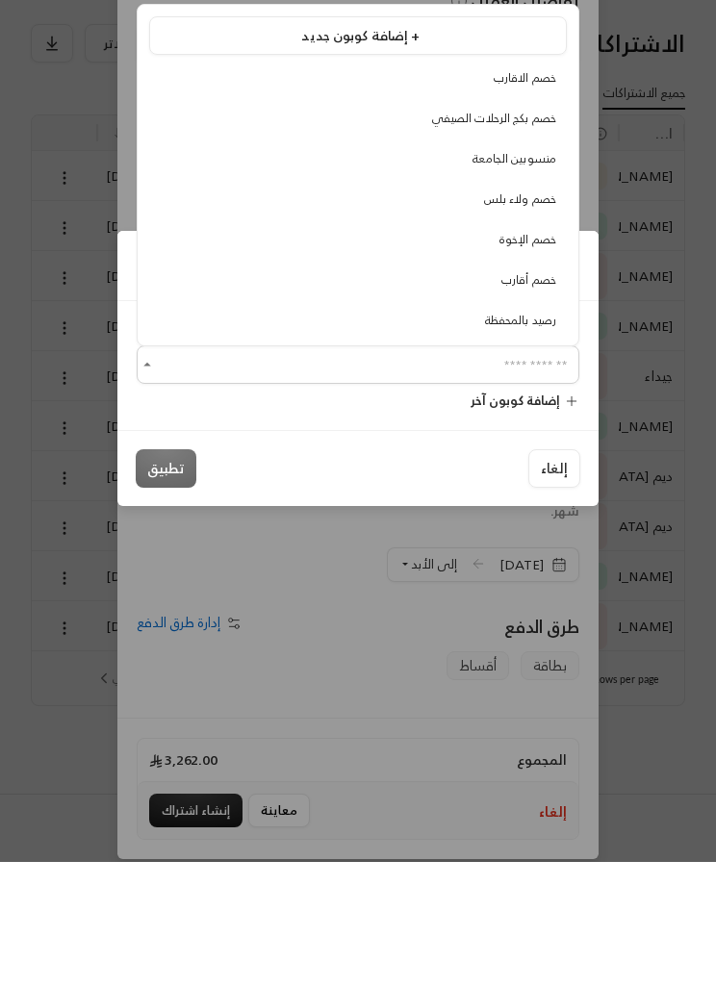
click at [536, 273] on span "منسوبين الجامعة" at bounding box center [514, 283] width 84 height 20
type input "**********"
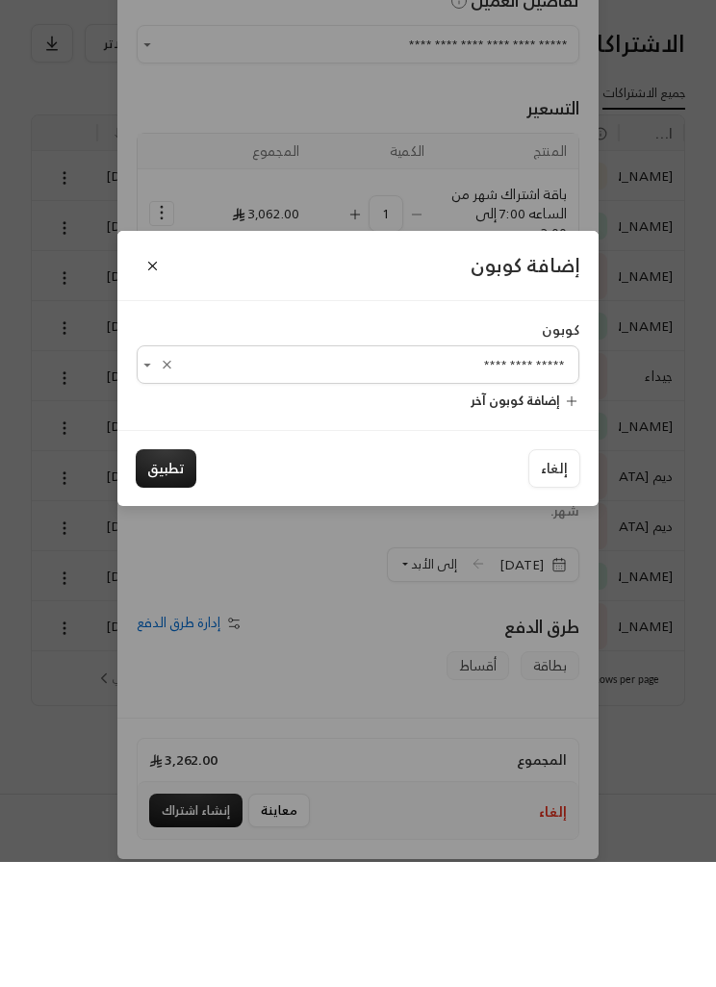
click at [178, 574] on button "تطبيق" at bounding box center [166, 593] width 61 height 38
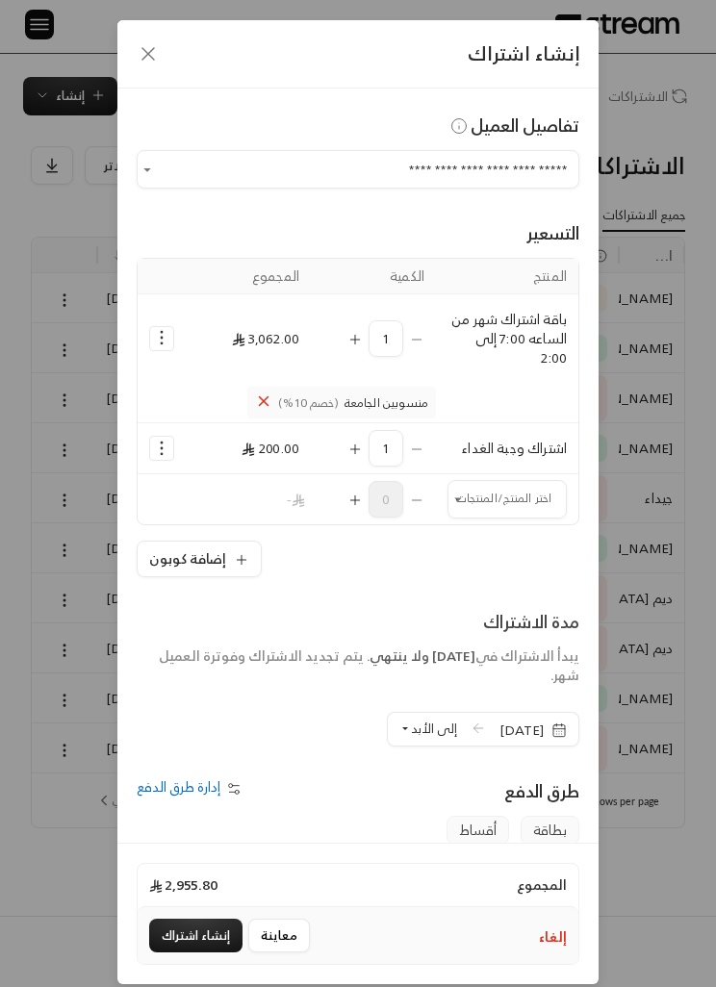
click at [269, 401] on icon "Selected Products" at bounding box center [263, 400] width 17 height 17
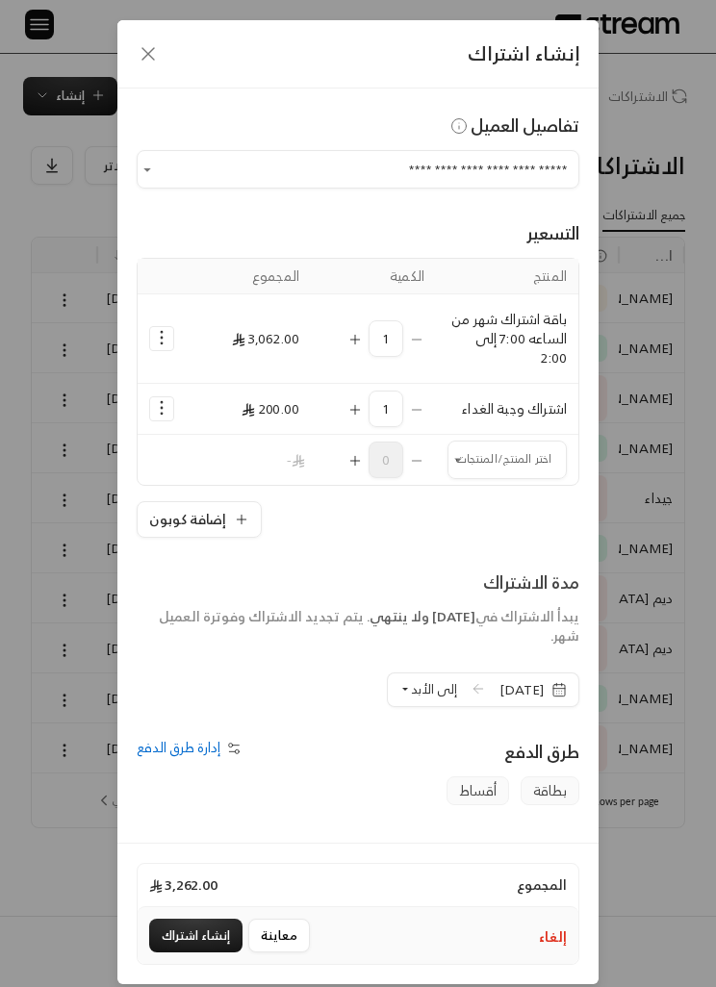
click at [163, 329] on icon "Selected Products" at bounding box center [161, 337] width 19 height 19
click at [268, 391] on span "إضافة كوبون" at bounding box center [240, 386] width 63 height 20
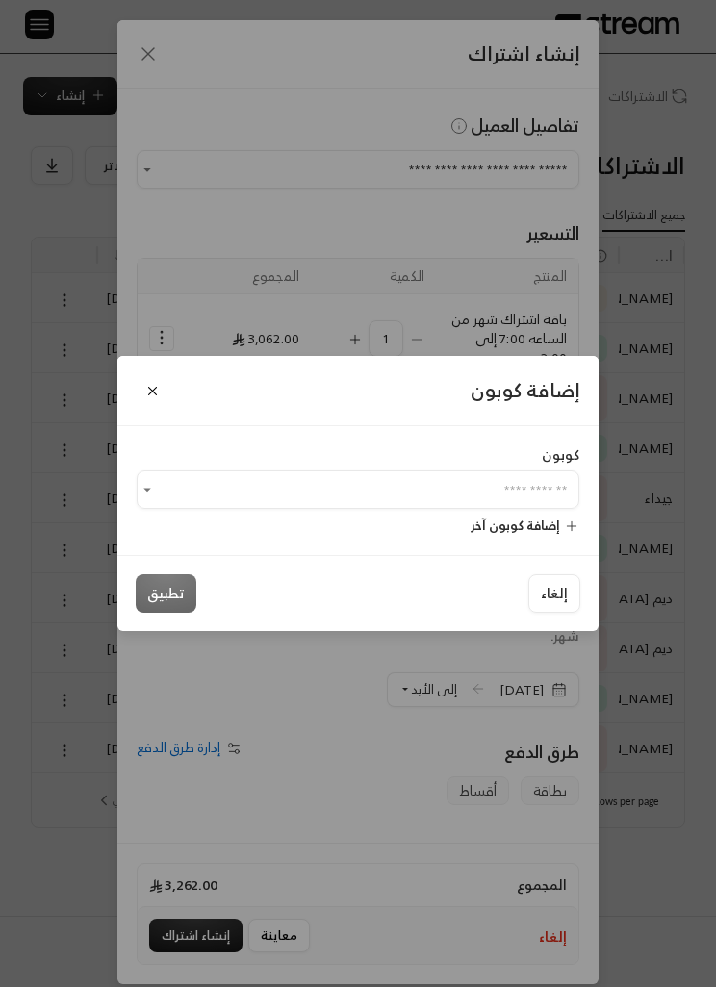
click at [565, 490] on input "اختر العميل" at bounding box center [358, 490] width 442 height 32
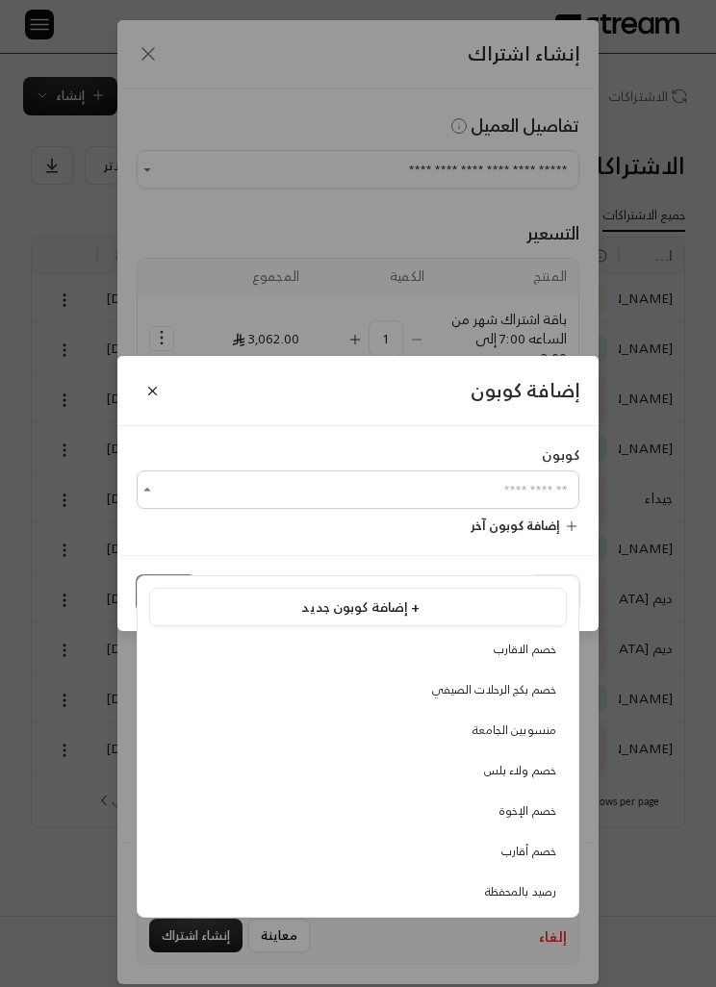
scroll to position [61, 0]
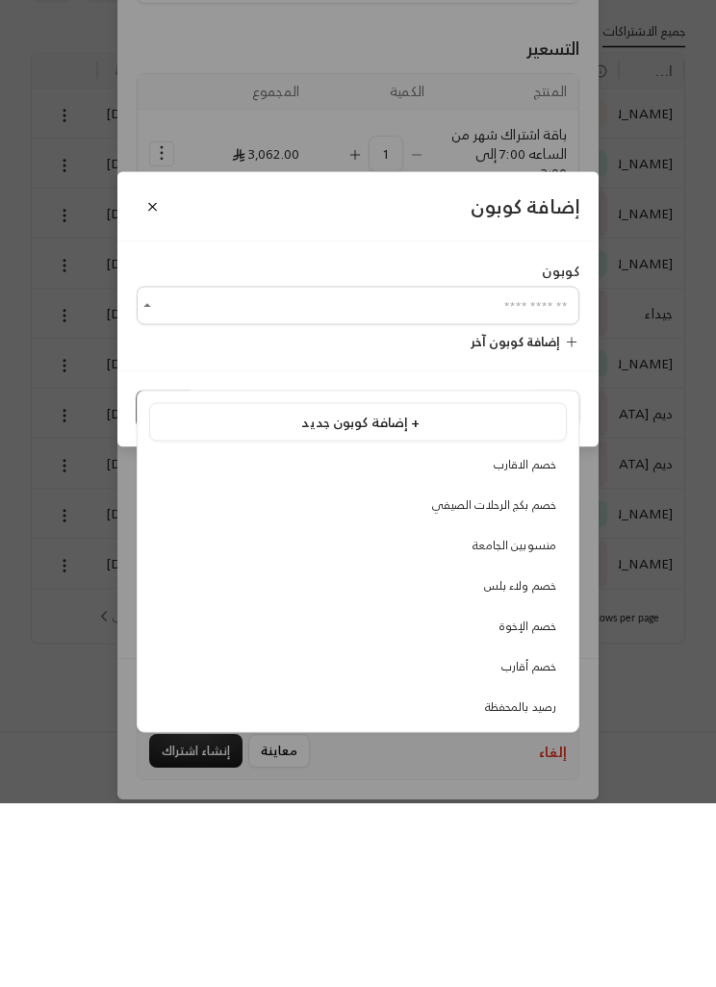
click at [536, 760] on span "خصم ولاء بلس" at bounding box center [520, 770] width 72 height 20
type input "**********"
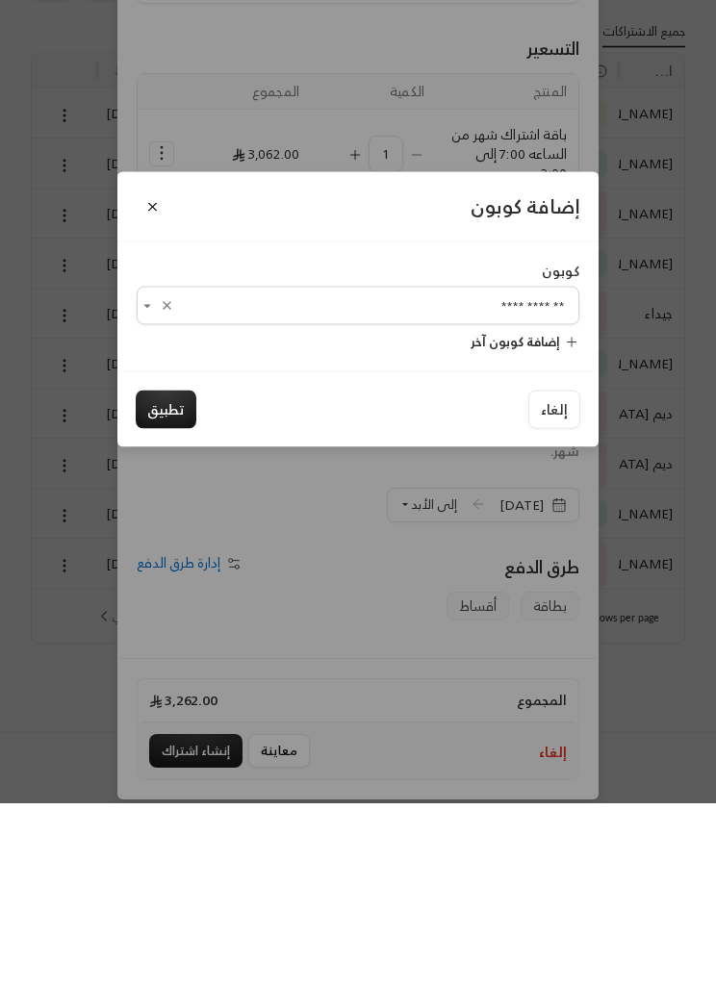
click at [178, 574] on button "تطبيق" at bounding box center [166, 593] width 61 height 38
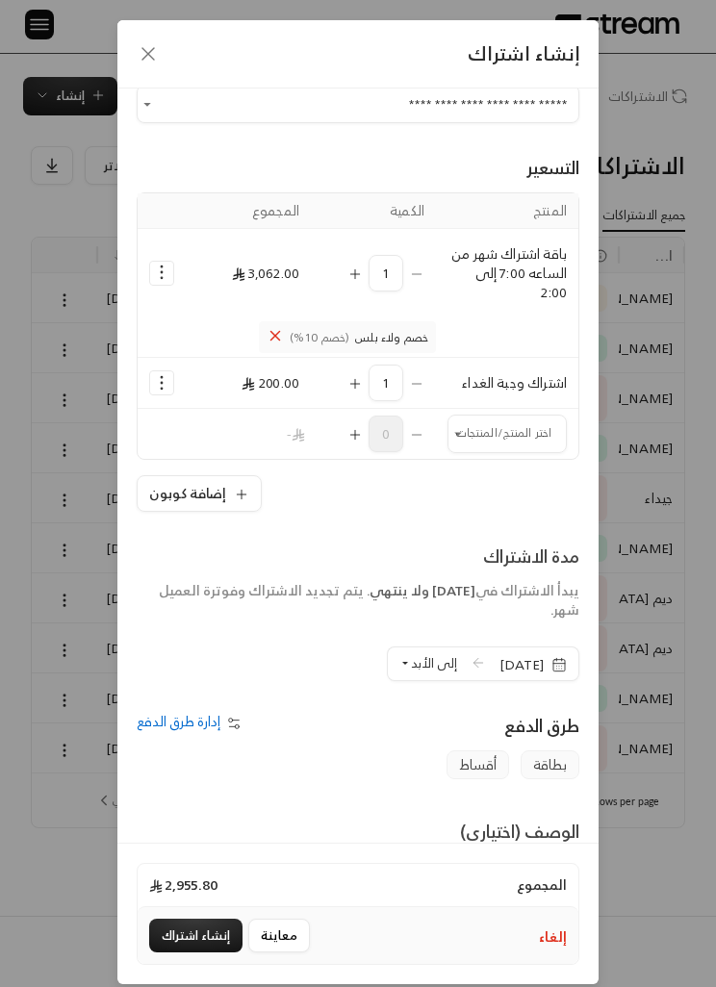
scroll to position [67, 0]
click at [417, 655] on span "إلى الأبد" at bounding box center [434, 661] width 46 height 22
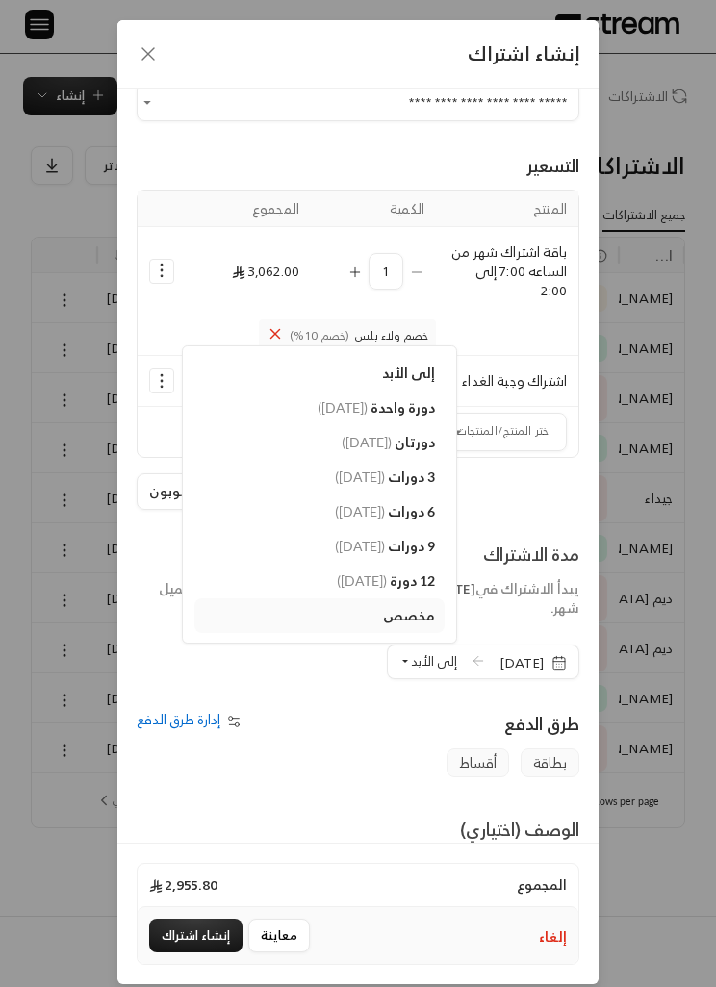
click at [553, 668] on icon "button" at bounding box center [558, 662] width 15 height 15
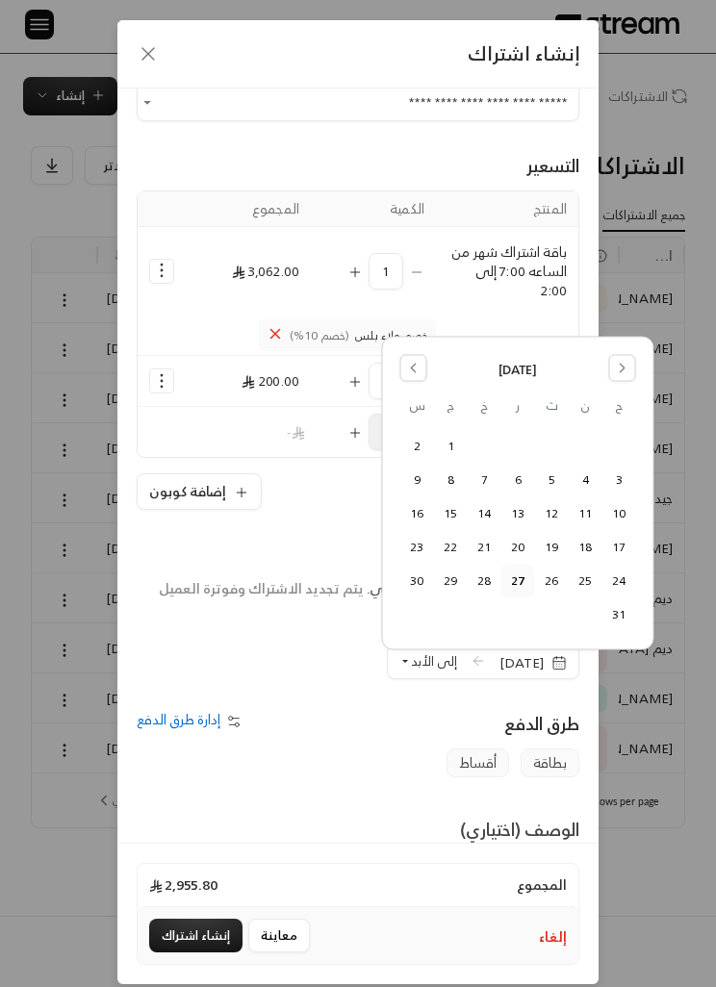
click at [620, 608] on button "31" at bounding box center [619, 614] width 32 height 32
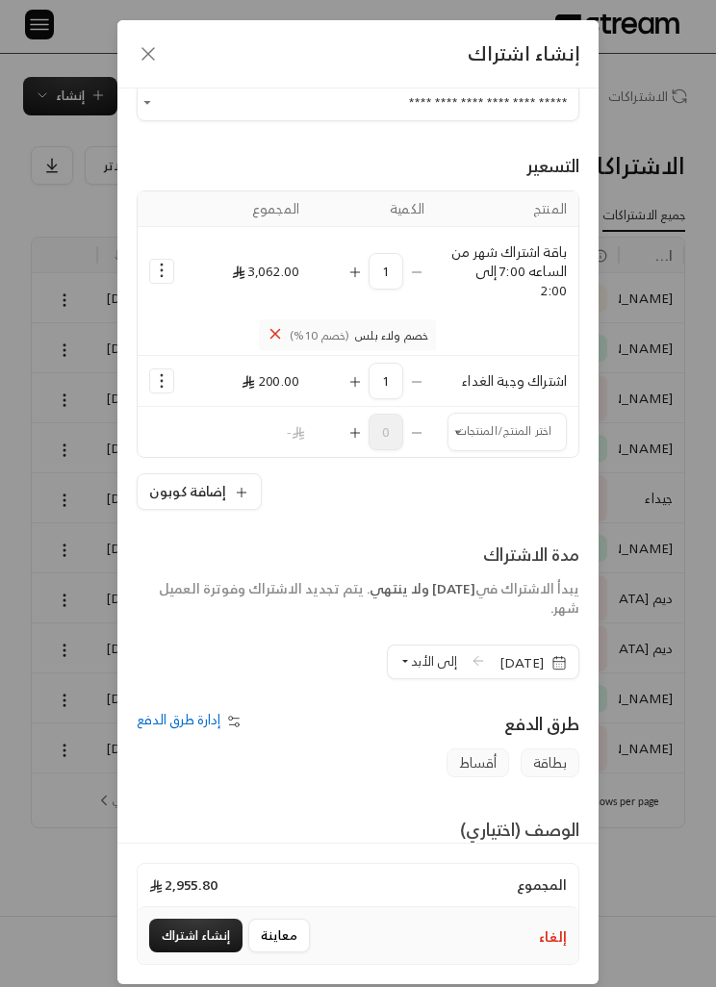
click at [399, 662] on button "إلى الأبد" at bounding box center [428, 661] width 58 height 33
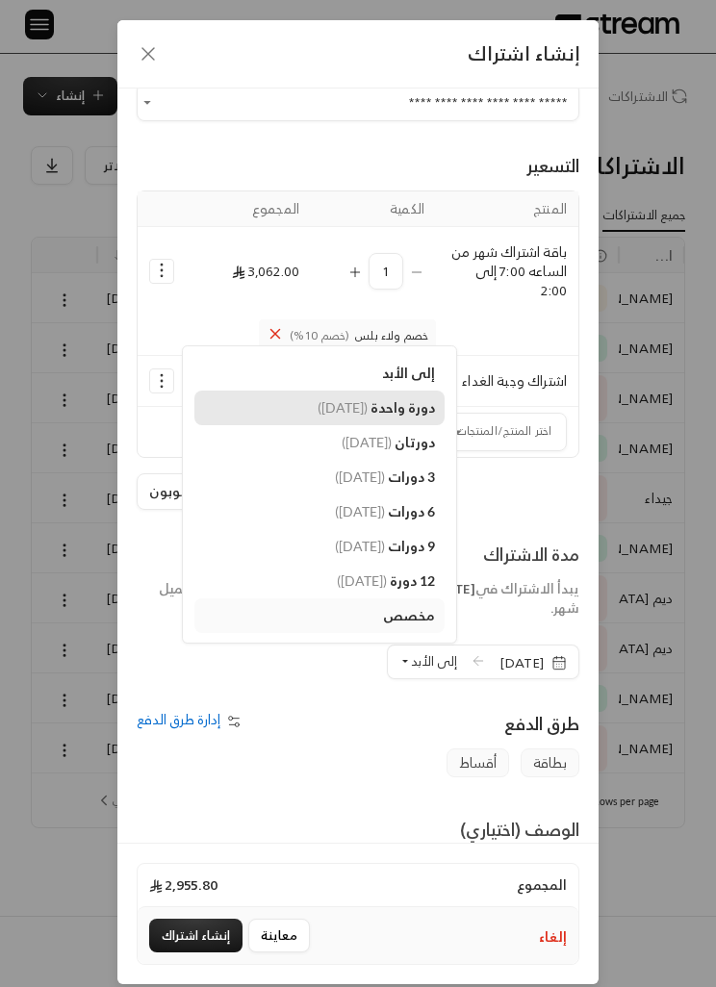
click at [389, 407] on span "دورة واحدة" at bounding box center [402, 407] width 64 height 16
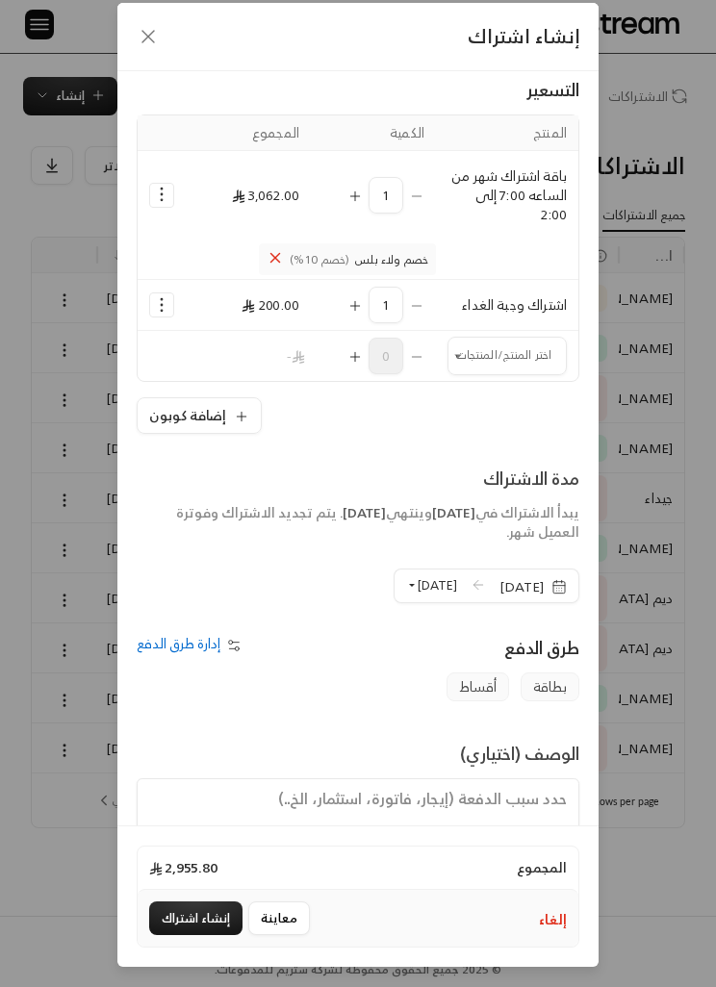
scroll to position [79, 0]
click at [207, 912] on button "إنشاء اشتراك" at bounding box center [195, 918] width 93 height 34
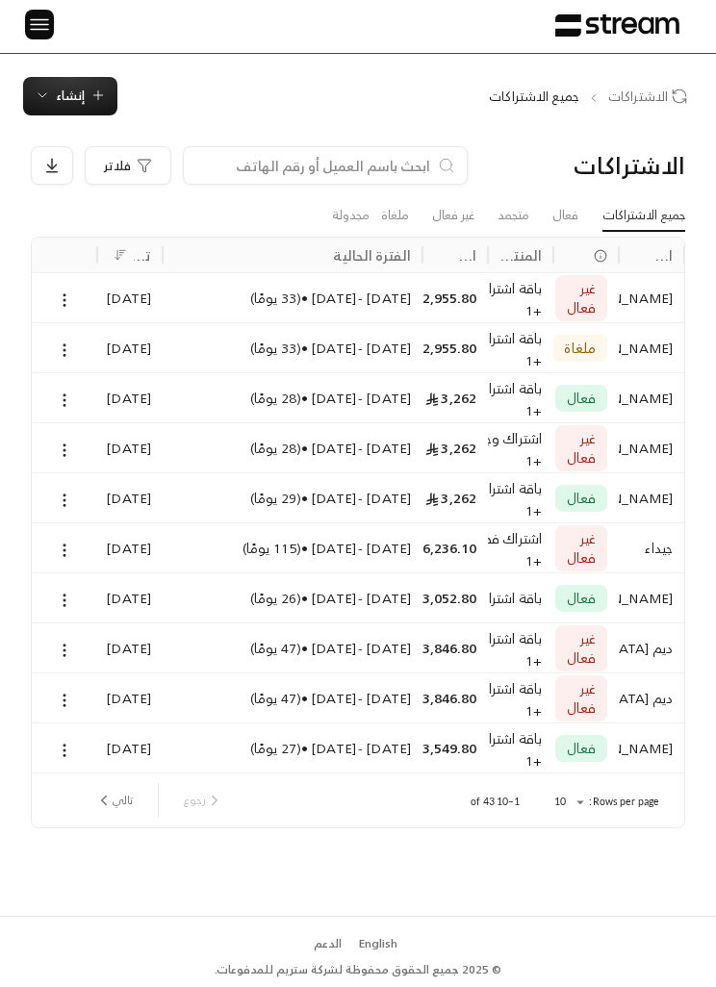
click at [40, 422] on div at bounding box center [64, 447] width 65 height 50
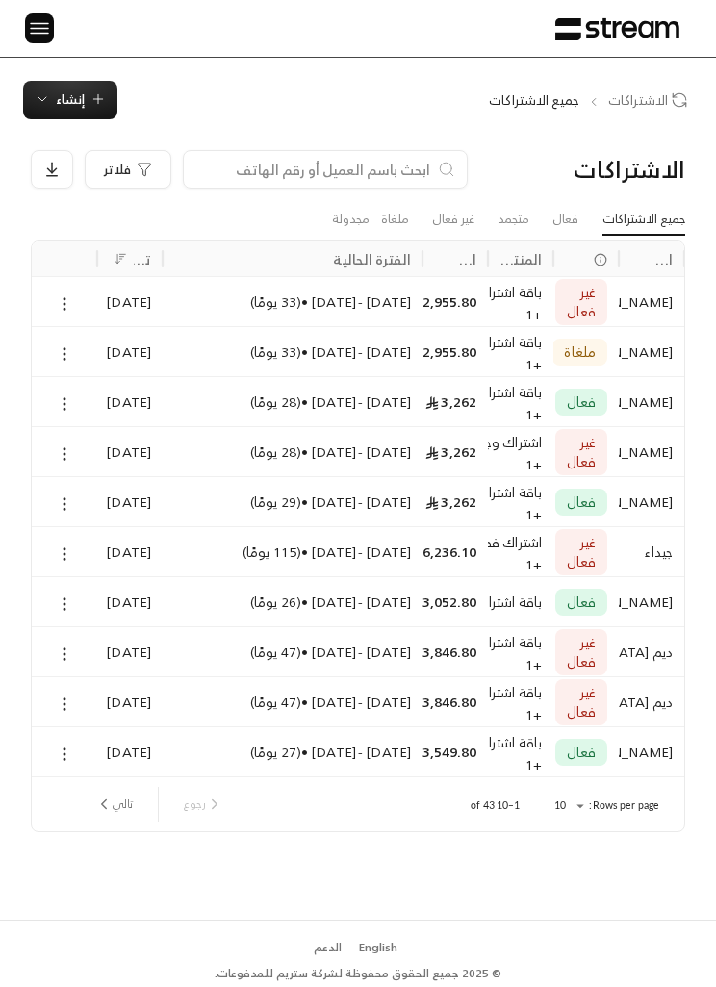
click at [42, 27] on img at bounding box center [39, 28] width 23 height 24
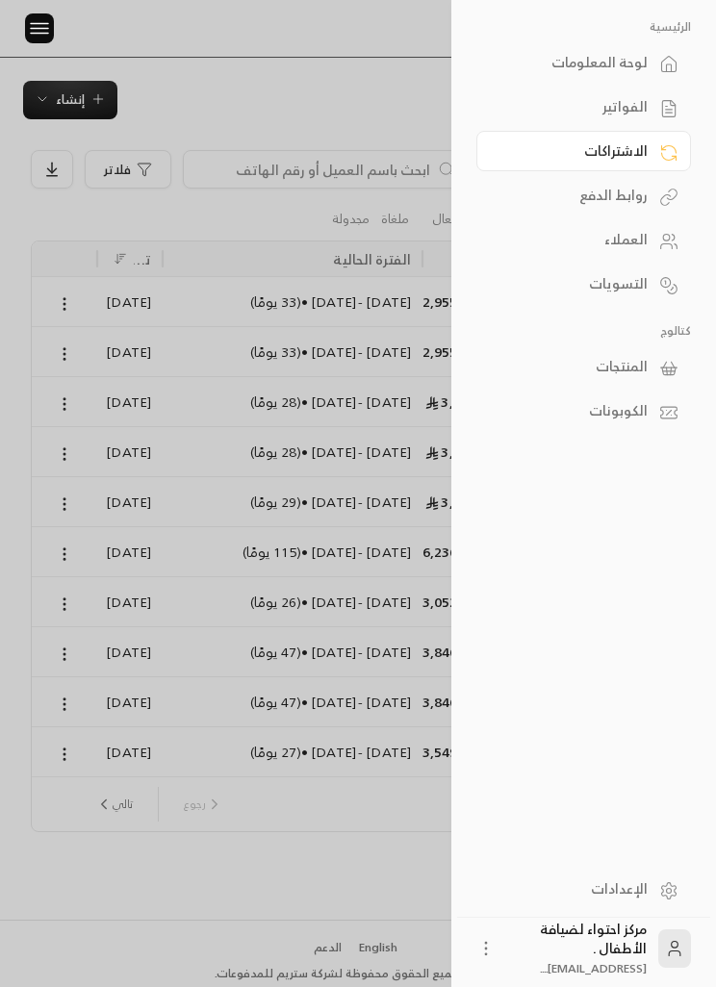
click at [563, 111] on div "الفواتير" at bounding box center [573, 106] width 147 height 19
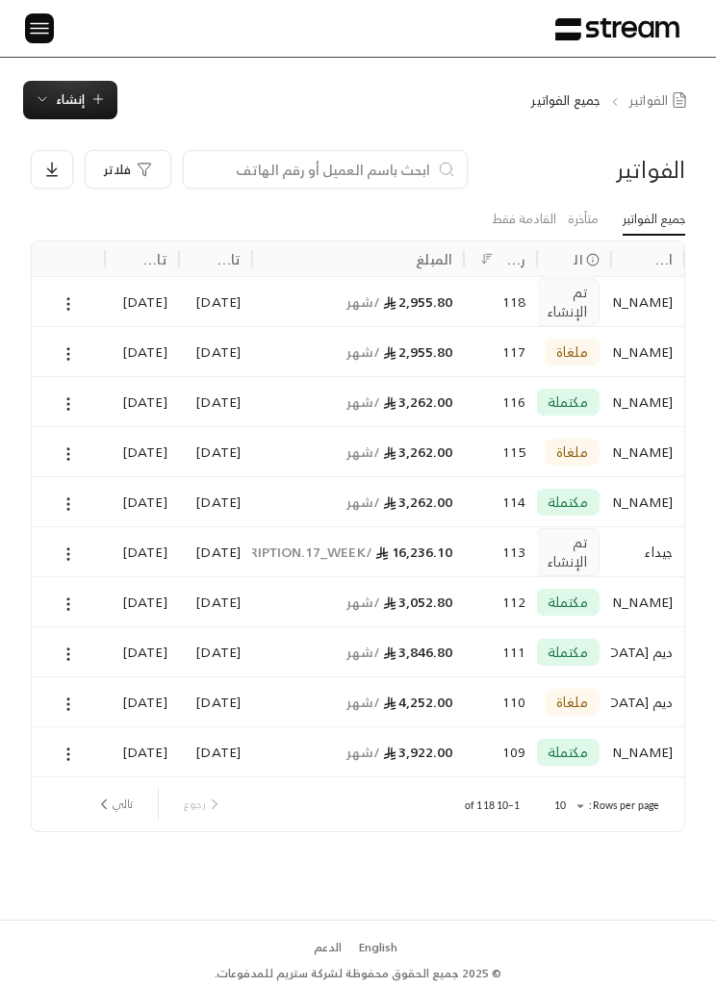
click at [66, 306] on icon at bounding box center [68, 303] width 17 height 17
click at [72, 352] on li "عرض" at bounding box center [87, 352] width 45 height 33
click at [70, 296] on icon at bounding box center [68, 303] width 17 height 17
click at [55, 19] on div at bounding box center [358, 493] width 716 height 987
click at [116, 300] on div "[DATE]" at bounding box center [141, 301] width 50 height 49
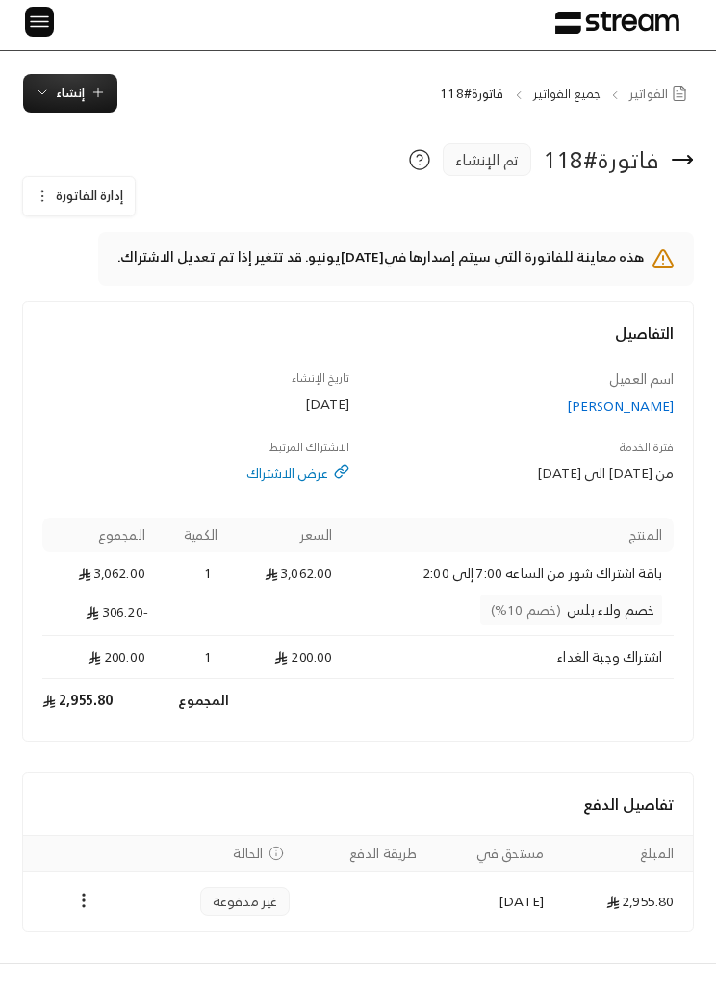
scroll to position [4, 0]
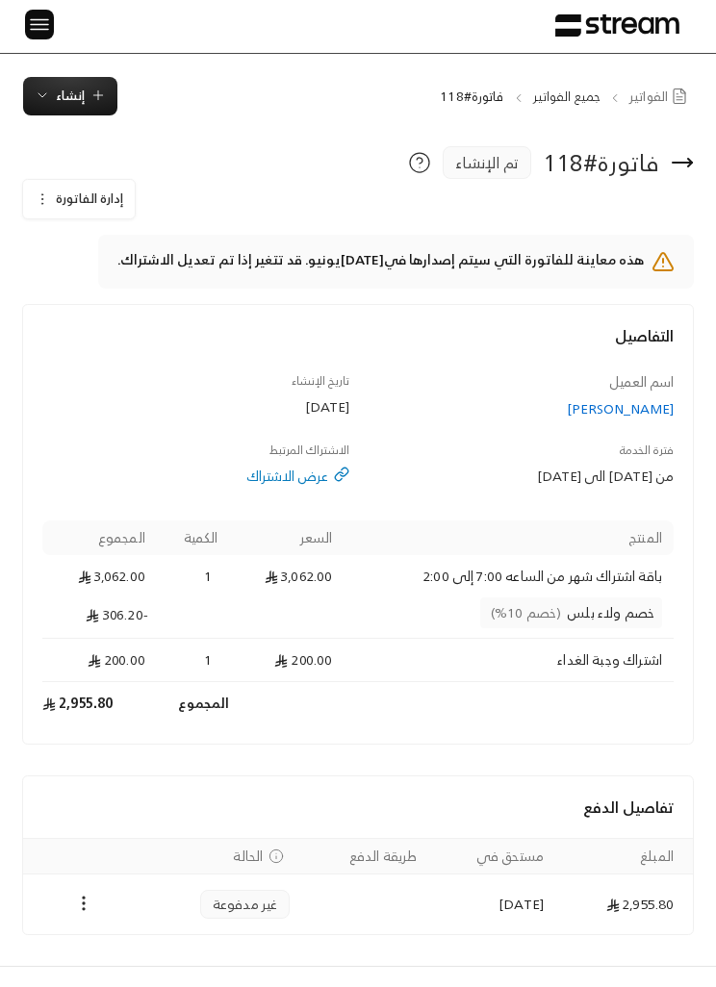
click at [87, 902] on icon "Payments" at bounding box center [83, 902] width 19 height 19
